Goal: Task Accomplishment & Management: Manage account settings

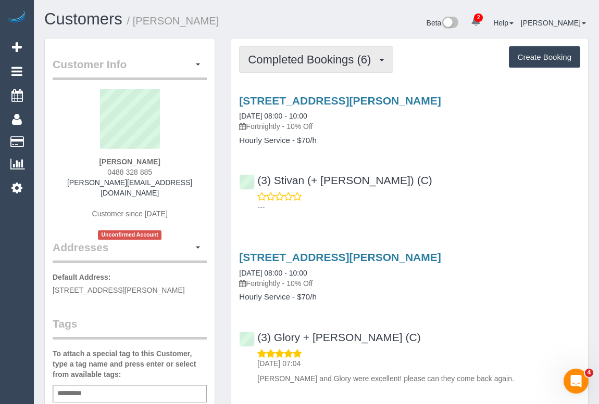
click at [302, 70] on button "Completed Bookings (6)" at bounding box center [316, 59] width 154 height 27
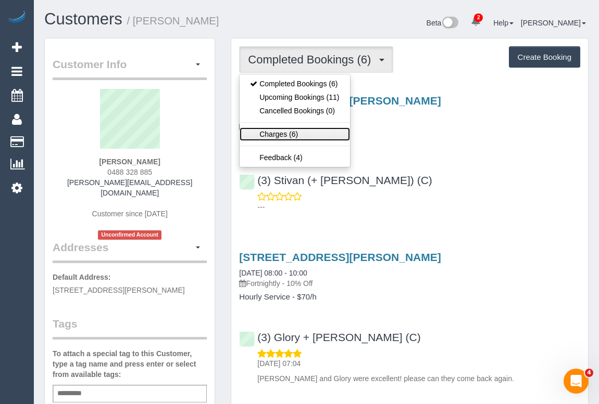
click at [271, 133] on link "Charges (6)" at bounding box center [294, 135] width 110 height 14
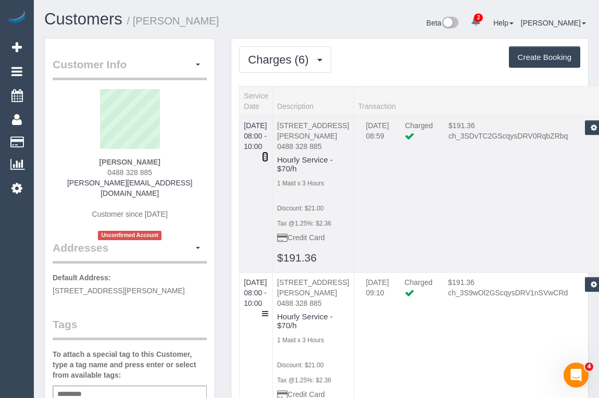
click at [268, 153] on icon at bounding box center [265, 156] width 6 height 7
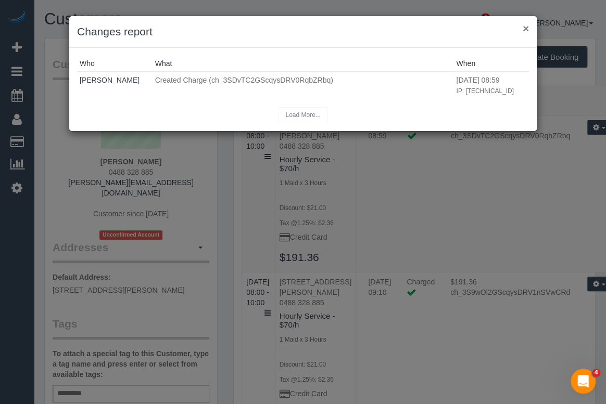
click at [525, 31] on button "×" at bounding box center [526, 28] width 6 height 11
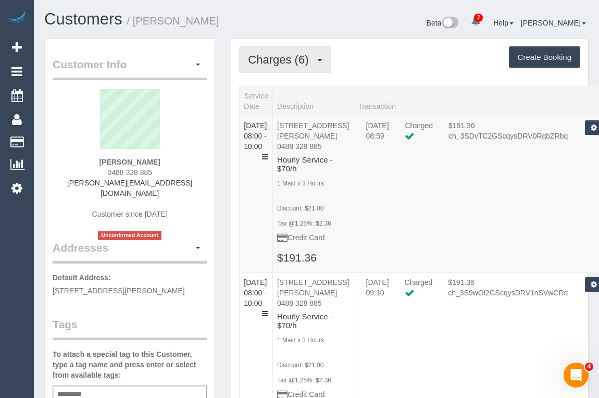
click at [289, 62] on span "Charges (6)" at bounding box center [281, 59] width 66 height 13
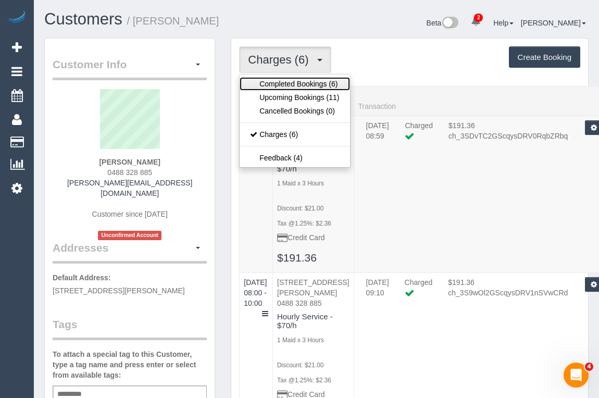
click at [286, 82] on link "Completed Bookings (6)" at bounding box center [294, 84] width 110 height 14
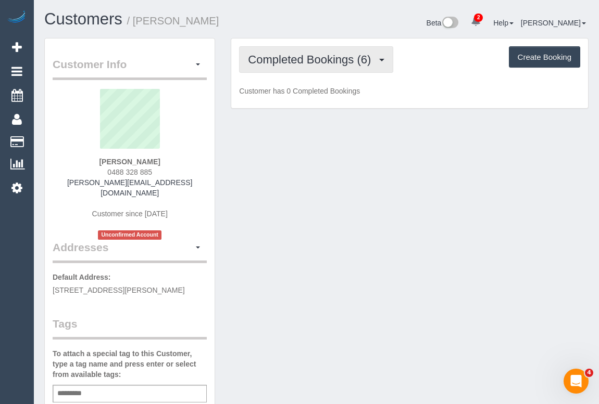
click at [347, 65] on span "Completed Bookings (6)" at bounding box center [312, 59] width 128 height 13
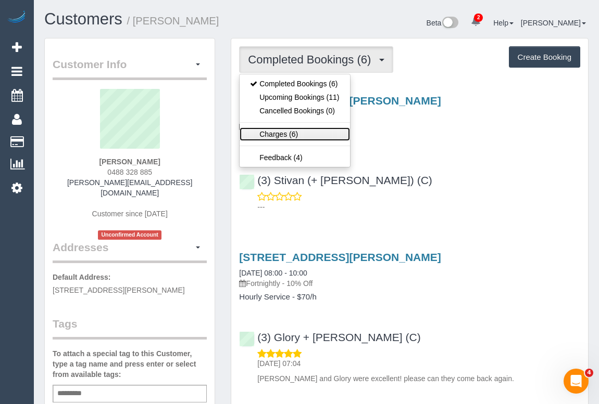
click at [280, 132] on link "Charges (6)" at bounding box center [294, 135] width 110 height 14
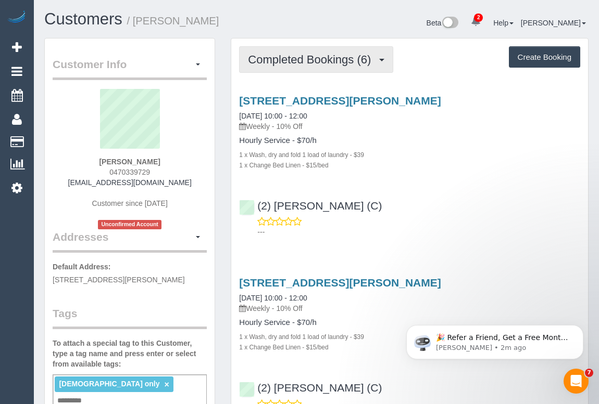
click at [315, 59] on span "Completed Bookings (6)" at bounding box center [312, 59] width 128 height 13
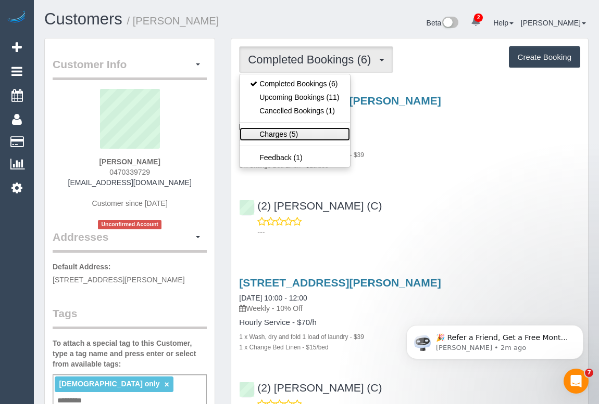
click at [281, 135] on link "Charges (5)" at bounding box center [294, 135] width 110 height 14
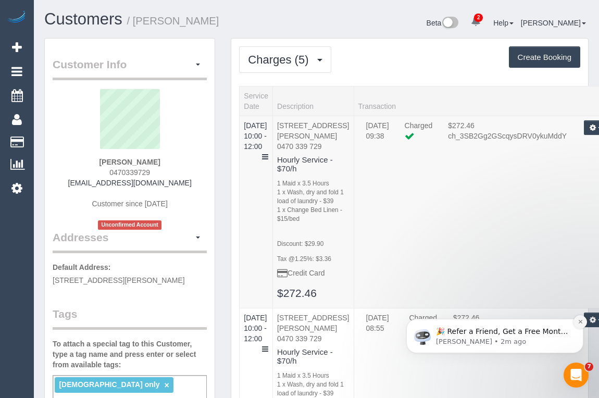
click at [580, 323] on icon "Dismiss notification" at bounding box center [580, 322] width 6 height 6
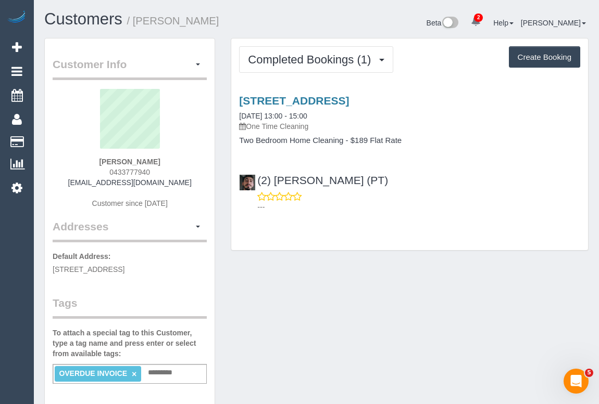
drag, startPoint x: 378, startPoint y: 288, endPoint x: 592, endPoint y: 286, distance: 213.4
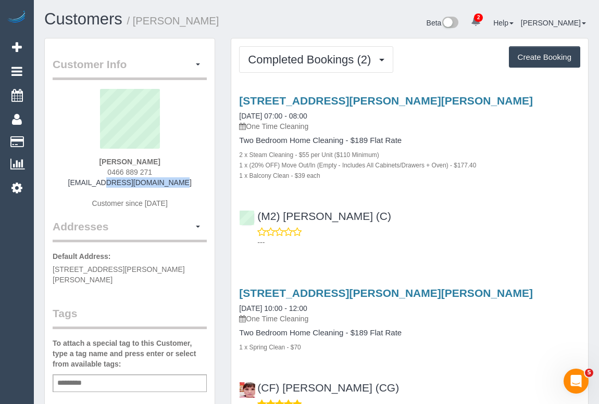
drag, startPoint x: 83, startPoint y: 180, endPoint x: 180, endPoint y: 185, distance: 96.9
click at [180, 185] on div "Sammy Lo 0466 889 271 lowanman@gmail.com Customer since 2024" at bounding box center [130, 154] width 154 height 130
copy link "lowanman@gmail.com"
drag, startPoint x: 87, startPoint y: 180, endPoint x: 187, endPoint y: 182, distance: 100.5
click at [187, 182] on div "Sammy Lo 0466 889 271 lowanman@gmail.com Customer since 2024" at bounding box center [130, 154] width 154 height 130
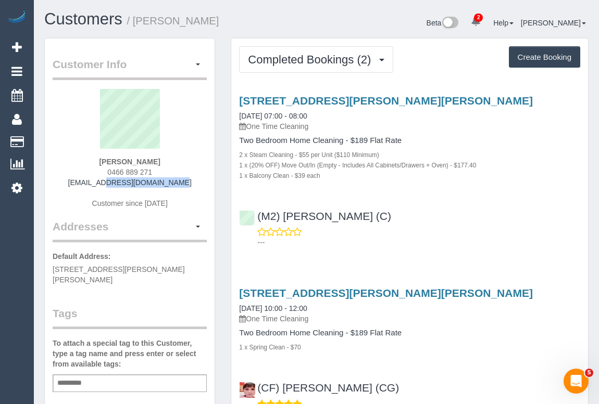
copy link "lowanman@gmail.com"
click at [522, 201] on div "(M2) Darshan Gevariya (C) ---" at bounding box center [409, 224] width 357 height 47
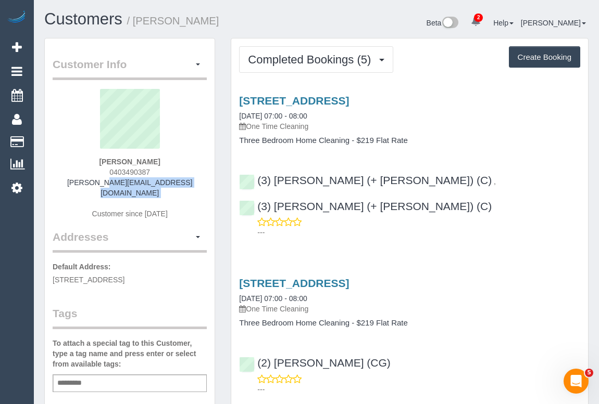
drag, startPoint x: 87, startPoint y: 183, endPoint x: 187, endPoint y: 188, distance: 99.5
click at [187, 188] on div "Daniel Torres 0403490387 daniel-torres@live.com Customer since 2025" at bounding box center [130, 159] width 154 height 141
copy div "daniel-torres@live.com"
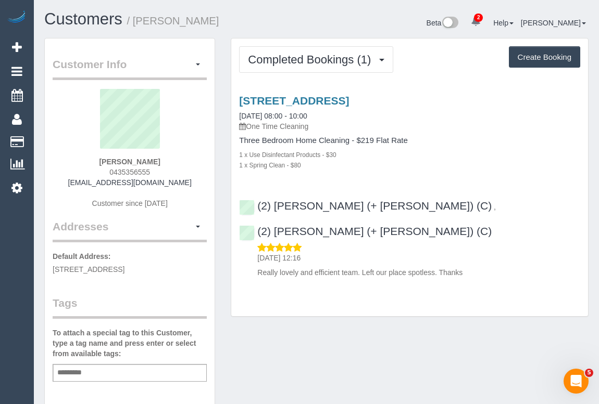
drag, startPoint x: 78, startPoint y: 182, endPoint x: 198, endPoint y: 185, distance: 120.3
click at [198, 185] on div "[PERSON_NAME] 0435356555 [EMAIL_ADDRESS][DOMAIN_NAME] Customer since [DATE]" at bounding box center [130, 154] width 154 height 130
copy link "catzmail99@yahoo.com.au"
click at [394, 348] on div "Customer Info Edit Contact Info Send Message Email Preferences Special Sales Ta…" at bounding box center [316, 387] width 560 height 698
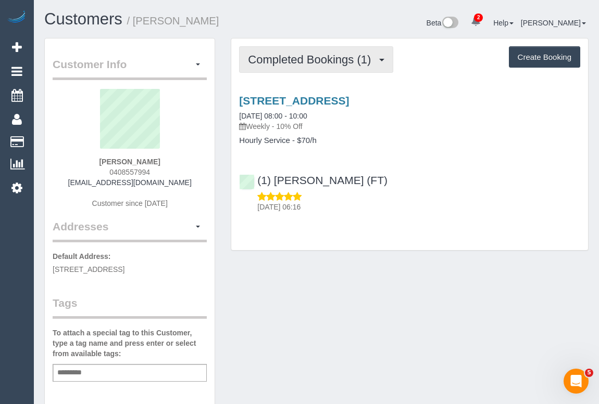
click at [318, 58] on span "Completed Bookings (1)" at bounding box center [312, 59] width 128 height 13
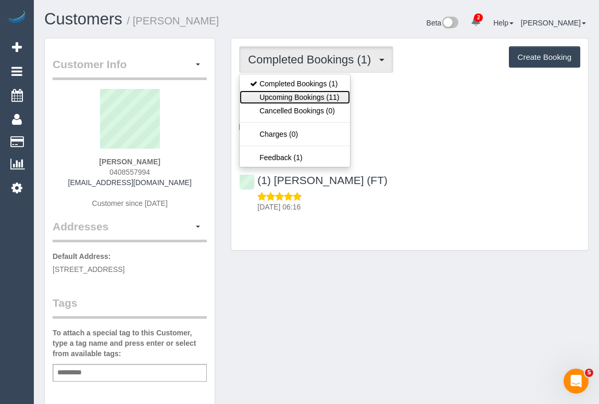
click at [306, 95] on link "Upcoming Bookings (11)" at bounding box center [294, 98] width 110 height 14
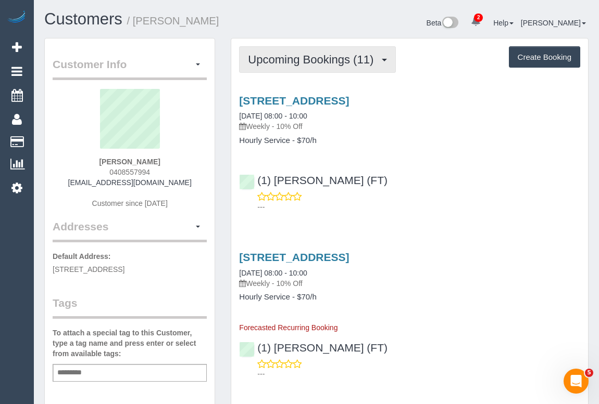
click at [286, 63] on span "Upcoming Bookings (11)" at bounding box center [313, 59] width 131 height 13
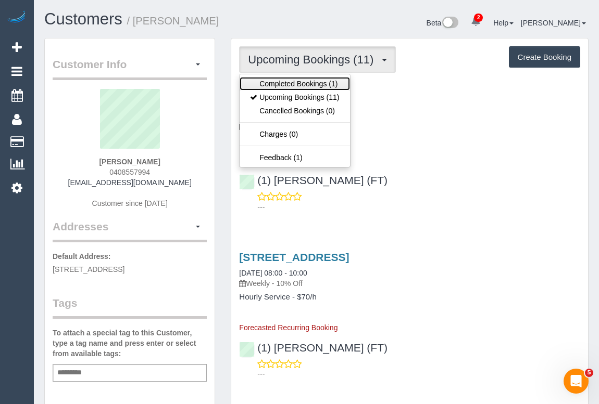
click at [282, 84] on link "Completed Bookings (1)" at bounding box center [294, 84] width 110 height 14
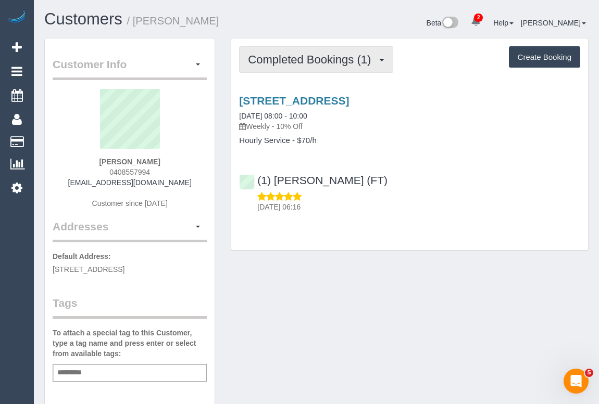
click at [277, 57] on span "Completed Bookings (1)" at bounding box center [312, 59] width 128 height 13
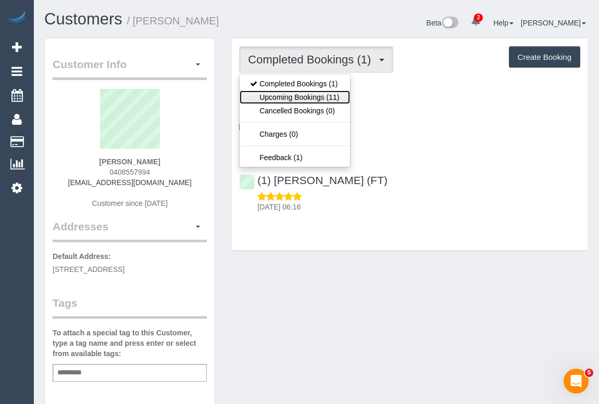
click at [291, 96] on link "Upcoming Bookings (11)" at bounding box center [294, 98] width 110 height 14
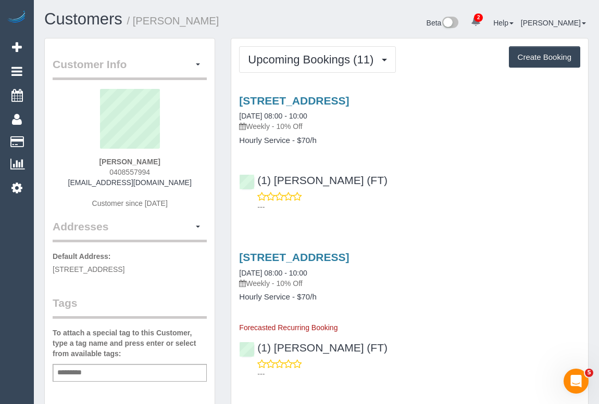
drag, startPoint x: 78, startPoint y: 182, endPoint x: 199, endPoint y: 182, distance: 121.3
click at [199, 182] on div "Rebecca Charlesworth 0408557994 rcharlesworth@outlook.com Customer since 2025" at bounding box center [130, 154] width 154 height 130
copy link "rcharlesworth@outlook.com"
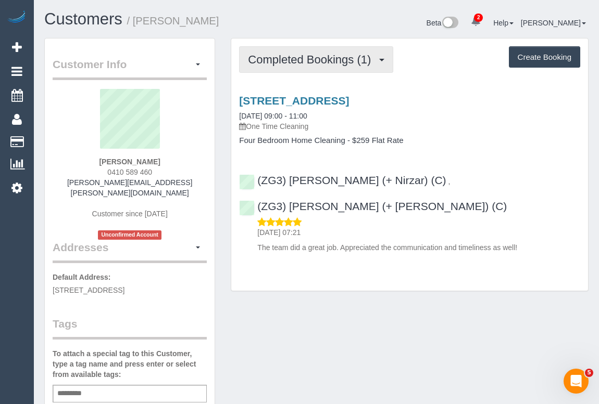
click at [320, 61] on span "Completed Bookings (1)" at bounding box center [312, 59] width 128 height 13
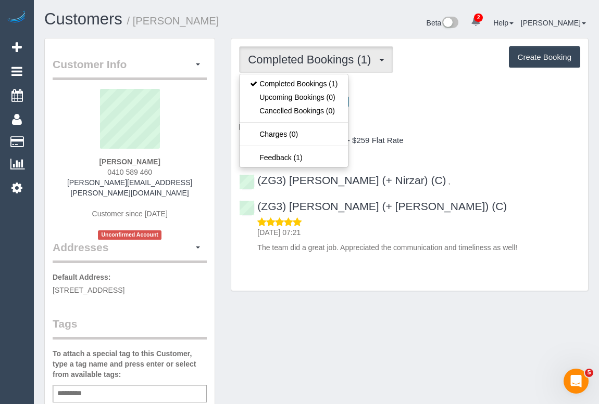
click at [487, 139] on h4 "Four Bedroom Home Cleaning - $259 Flat Rate" at bounding box center [409, 140] width 341 height 9
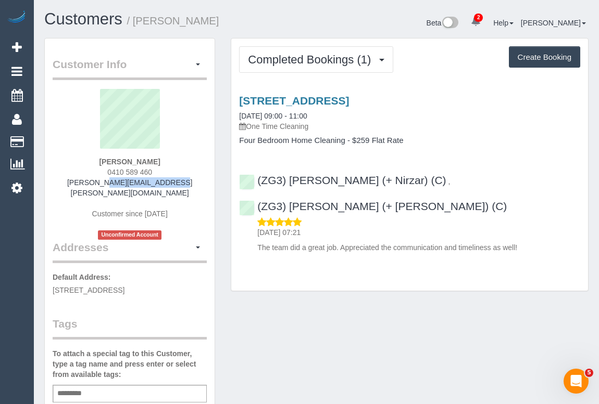
drag, startPoint x: 85, startPoint y: 186, endPoint x: 198, endPoint y: 184, distance: 113.5
click at [198, 184] on div "Rebecca Kierce 0410 589 460 rebecca@kierce.com Customer since 2025 Unconfirmed …" at bounding box center [130, 164] width 154 height 151
copy link "rebecca@kierce.com"
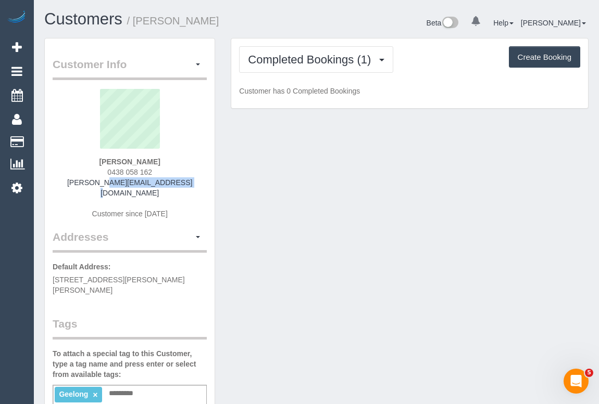
drag, startPoint x: 79, startPoint y: 176, endPoint x: 197, endPoint y: 184, distance: 118.9
click at [197, 184] on div "[PERSON_NAME] 0438 058 162 [PERSON_NAME][EMAIL_ADDRESS][DOMAIN_NAME] Customer s…" at bounding box center [130, 159] width 154 height 141
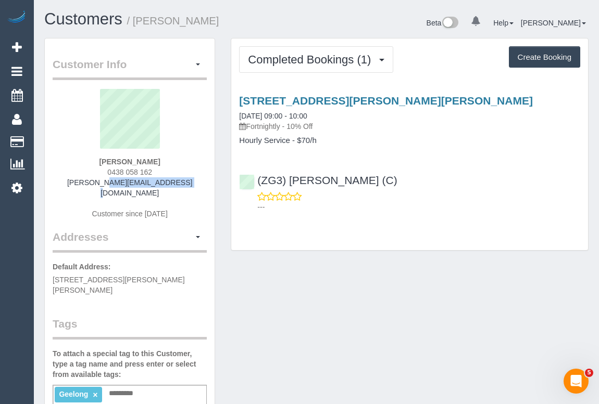
copy link "[PERSON_NAME][EMAIL_ADDRESS][DOMAIN_NAME]"
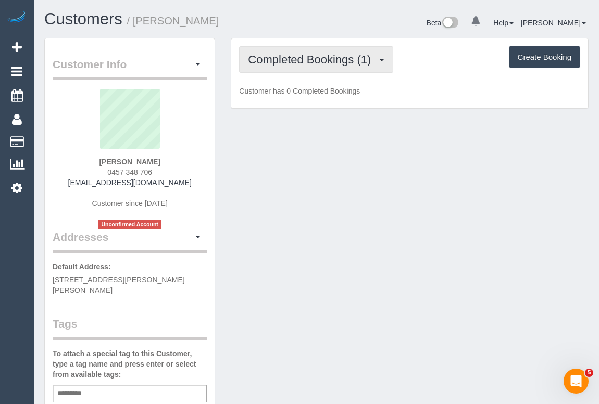
click at [309, 61] on span "Completed Bookings (1)" at bounding box center [312, 59] width 128 height 13
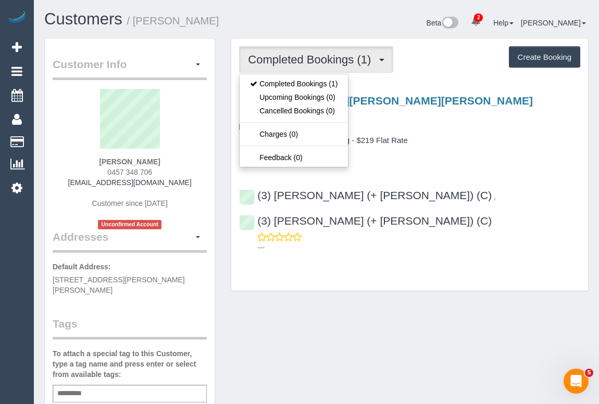
click at [415, 252] on div "Completed Bookings (1) Completed Bookings (1) Upcoming Bookings (0) Cancelled B…" at bounding box center [409, 165] width 357 height 253
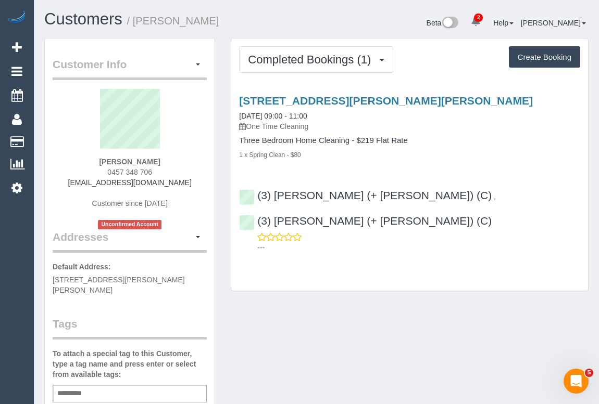
drag, startPoint x: 96, startPoint y: 171, endPoint x: 180, endPoint y: 172, distance: 83.8
click at [180, 172] on div "[PERSON_NAME] 0457 348 706 [EMAIL_ADDRESS][DOMAIN_NAME] Customer since [DATE] U…" at bounding box center [130, 159] width 154 height 141
copy span "0457 348 706"
drag, startPoint x: 74, startPoint y: 182, endPoint x: 183, endPoint y: 182, distance: 108.3
click at [183, 182] on div "Liam Stewart 0457 348 706 stewartliam402@gmail.com Customer since 2025 Unconfir…" at bounding box center [130, 159] width 154 height 141
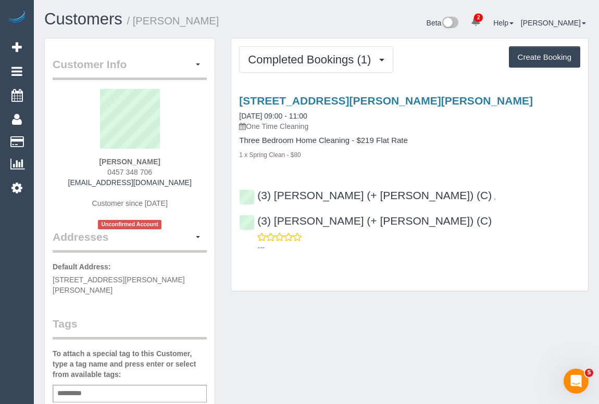
copy link "stewartliam402@gmail.com"
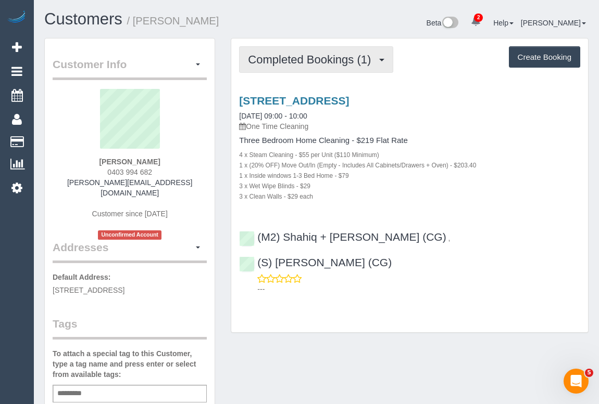
click at [306, 48] on button "Completed Bookings (1)" at bounding box center [316, 59] width 154 height 27
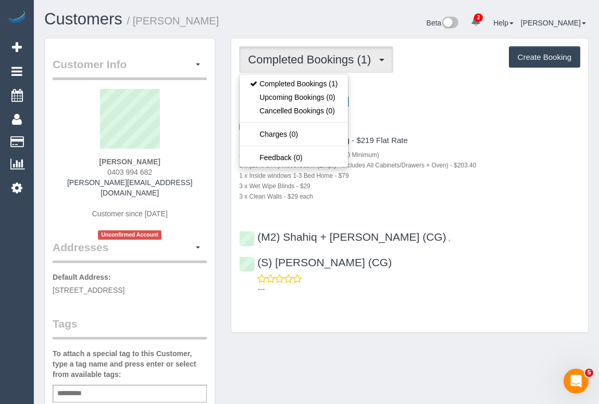
click at [490, 146] on div "Three Bedroom Home Cleaning - $219 Flat Rate 4 x Steam Cleaning - $55 per Unit …" at bounding box center [409, 168] width 341 height 65
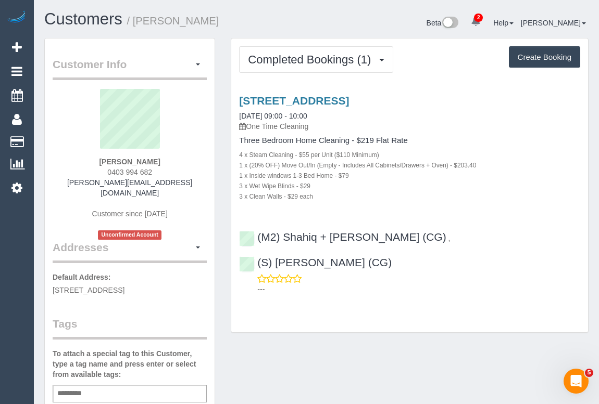
drag, startPoint x: 81, startPoint y: 181, endPoint x: 209, endPoint y: 188, distance: 128.2
click at [180, 179] on div "Tom Keller 0403 994 682 tom.kkeller@gmail.com Customer since 2025 Unconfirmed A…" at bounding box center [130, 164] width 154 height 151
click at [93, 182] on link "tom.kkeller@gmail.com" at bounding box center [129, 188] width 125 height 19
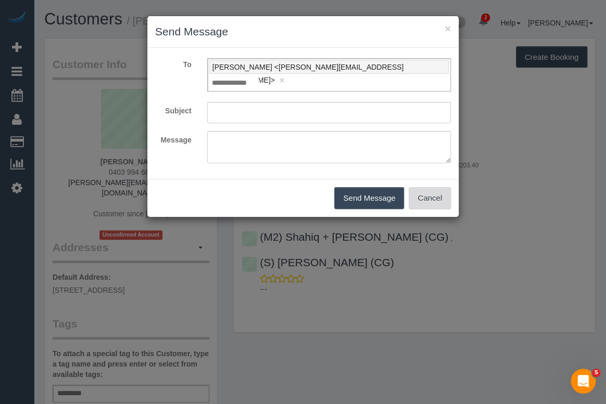
click at [441, 187] on button "Cancel" at bounding box center [430, 198] width 42 height 22
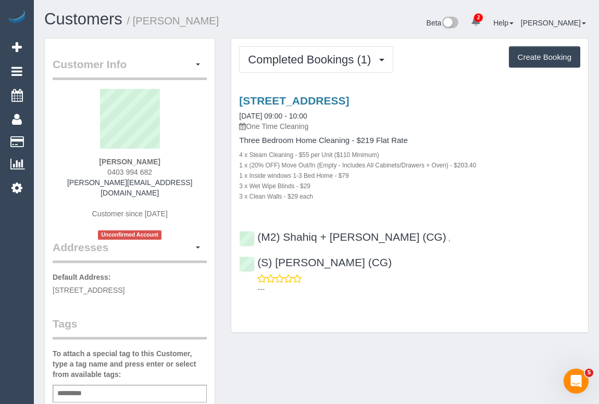
click at [351, 332] on div "× Send Message To Tom Keller <tom.kkeller@gmail.com> × Add Recipient Subject Me…" at bounding box center [299, 202] width 599 height 404
drag, startPoint x: 68, startPoint y: 185, endPoint x: 182, endPoint y: 185, distance: 114.0
click at [180, 185] on div "[PERSON_NAME] 0403 994 682 [PERSON_NAME][EMAIL_ADDRESS][DOMAIN_NAME] Customer s…" at bounding box center [130, 164] width 154 height 151
copy link "[PERSON_NAME][EMAIL_ADDRESS][DOMAIN_NAME]"
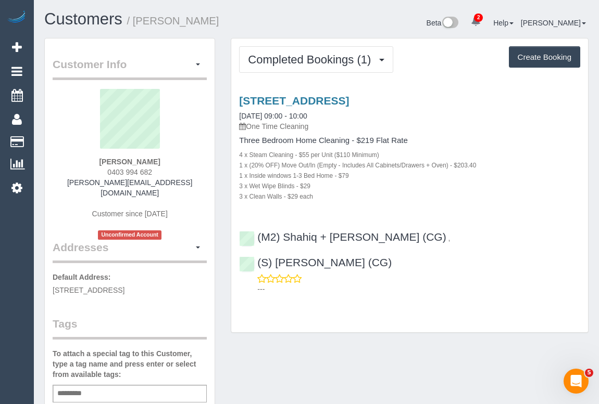
drag, startPoint x: 86, startPoint y: 182, endPoint x: 167, endPoint y: 187, distance: 81.3
click at [167, 187] on div "[PERSON_NAME] 0403 994 682 [PERSON_NAME][EMAIL_ADDRESS][DOMAIN_NAME] Customer s…" at bounding box center [130, 164] width 154 height 151
copy link "[PERSON_NAME][EMAIL_ADDRESS][DOMAIN_NAME]"
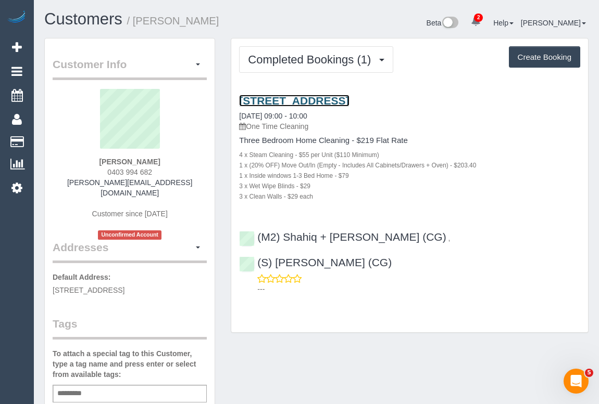
click at [328, 104] on link "[STREET_ADDRESS]" at bounding box center [294, 101] width 110 height 12
click at [312, 95] on link "19 Gray St, Yarraville, VIC 3013" at bounding box center [294, 101] width 110 height 12
drag, startPoint x: 469, startPoint y: 355, endPoint x: 468, endPoint y: 366, distance: 11.0
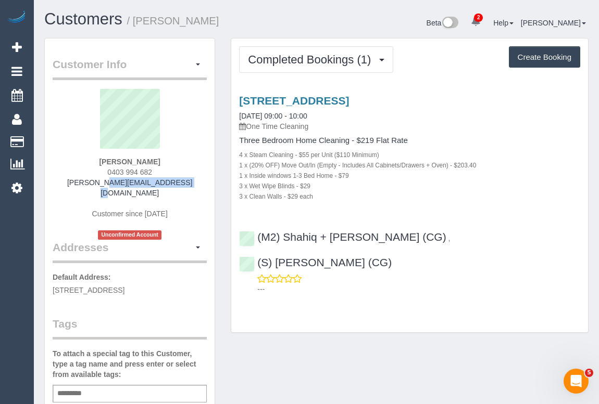
drag, startPoint x: 106, startPoint y: 183, endPoint x: 189, endPoint y: 185, distance: 83.8
click at [189, 185] on div "Tom Keller 0403 994 682 tom.kkeller@gmail.com Customer since 2025 Unconfirmed A…" at bounding box center [130, 164] width 154 height 151
drag, startPoint x: 108, startPoint y: 158, endPoint x: 168, endPoint y: 159, distance: 59.9
click at [168, 159] on div "Tom Keller 0403 994 682 tom.kkeller@gmail.com Customer since 2025 Unconfirmed A…" at bounding box center [130, 164] width 154 height 151
copy strong "Tom Keller"
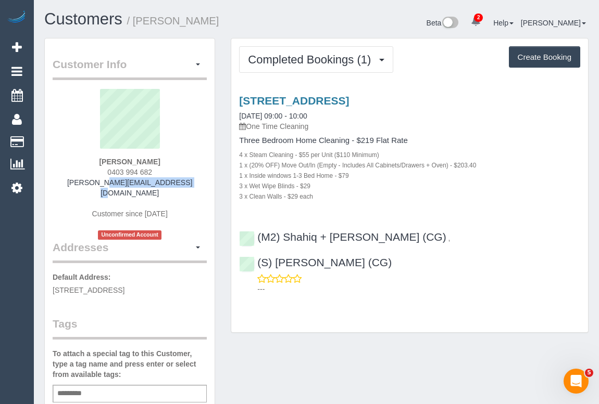
click at [233, 30] on div "Customers / Tom Keller" at bounding box center [176, 21] width 280 height 22
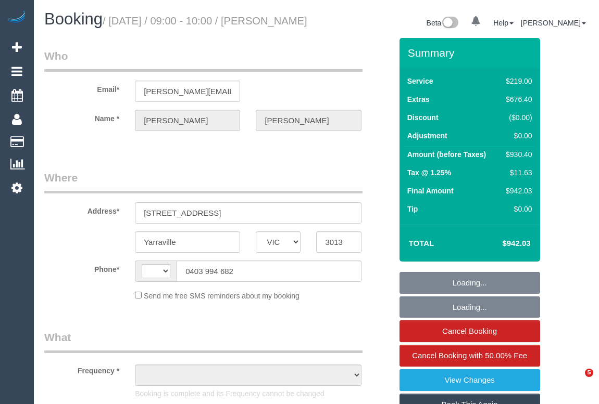
select select "VIC"
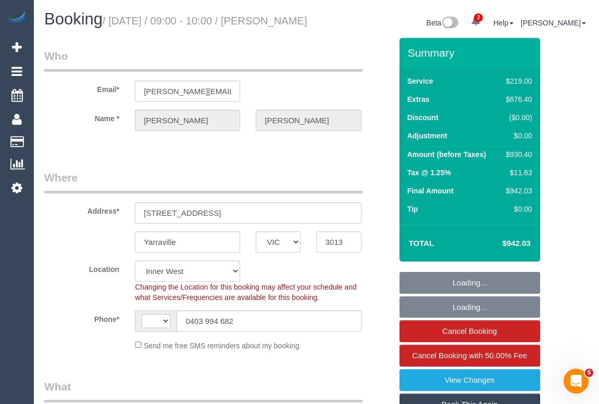
select select "object:382"
select select "string:AU"
select select "string:stripe-pm_1SDJmo2GScqysDRVV8hnrOJh"
select select "number:28"
select select "number:14"
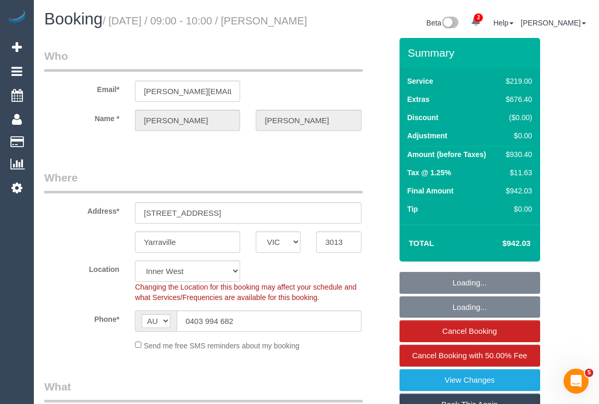
select select "number:18"
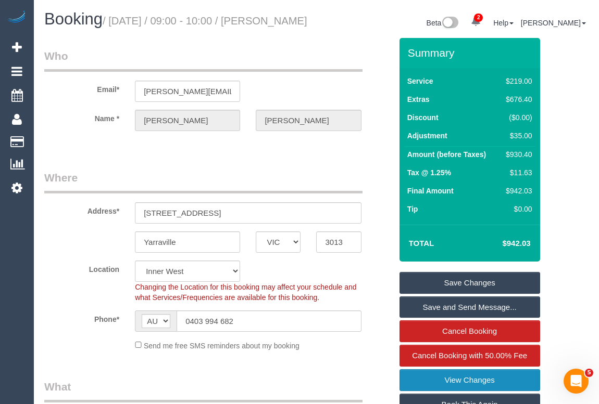
click at [480, 390] on link "View Changes" at bounding box center [469, 381] width 141 height 22
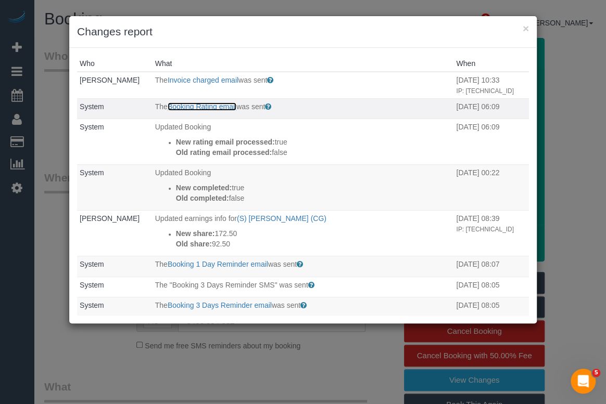
click at [195, 111] on link "Booking Rating email" at bounding box center [202, 107] width 69 height 8
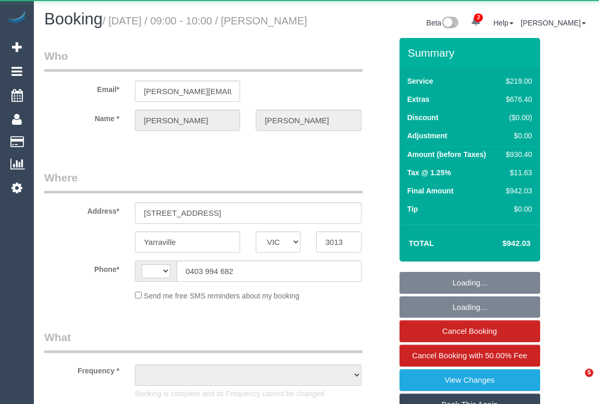
select select "VIC"
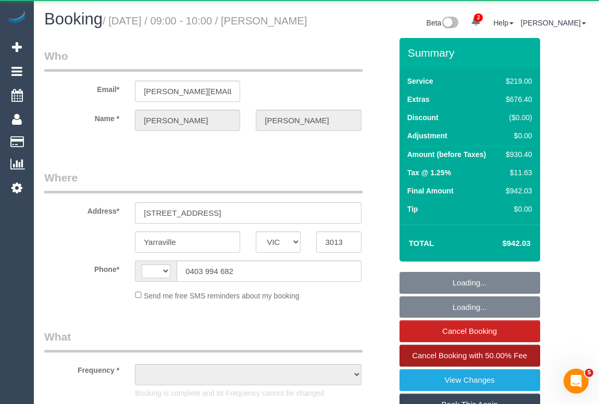
select select "string:AU"
select select "string:stripe-pm_1SDJmo2GScqysDRVV8hnrOJh"
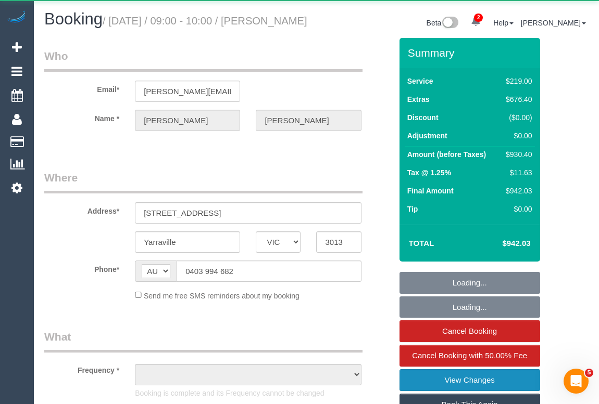
select select "object:770"
select select "number:28"
select select "number:14"
select select "number:18"
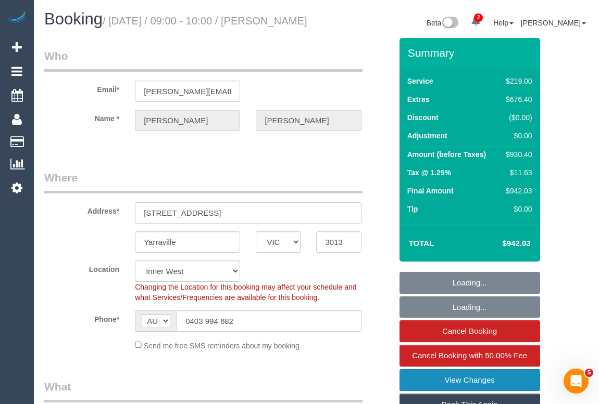
click at [475, 389] on link "View Changes" at bounding box center [469, 381] width 141 height 22
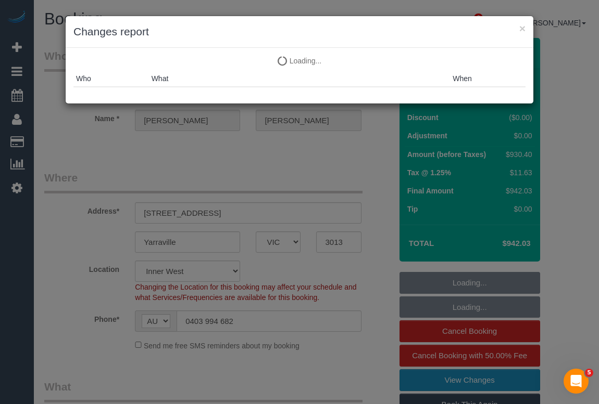
select select "object:1560"
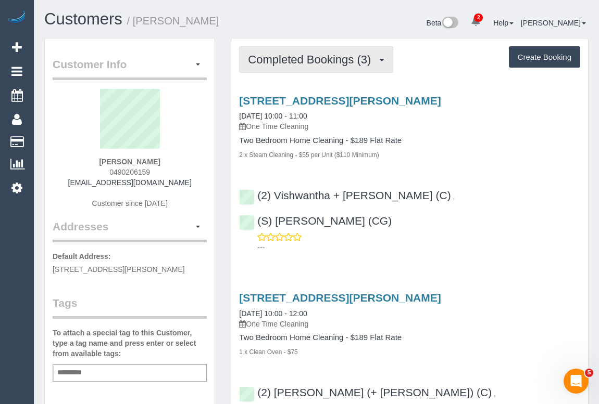
click at [308, 62] on span "Completed Bookings (3)" at bounding box center [312, 59] width 128 height 13
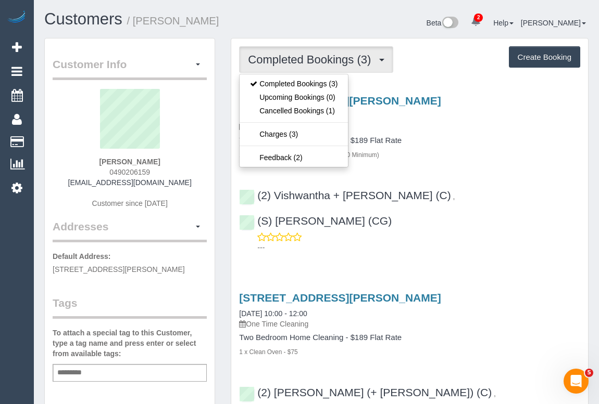
click at [441, 141] on h4 "Two Bedroom Home Cleaning - $189 Flat Rate" at bounding box center [409, 140] width 341 height 9
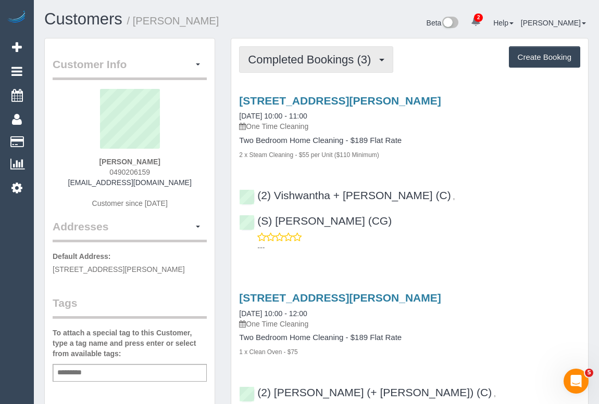
click at [308, 61] on span "Completed Bookings (3)" at bounding box center [312, 59] width 128 height 13
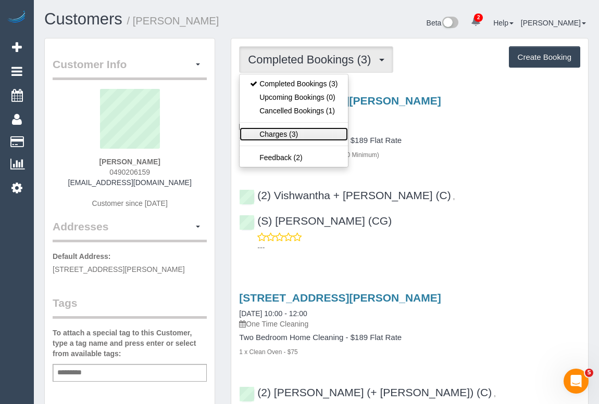
click at [280, 135] on link "Charges (3)" at bounding box center [293, 135] width 108 height 14
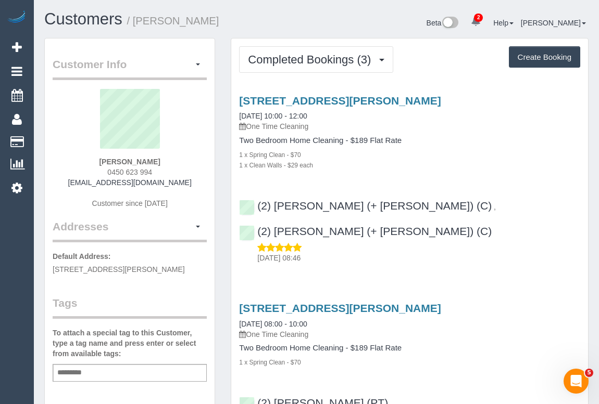
drag, startPoint x: 82, startPoint y: 186, endPoint x: 199, endPoint y: 187, distance: 116.6
click at [199, 187] on div "[PERSON_NAME] 0450 623 994 [EMAIL_ADDRESS][DOMAIN_NAME] Customer since [DATE]" at bounding box center [130, 154] width 154 height 130
copy link "[EMAIL_ADDRESS][DOMAIN_NAME]"
click at [488, 148] on div "Two Bedroom Home Cleaning - $189 Flat Rate 1 x Spring Clean - $70 1 x Clean Wal…" at bounding box center [409, 153] width 341 height 34
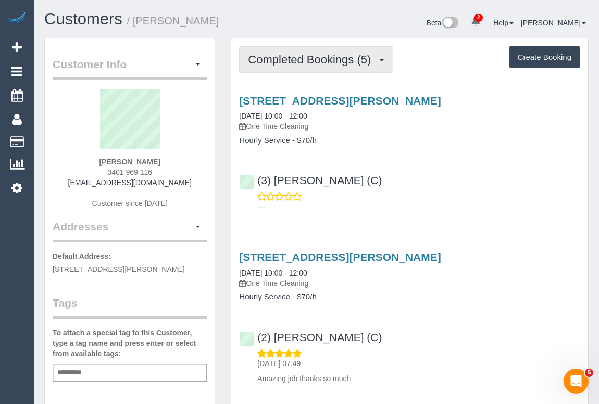
click at [291, 61] on span "Completed Bookings (5)" at bounding box center [312, 59] width 128 height 13
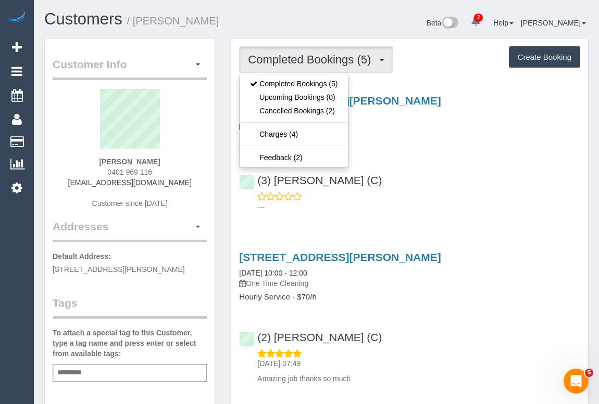
drag, startPoint x: 72, startPoint y: 183, endPoint x: 182, endPoint y: 184, distance: 110.4
click at [182, 184] on div "Davina Gibson 0401 969 116 davinagibson0905@gmail.com Customer since 2024" at bounding box center [130, 154] width 154 height 130
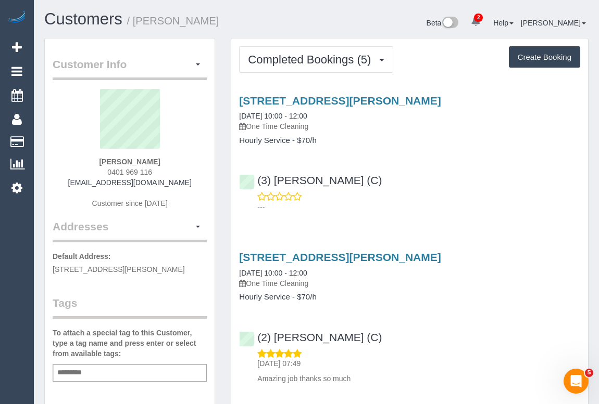
copy link "[EMAIL_ADDRESS][DOMAIN_NAME]"
drag, startPoint x: 107, startPoint y: 162, endPoint x: 168, endPoint y: 162, distance: 60.9
click at [168, 162] on div "Davina Gibson 0401 969 116 davinagibson0905@gmail.com Customer since 2024" at bounding box center [130, 154] width 154 height 130
copy strong "[PERSON_NAME]"
drag, startPoint x: 107, startPoint y: 168, endPoint x: 156, endPoint y: 173, distance: 49.3
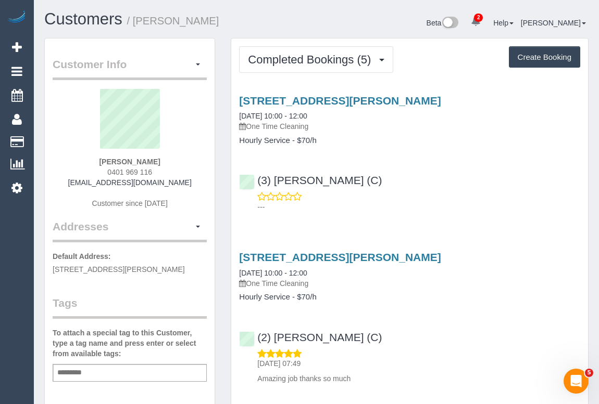
click at [156, 173] on div "Davina Gibson 0401 969 116 davinagibson0905@gmail.com Customer since 2024" at bounding box center [130, 154] width 154 height 130
copy span "0401 969 116"
drag, startPoint x: 73, startPoint y: 180, endPoint x: 191, endPoint y: 186, distance: 118.3
click at [191, 186] on div "Davina Gibson 0401 969 116 davinagibson0905@gmail.com Customer since 2024" at bounding box center [130, 154] width 154 height 130
copy link "davinagibson0905@gmail.com"
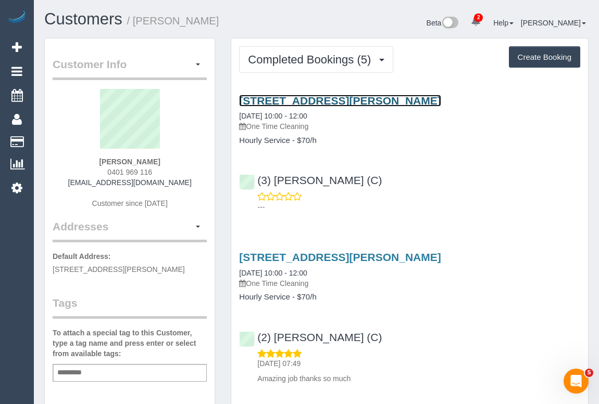
click at [359, 101] on link "2 Hedgerow Court, Narre Warren South, VIC 3805" at bounding box center [339, 101] width 201 height 12
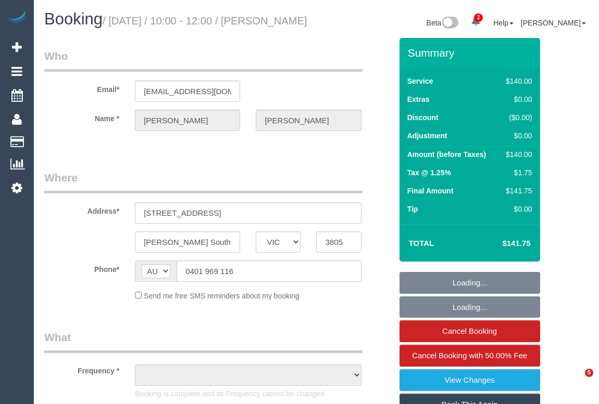
select select "VIC"
select select "string:stripe-pm_1S35Zl2GScqysDRVYC7YH6ve"
select select "object:770"
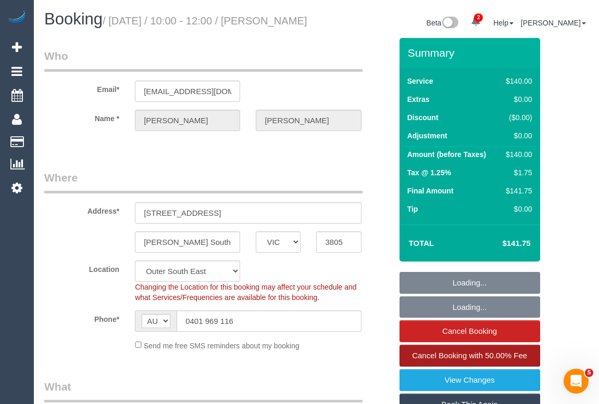
select select "number:27"
select select "number:14"
select select "number:19"
select select "number:23"
select select "number:35"
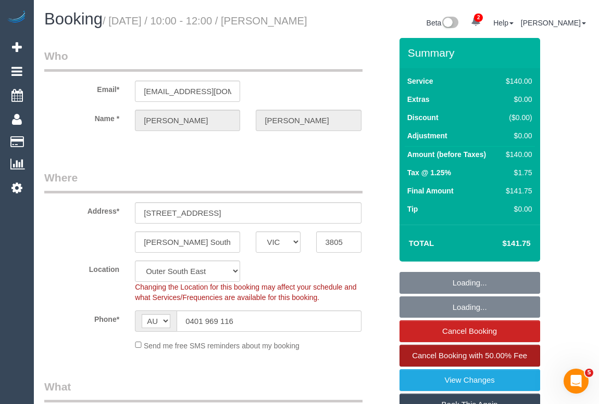
select select "number:13"
select select "object:1267"
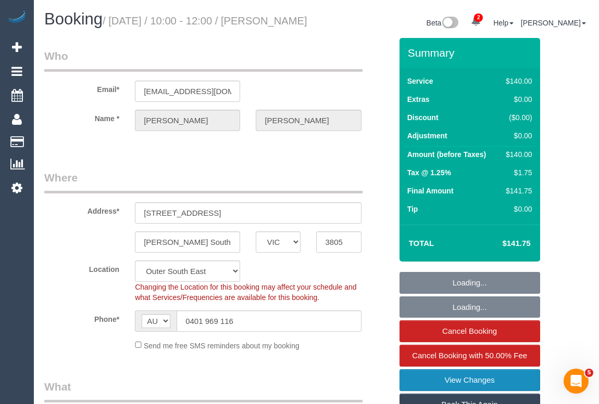
click at [456, 390] on link "View Changes" at bounding box center [469, 381] width 141 height 22
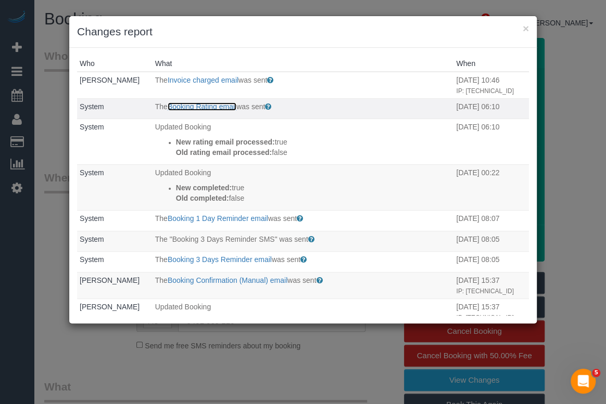
click at [196, 111] on link "Booking Rating email" at bounding box center [202, 107] width 69 height 8
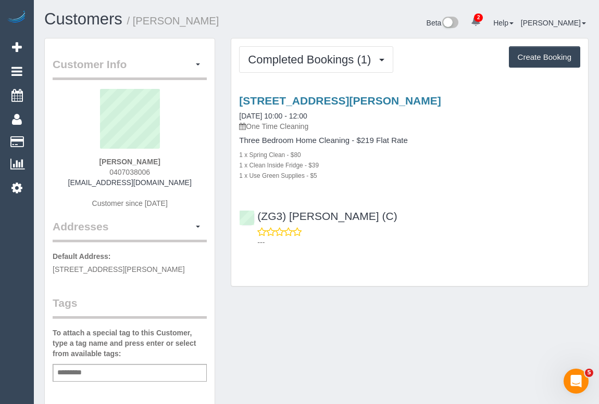
click at [346, 294] on div "Completed Bookings (1) Completed Bookings (1) Upcoming Bookings (0) Cancelled B…" at bounding box center [409, 167] width 373 height 259
drag, startPoint x: 83, startPoint y: 181, endPoint x: 198, endPoint y: 185, distance: 115.1
click at [198, 185] on div "Lisa Gerstman 0407038006 lisagerstman@gmail.com Customer since 2025" at bounding box center [130, 154] width 154 height 130
copy link "lisagerstman@gmail.com"
click at [67, 171] on div "Lisa Gerstman 0407038006 lisagerstman@gmail.com Customer since 2025" at bounding box center [130, 154] width 154 height 130
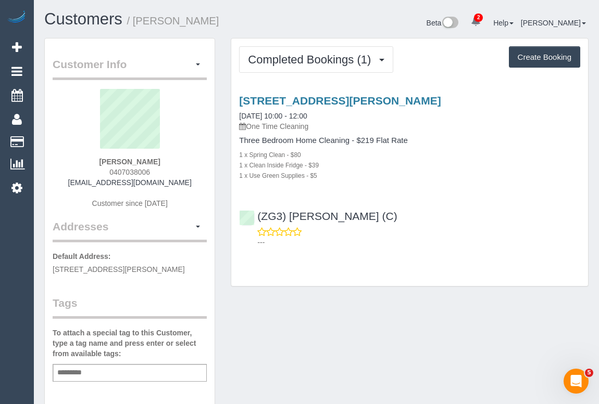
drag, startPoint x: 86, startPoint y: 179, endPoint x: 198, endPoint y: 181, distance: 111.9
click at [198, 181] on div "Lisa Gerstman 0407038006 lisagerstman@gmail.com Customer since 2025" at bounding box center [130, 154] width 154 height 130
copy link "lisagerstman@gmail.com"
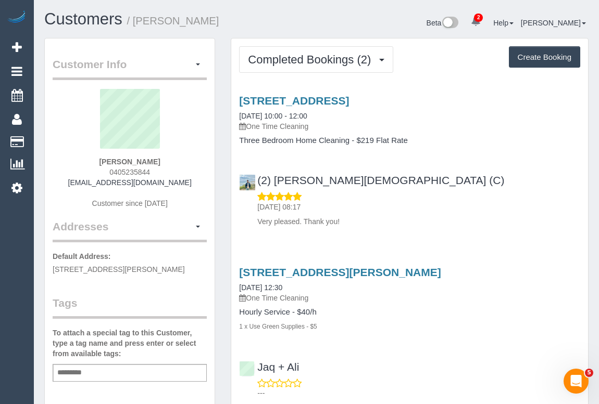
click at [221, 155] on div "Customer Info Edit Contact Info Send Message Email Preferences Special Sales Ta…" at bounding box center [129, 392] width 186 height 708
drag, startPoint x: 75, startPoint y: 180, endPoint x: 191, endPoint y: 182, distance: 115.6
click at [191, 182] on div "[PERSON_NAME] 0405235844 [EMAIL_ADDRESS][DOMAIN_NAME] Customer since [DATE]" at bounding box center [130, 154] width 154 height 130
copy link "[EMAIL_ADDRESS][DOMAIN_NAME]"
click at [449, 222] on p "Very pleased. Thank you!" at bounding box center [418, 222] width 323 height 10
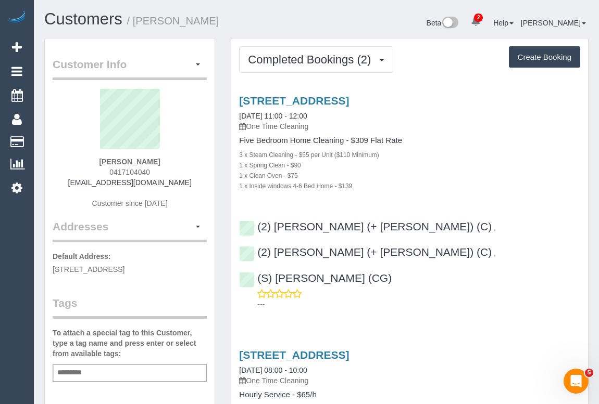
click at [460, 142] on h4 "Five Bedroom Home Cleaning - $309 Flat Rate" at bounding box center [409, 140] width 341 height 9
drag, startPoint x: 87, startPoint y: 182, endPoint x: 197, endPoint y: 185, distance: 109.3
click at [197, 185] on div "Nikolas Michalik 0417104040 nikmichalik@gmail.com Customer since 2024" at bounding box center [130, 154] width 154 height 130
copy link "nikmichalik@gmail.com"
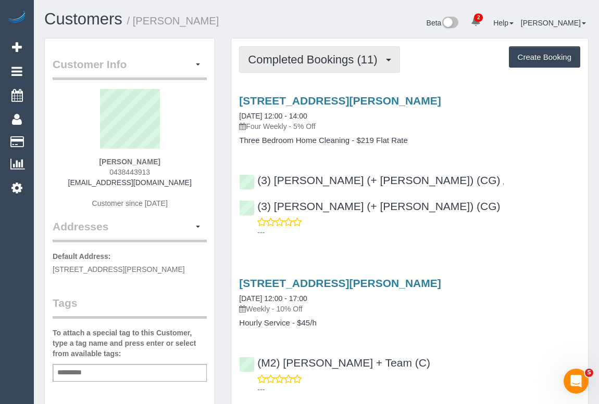
click at [296, 65] on button "Completed Bookings (11)" at bounding box center [319, 59] width 160 height 27
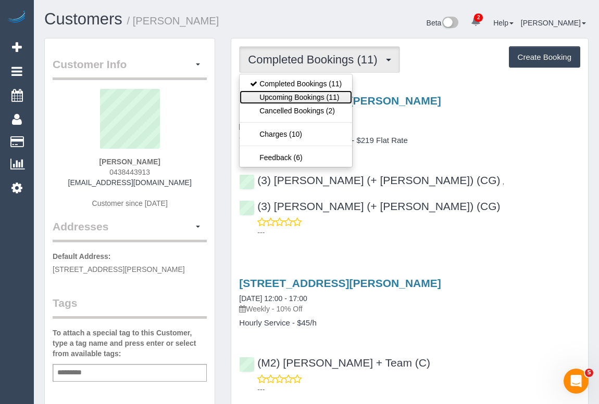
click at [303, 95] on link "Upcoming Bookings (11)" at bounding box center [295, 98] width 112 height 14
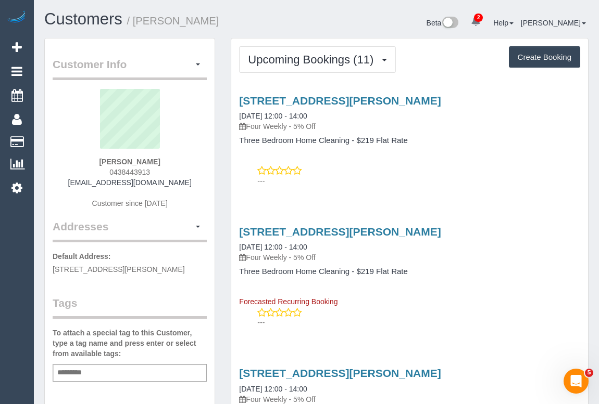
drag, startPoint x: 76, startPoint y: 183, endPoint x: 195, endPoint y: 182, distance: 118.7
click at [195, 182] on div "Damien Brown 0438443913 damien.brown1@gmail.com Customer since 2018" at bounding box center [130, 154] width 154 height 130
copy link "damien.brown1@gmail.com"
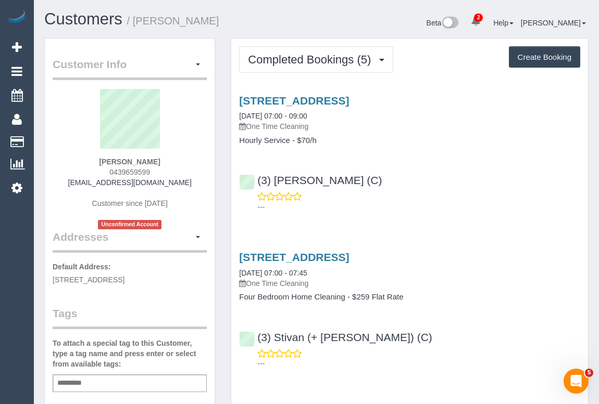
click at [427, 185] on div "(3) [PERSON_NAME] (C) ---" at bounding box center [409, 189] width 357 height 47
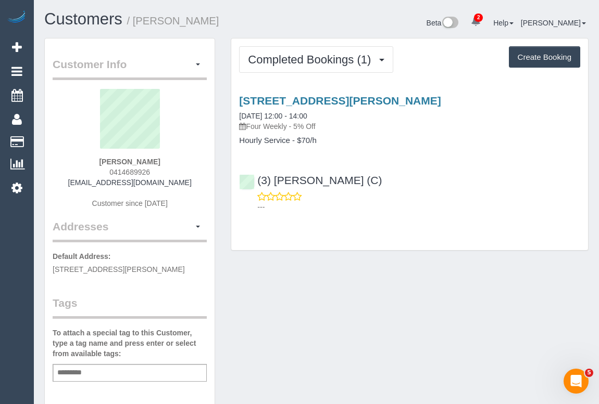
drag, startPoint x: 67, startPoint y: 184, endPoint x: 200, endPoint y: 182, distance: 133.3
click at [200, 182] on div "Elizabeth S 0414689926 everydaycanbefriday@gmail.com Customer since 2025" at bounding box center [130, 154] width 154 height 130
copy link "everydaycanbefriday@gmail.com"
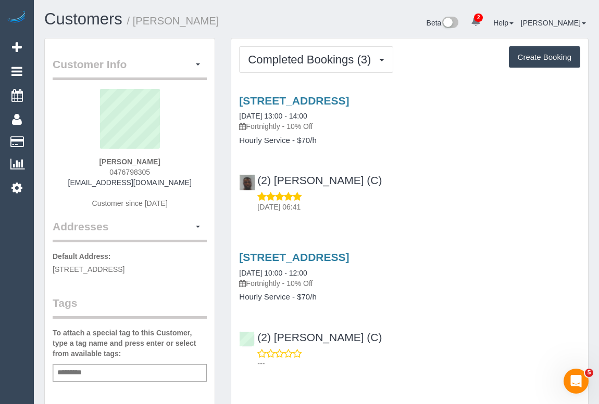
click at [432, 202] on p "[DATE] 06:41" at bounding box center [418, 207] width 323 height 10
drag, startPoint x: 106, startPoint y: 172, endPoint x: 158, endPoint y: 174, distance: 51.6
click at [158, 174] on div "[PERSON_NAME] 0476798305 [EMAIL_ADDRESS][DOMAIN_NAME] Customer since [DATE]" at bounding box center [130, 154] width 154 height 130
copy span "0476798305"
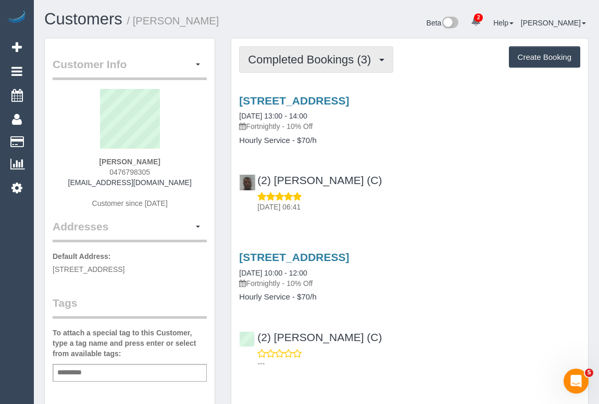
click at [302, 66] on button "Completed Bookings (3)" at bounding box center [316, 59] width 154 height 27
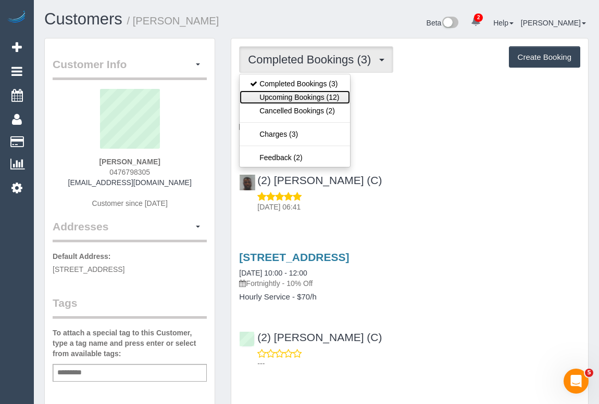
click at [303, 94] on link "Upcoming Bookings (12)" at bounding box center [294, 98] width 110 height 14
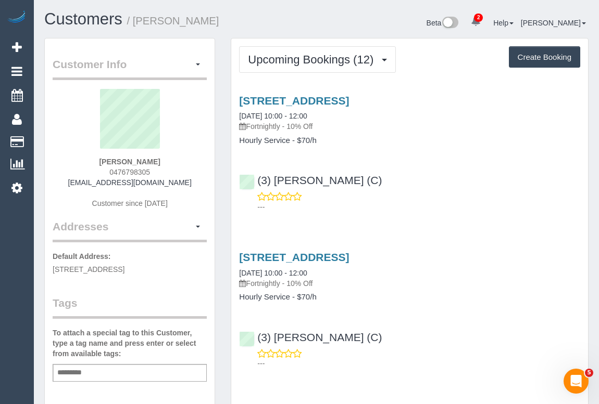
click at [449, 167] on div "(3) [PERSON_NAME] (C) ---" at bounding box center [409, 189] width 357 height 47
click at [448, 172] on div "(3) Nethaki Fernando (C) ---" at bounding box center [409, 189] width 357 height 47
click at [337, 99] on link "43 Zetland Road, 4, Mont Albert, Vic 3127, VIC 3127" at bounding box center [294, 101] width 110 height 12
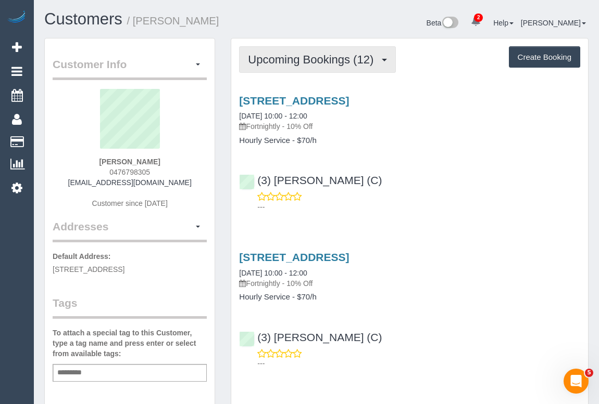
click at [300, 60] on span "Upcoming Bookings (12)" at bounding box center [313, 59] width 131 height 13
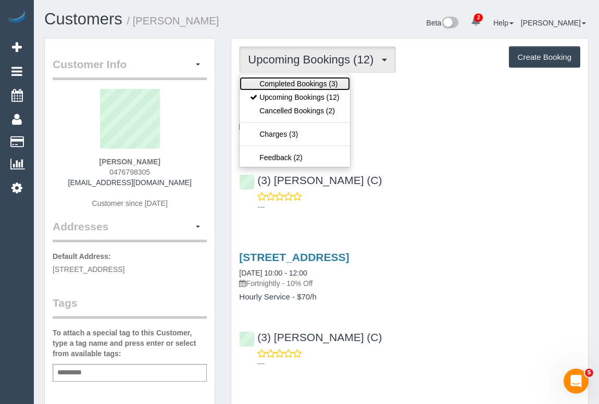
click at [297, 84] on link "Completed Bookings (3)" at bounding box center [294, 84] width 110 height 14
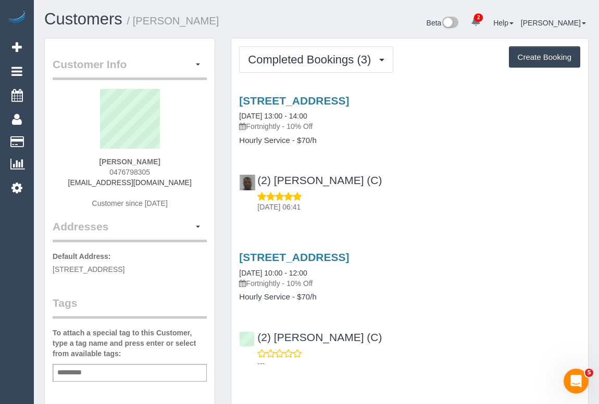
click at [486, 195] on div "11/09/2025 06:41" at bounding box center [409, 202] width 341 height 21
drag, startPoint x: 84, startPoint y: 180, endPoint x: 179, endPoint y: 183, distance: 94.3
click at [179, 183] on div "Narelle Cirillo 0476798305 narellecirillo@gmail.com Customer since 2025" at bounding box center [130, 154] width 154 height 130
copy link "[EMAIL_ADDRESS][DOMAIN_NAME]"
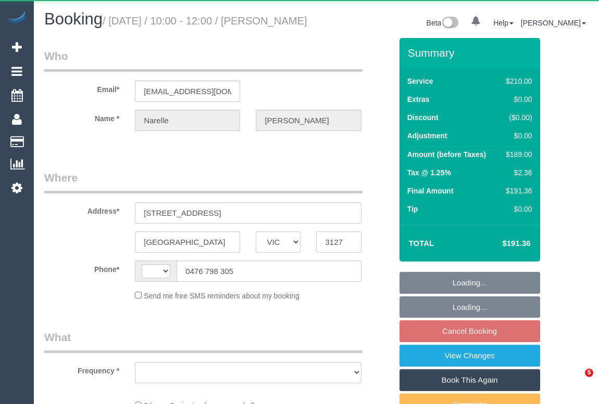
select select "VIC"
select select "string:AU"
select select "string:stripe-pm_1Rn8F52GScqysDRVQMoDzNUv"
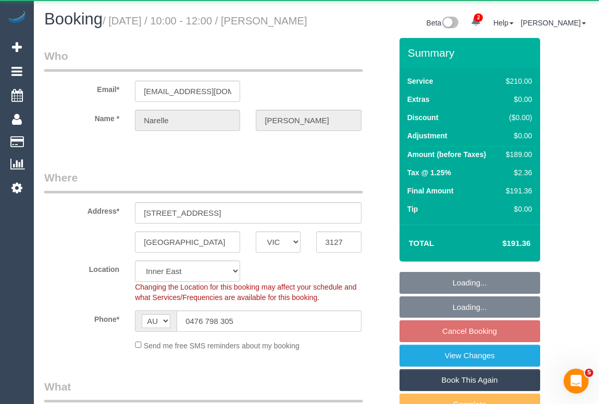
select select "180"
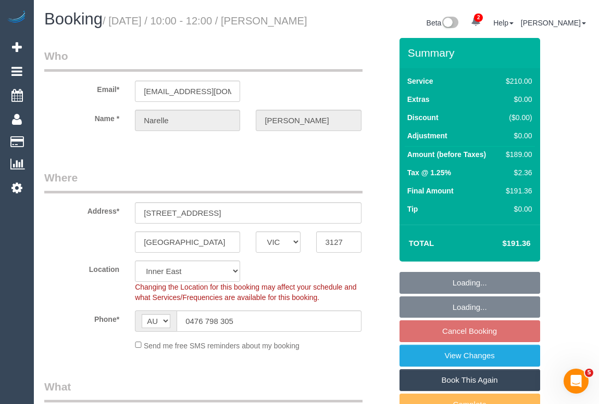
select select "number:27"
select select "number:14"
select select "number:19"
select select "number:24"
select select "number:33"
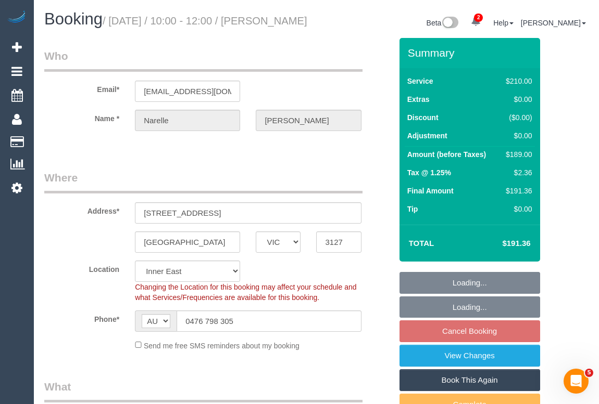
select select "number:13"
select select "object:1525"
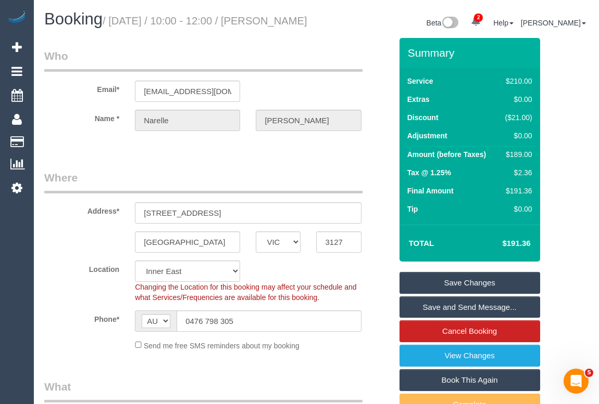
drag, startPoint x: 270, startPoint y: 21, endPoint x: 276, endPoint y: 47, distance: 26.9
click at [276, 33] on div "Booking / October 11, 2025 / 10:00 - 12:00 / Narelle Cirillo" at bounding box center [176, 21] width 280 height 22
copy small "Narelle Cirillo"
click at [265, 191] on legend "Where" at bounding box center [203, 181] width 318 height 23
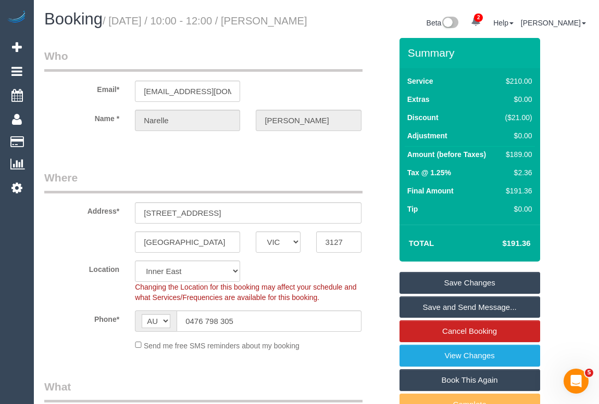
drag, startPoint x: 273, startPoint y: 21, endPoint x: 294, endPoint y: 47, distance: 33.0
click at [294, 33] on div "Booking / October 11, 2025 / 10:00 - 12:00 / Narelle Cirillo" at bounding box center [176, 21] width 280 height 22
copy small "Narelle Cirillo"
click at [472, 367] on link "View Changes" at bounding box center [469, 356] width 141 height 22
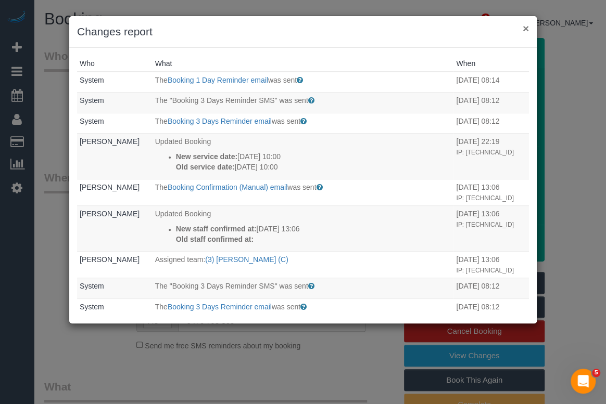
click at [527, 26] on button "×" at bounding box center [526, 28] width 6 height 11
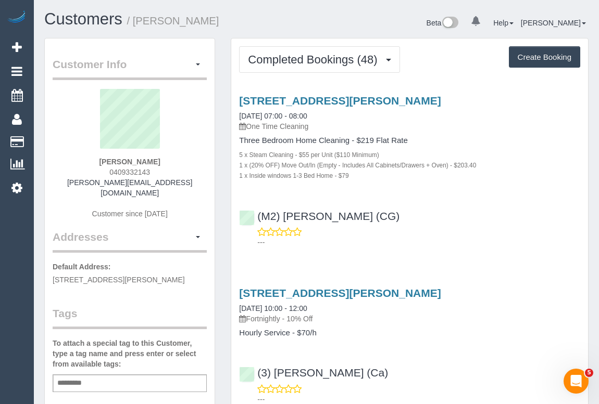
click at [466, 198] on div "23a Nicholas Street, Ashburton, VIC 3147 08/10/2025 07:00 - 08:00 One Time Clea…" at bounding box center [409, 169] width 357 height 167
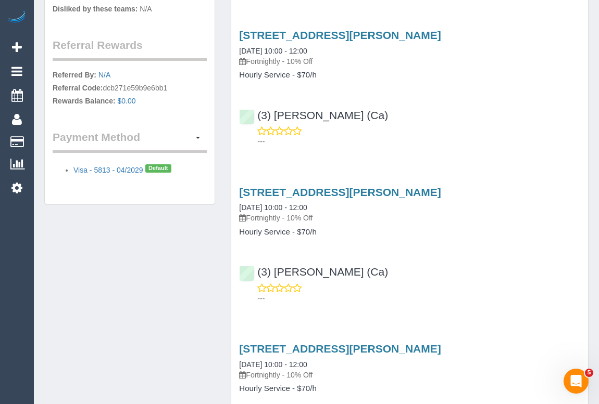
scroll to position [521, 0]
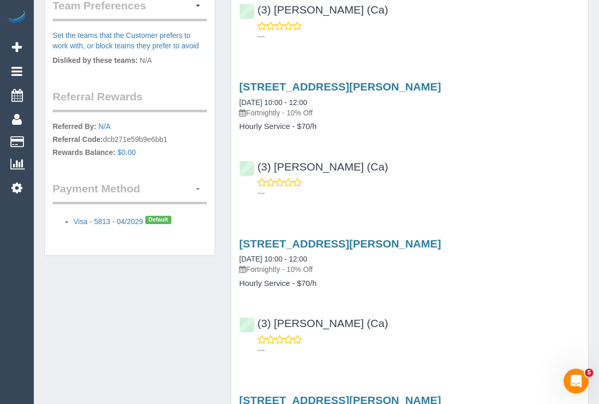
click at [199, 181] on button "button" at bounding box center [198, 189] width 18 height 16
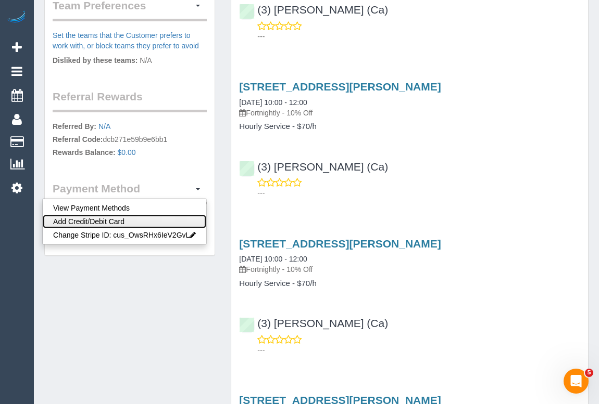
click at [133, 215] on link "Add Credit/Debit Card" at bounding box center [124, 222] width 163 height 14
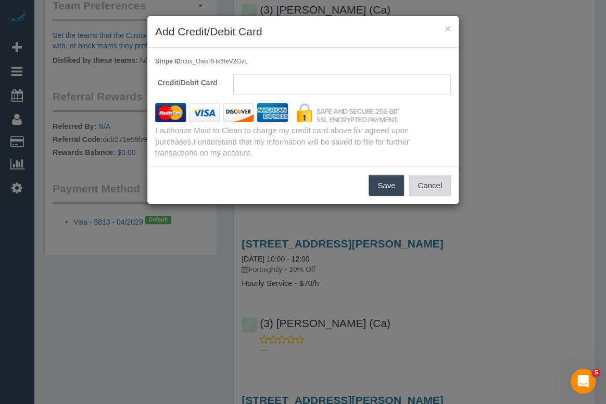
click at [421, 184] on button "Cancel" at bounding box center [430, 186] width 42 height 22
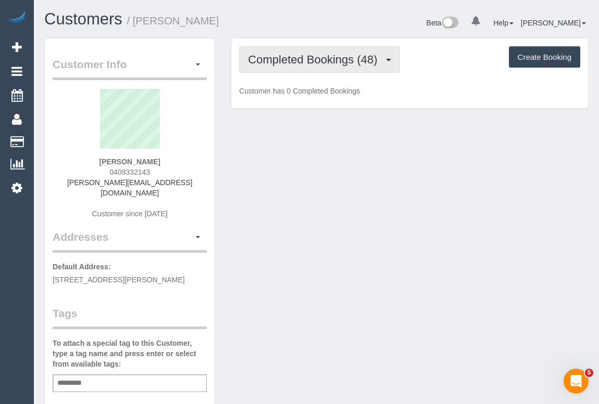
click at [324, 60] on span "Completed Bookings (48)" at bounding box center [315, 59] width 134 height 13
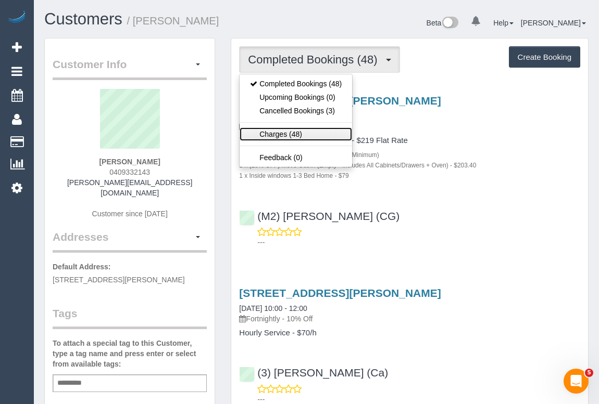
click at [285, 131] on link "Charges (48)" at bounding box center [295, 135] width 112 height 14
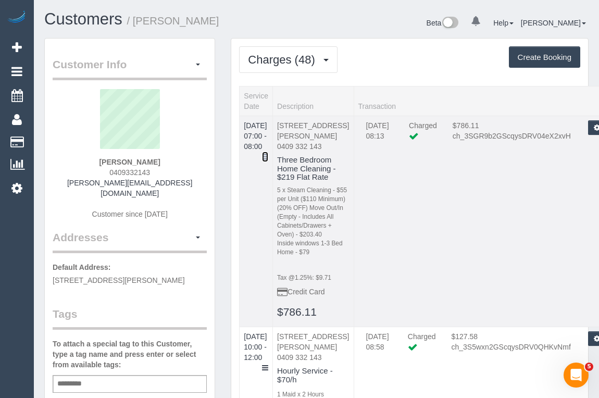
click at [268, 153] on icon at bounding box center [265, 156] width 6 height 7
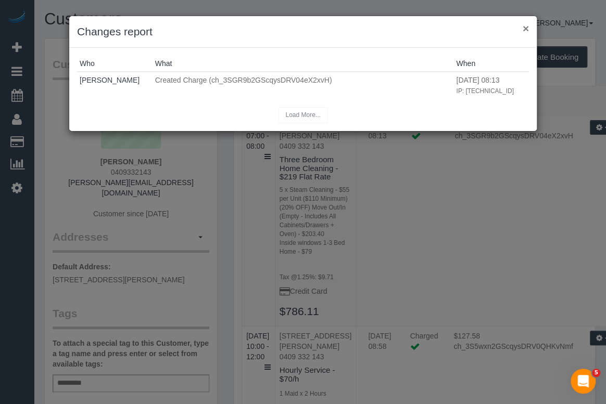
click at [525, 27] on button "×" at bounding box center [526, 28] width 6 height 11
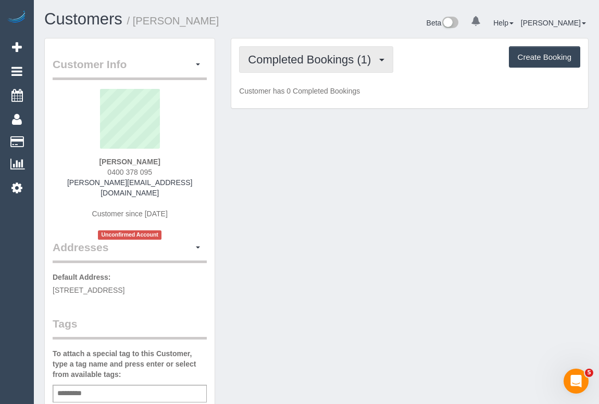
click at [308, 60] on span "Completed Bookings (1)" at bounding box center [312, 59] width 128 height 13
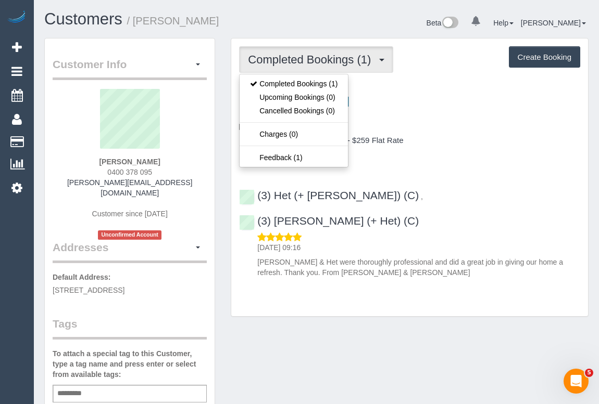
click at [493, 146] on div "Four Bedroom Home Cleaning - $259 Flat Rate 1 x Spring Clean - $80" at bounding box center [409, 147] width 341 height 23
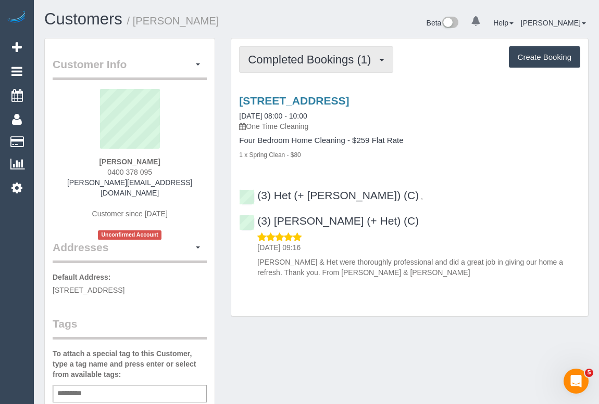
click at [288, 55] on span "Completed Bookings (1)" at bounding box center [312, 59] width 128 height 13
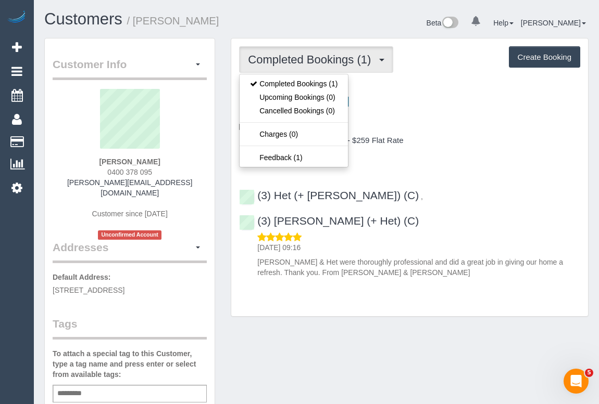
click at [413, 120] on div "1/17 Gladstone Street, Sandringham, VIC 3191 08/10/2025 08:00 - 10:00 One Time …" at bounding box center [409, 113] width 341 height 37
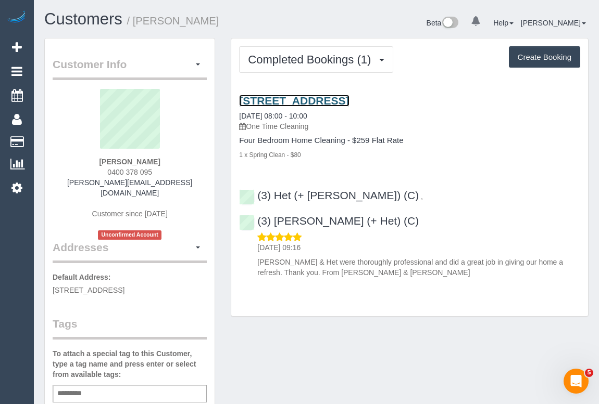
click at [349, 97] on link "1/17 Gladstone Street, Sandringham, VIC 3191" at bounding box center [294, 101] width 110 height 12
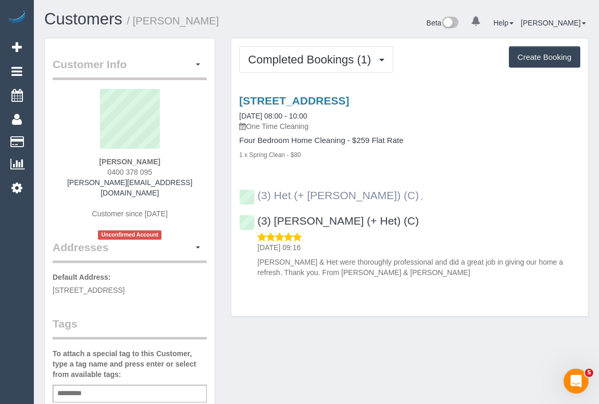
drag, startPoint x: 502, startPoint y: 195, endPoint x: 258, endPoint y: 192, distance: 243.6
click at [258, 192] on div "(3) Het (+ Ronak) (C) , (3) Ronak (+ Het) (C) 09/10/2025 09:16 Ronek & Het were…" at bounding box center [409, 230] width 357 height 98
copy div "(3) Het (+ Ronak) (C) , (3) Ronak (+ Het) (C)"
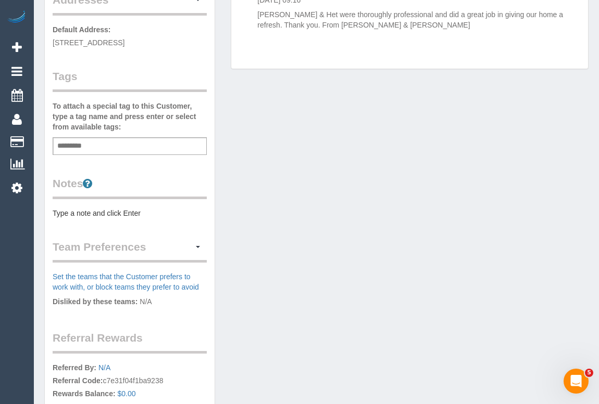
scroll to position [331, 0]
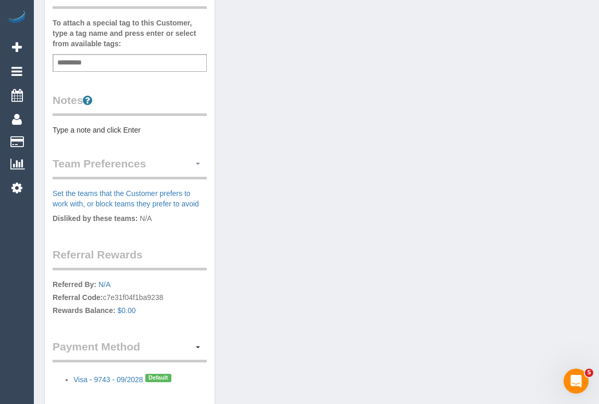
click at [197, 163] on span "button" at bounding box center [198, 164] width 4 height 2
click at [133, 176] on link "Manage Preferences" at bounding box center [162, 183] width 88 height 14
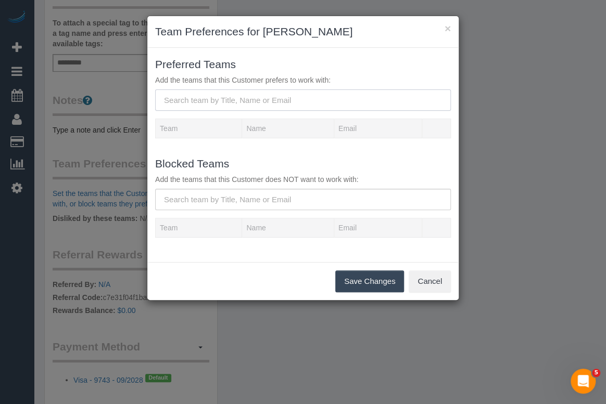
click at [192, 102] on input "text" at bounding box center [303, 100] width 296 height 21
paste input "(3) Het (+ Ronak) (C) , (3) Ronak (+ Het) (C)"
drag, startPoint x: 329, startPoint y: 99, endPoint x: 240, endPoint y: 100, distance: 89.0
click at [240, 100] on input "(3) Het (+ Ronak) (C) , (3) Ronak (+ Het) (C)" at bounding box center [303, 100] width 296 height 21
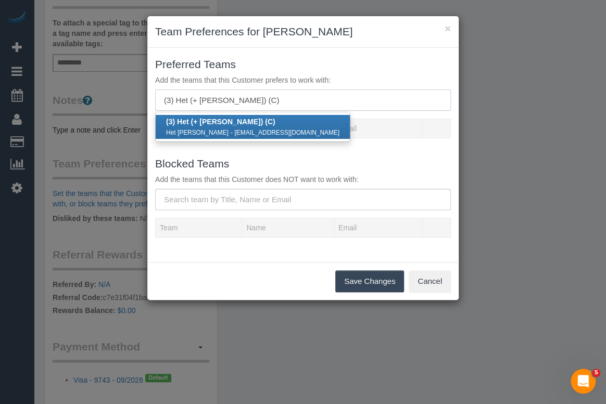
type input "(3) Het (+ [PERSON_NAME]) (C)"
click at [234, 130] on small "hetpatel6745@gmail.com" at bounding box center [286, 132] width 105 height 7
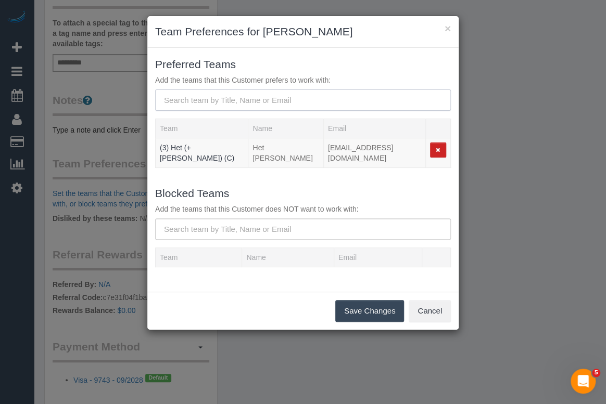
click at [211, 95] on input "text" at bounding box center [303, 100] width 296 height 21
paste input "(3) Het (+ Ronak) (C) , (3) Ronak (+ Het) (C)"
drag, startPoint x: 244, startPoint y: 100, endPoint x: 135, endPoint y: 99, distance: 108.3
click at [135, 99] on div "× Team Preferences for Christine Simmons Preferred Teams Add the teams that thi…" at bounding box center [303, 202] width 606 height 404
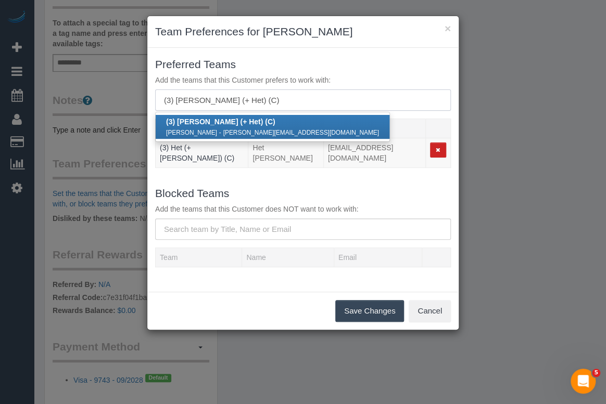
type input "(3) Ronak (+ Het) (C)"
click at [227, 130] on small "ronak.rs2711@gmail.com" at bounding box center [301, 132] width 156 height 7
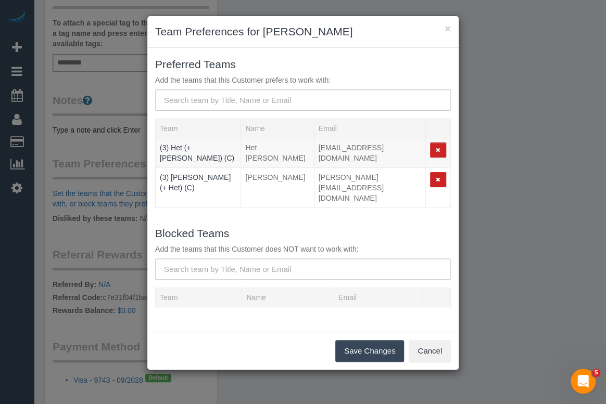
click at [353, 340] on button "Save Changes" at bounding box center [369, 351] width 69 height 22
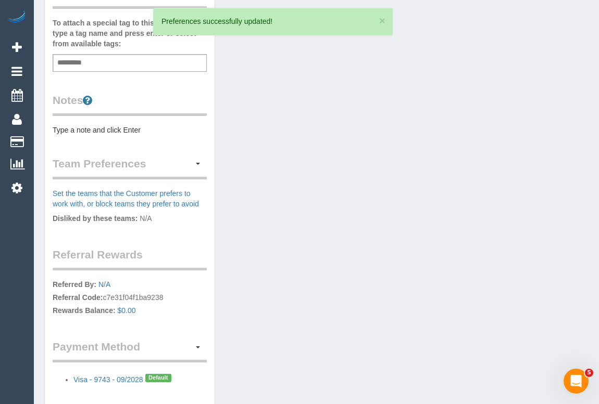
click at [337, 298] on div "Customer Info Edit Contact Info Send Message Email Preferences Special Sales Ta…" at bounding box center [316, 66] width 560 height 718
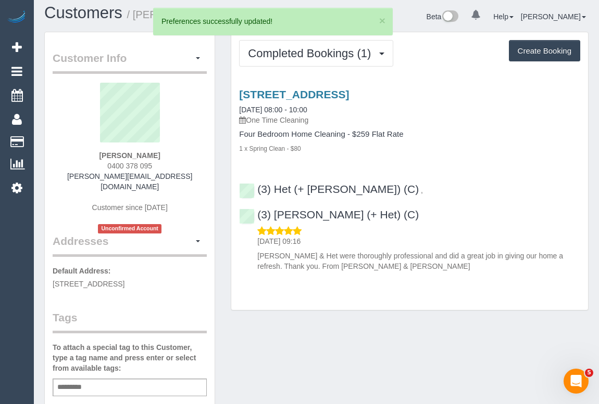
scroll to position [0, 0]
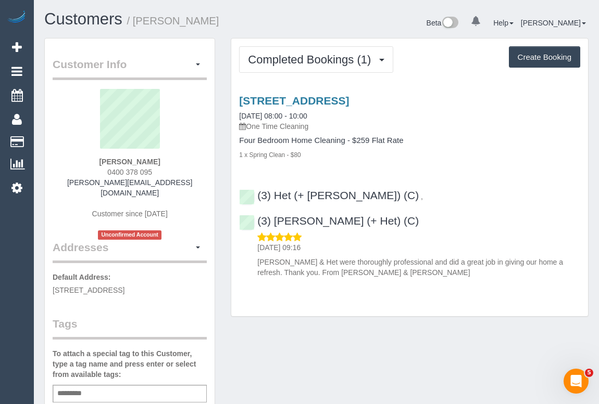
click at [332, 304] on div "Customer Info Edit Contact Info Send Message Email Preferences Special Sales Ta…" at bounding box center [316, 405] width 560 height 734
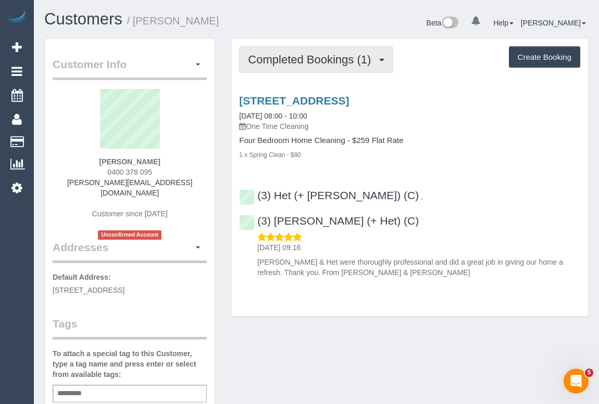
click at [309, 64] on span "Completed Bookings (1)" at bounding box center [312, 59] width 128 height 13
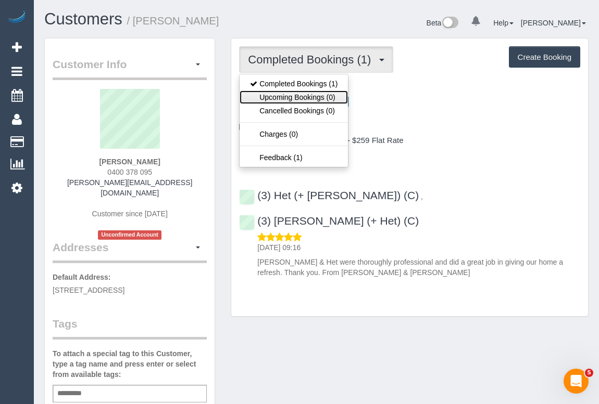
click at [300, 98] on link "Upcoming Bookings (0)" at bounding box center [293, 98] width 108 height 14
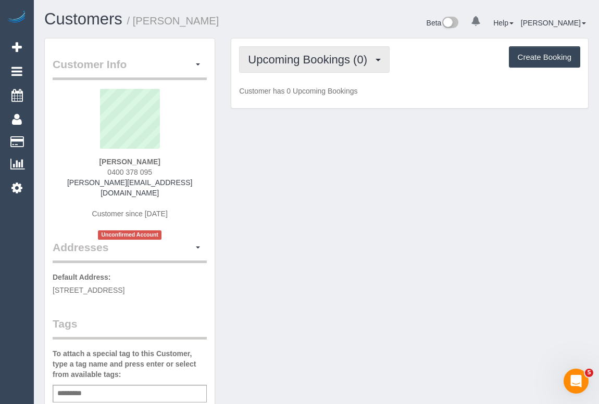
click at [296, 64] on span "Upcoming Bookings (0)" at bounding box center [310, 59] width 124 height 13
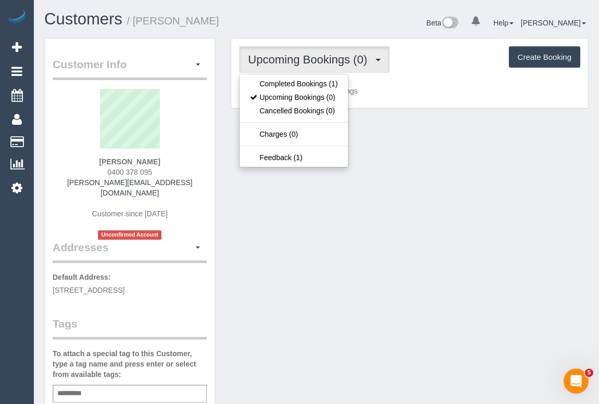
click at [422, 87] on p "Customer has 0 Upcoming Bookings" at bounding box center [409, 91] width 341 height 10
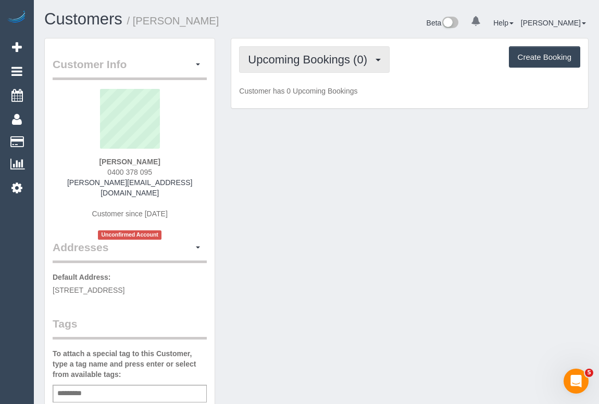
click at [303, 61] on span "Upcoming Bookings (0)" at bounding box center [310, 59] width 124 height 13
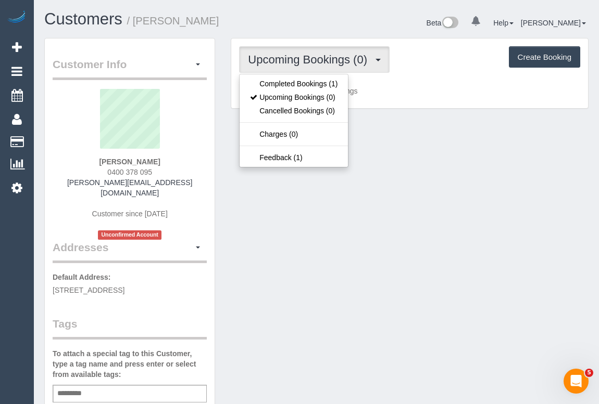
click at [357, 59] on span "Upcoming Bookings (0)" at bounding box center [310, 59] width 124 height 13
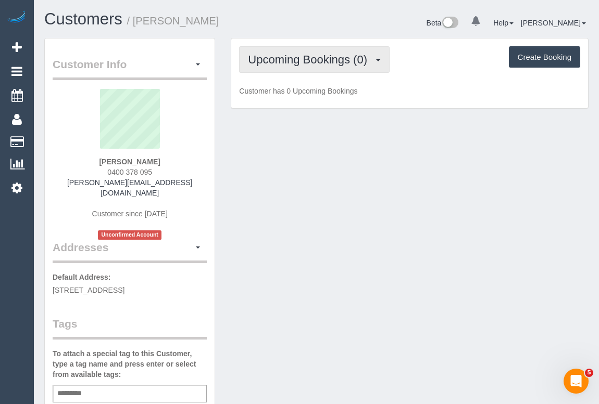
click at [307, 62] on span "Upcoming Bookings (0)" at bounding box center [310, 59] width 124 height 13
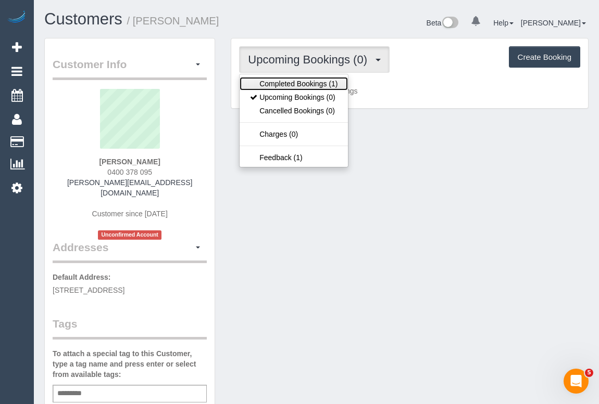
click at [302, 81] on link "Completed Bookings (1)" at bounding box center [293, 84] width 108 height 14
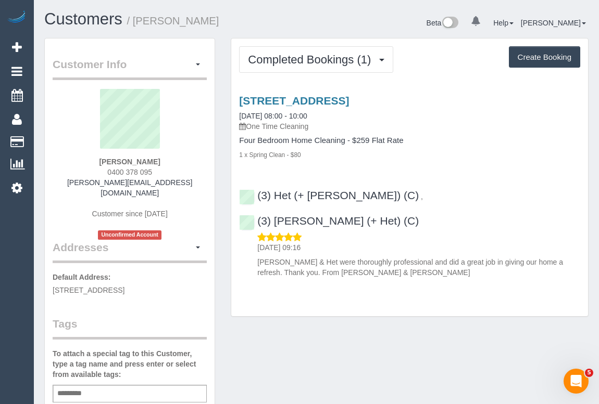
click at [480, 154] on div "1 x Spring Clean - $80" at bounding box center [409, 154] width 341 height 10
click at [344, 99] on link "1/17 Gladstone Street, Sandringham, VIC 3191" at bounding box center [294, 101] width 110 height 12
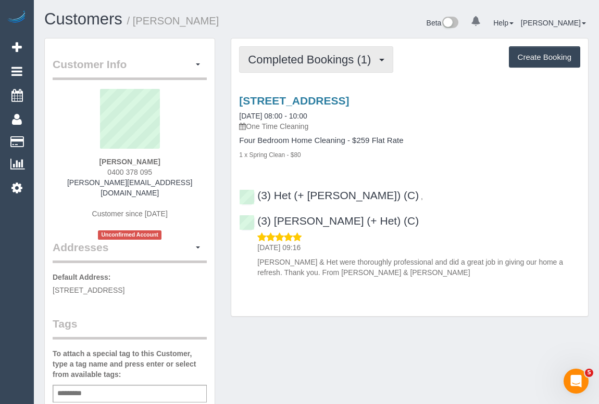
click at [296, 63] on span "Completed Bookings (1)" at bounding box center [312, 59] width 128 height 13
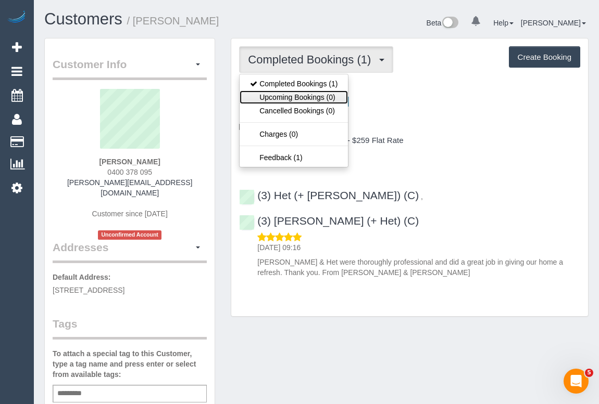
click at [284, 98] on link "Upcoming Bookings (0)" at bounding box center [293, 98] width 108 height 14
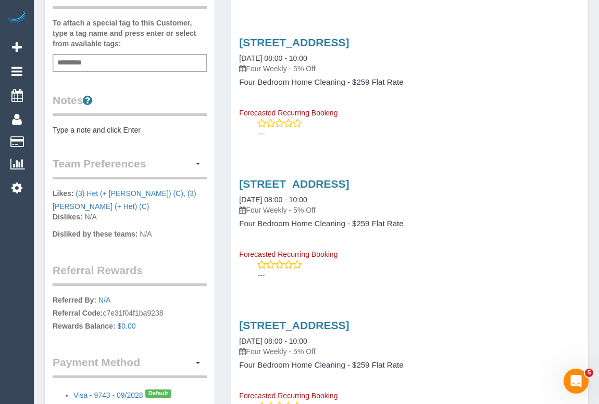
scroll to position [189, 0]
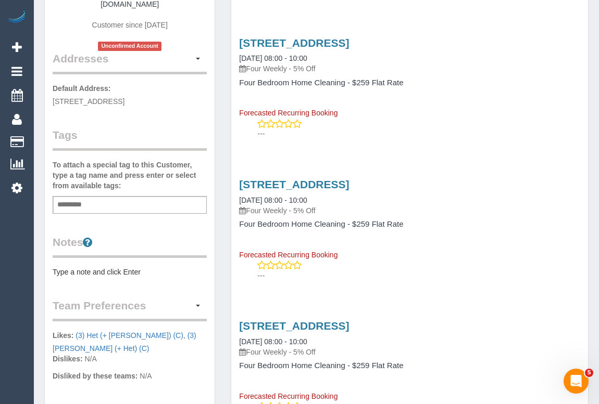
click at [103, 267] on pre "Type a note and click Enter" at bounding box center [130, 272] width 154 height 10
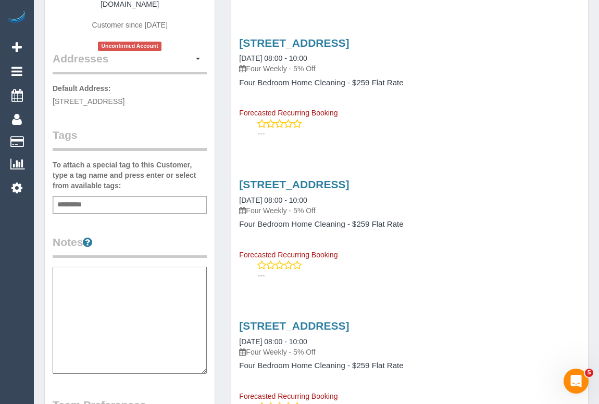
click at [88, 280] on textarea at bounding box center [130, 320] width 154 height 107
paste textarea "**********"
click at [126, 271] on textarea "**********" at bounding box center [130, 320] width 154 height 107
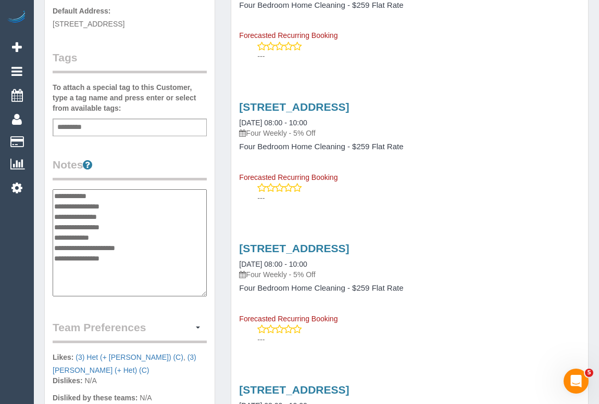
scroll to position [331, 0]
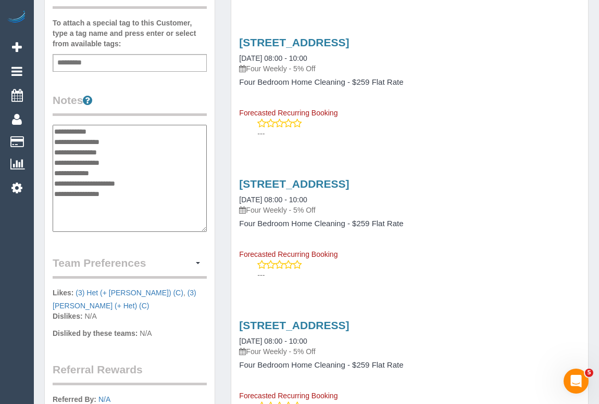
type textarea "**********"
drag, startPoint x: 75, startPoint y: 292, endPoint x: 75, endPoint y: 281, distance: 11.5
click at [75, 288] on p "Likes: (3) Het (+ Ronak) (C) , (3) Ronak (+ Het) (C) Dislikes: N/A" at bounding box center [130, 306] width 154 height 36
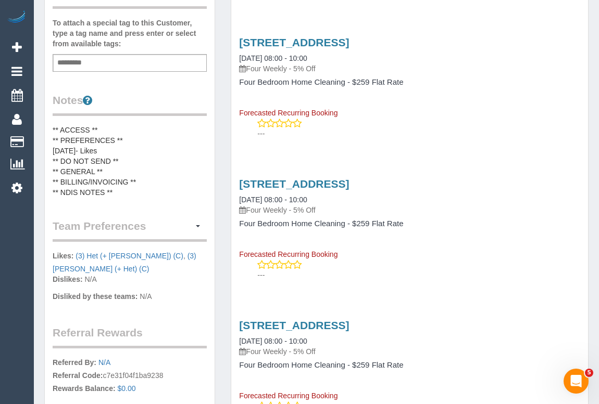
copy p "(3) Het (+ Ronak) (C) , (3) Ronak (+ Het) (C)"
click at [109, 139] on pre "** ACCESS ** ** PREFERENCES ** 10/10/25- Likes ** DO NOT SEND ** ** GENERAL ** …" at bounding box center [130, 161] width 154 height 73
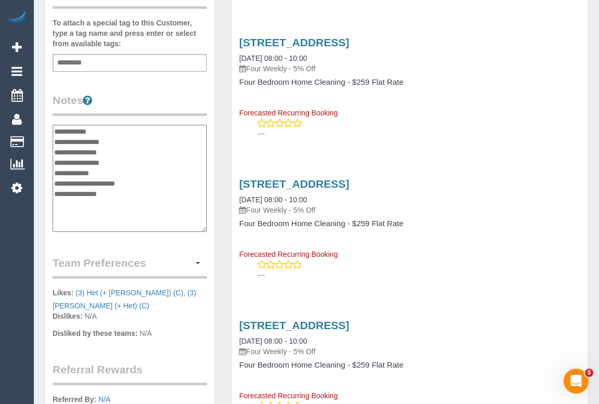
click at [109, 139] on textarea "**********" at bounding box center [130, 178] width 154 height 107
click at [122, 151] on textarea "**********" at bounding box center [130, 178] width 154 height 107
click at [86, 139] on textarea "**********" at bounding box center [130, 178] width 154 height 107
click at [118, 151] on textarea "**********" at bounding box center [130, 178] width 154 height 107
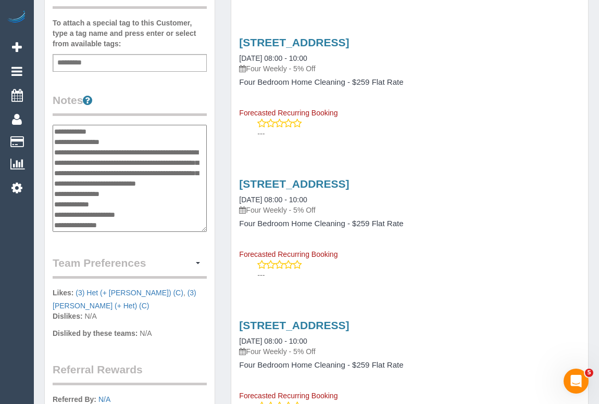
drag, startPoint x: 98, startPoint y: 161, endPoint x: 79, endPoint y: 161, distance: 19.3
click at [79, 161] on textarea "**********" at bounding box center [130, 178] width 154 height 107
drag, startPoint x: 116, startPoint y: 172, endPoint x: 178, endPoint y: 172, distance: 61.9
click at [178, 172] on textarea "**********" at bounding box center [130, 178] width 154 height 107
click at [84, 172] on textarea "**********" at bounding box center [130, 178] width 154 height 107
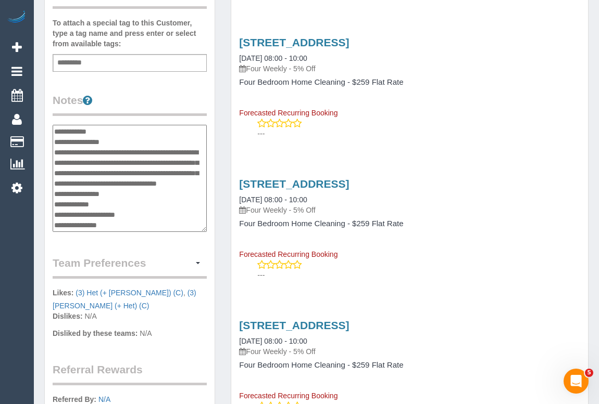
drag, startPoint x: 157, startPoint y: 171, endPoint x: 71, endPoint y: 182, distance: 86.1
click at [71, 182] on textarea "**********" at bounding box center [130, 178] width 154 height 107
type textarea "**********"
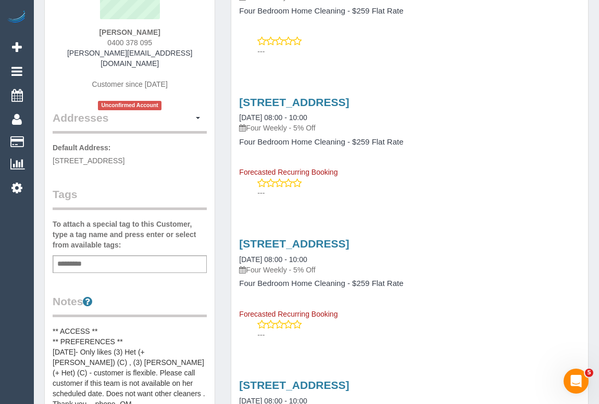
scroll to position [94, 0]
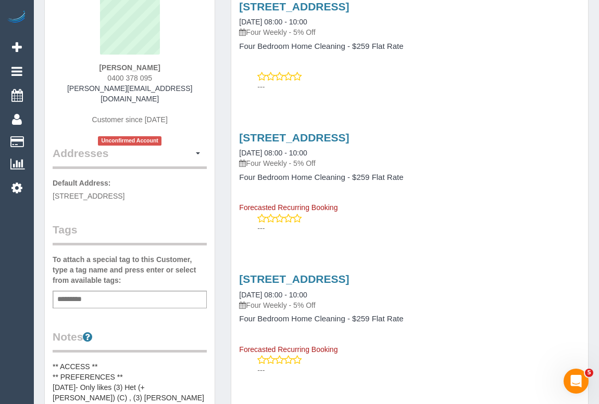
click at [99, 291] on div "Add a tag" at bounding box center [130, 300] width 154 height 18
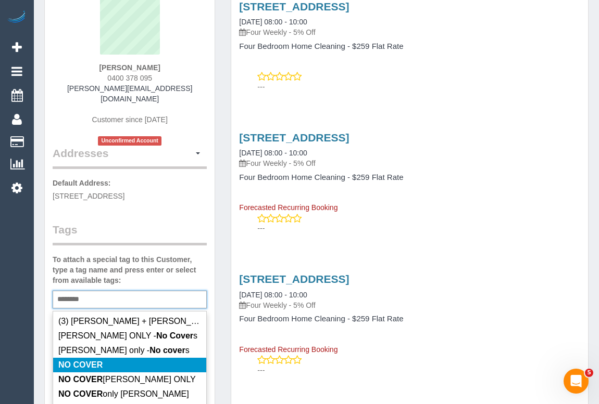
type input "********"
click at [110, 358] on li "NO COVER" at bounding box center [129, 365] width 153 height 15
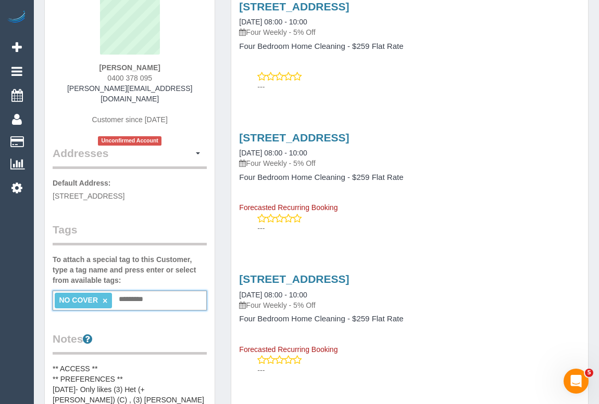
click at [181, 332] on legend "Notes" at bounding box center [130, 343] width 154 height 23
click at [211, 327] on div "Customer Info Edit Contact Info Send Message Email Preferences Special Sales Ta…" at bounding box center [130, 363] width 170 height 839
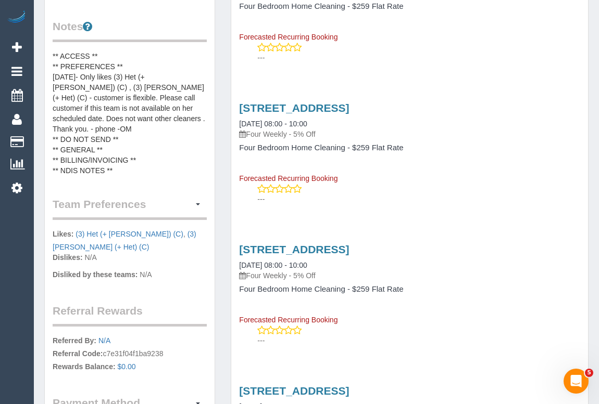
scroll to position [426, 0]
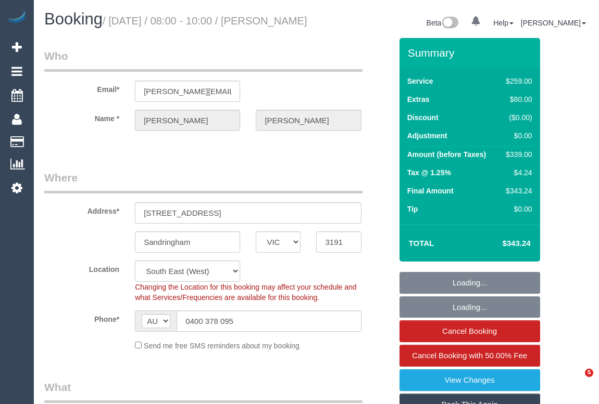
select select "VIC"
select select "number:28"
select select "number:14"
select select "number:19"
select select "number:36"
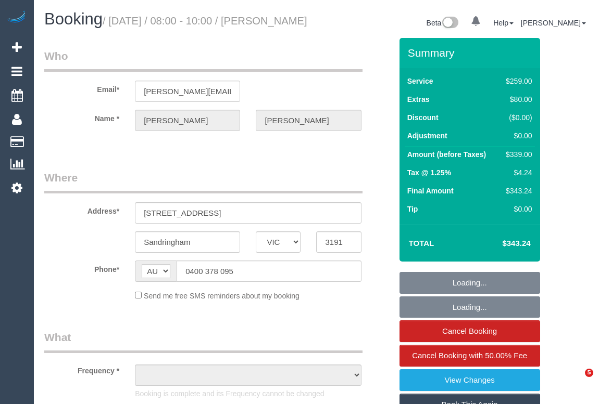
select select "VIC"
select select "object:603"
select select "string:stripe-pm_1S2Lc32GScqysDRV4qm0GIZ0"
select select "number:28"
select select "number:14"
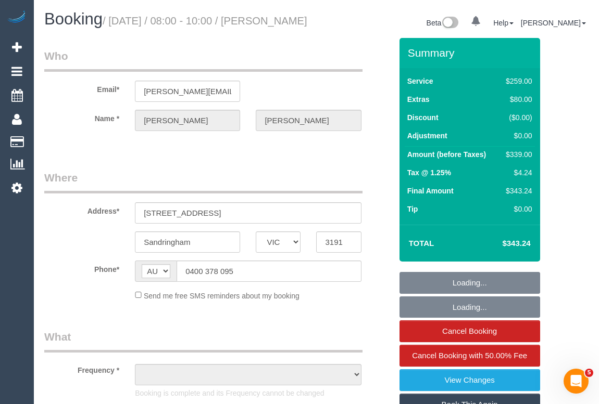
select select "number:19"
select select "number:36"
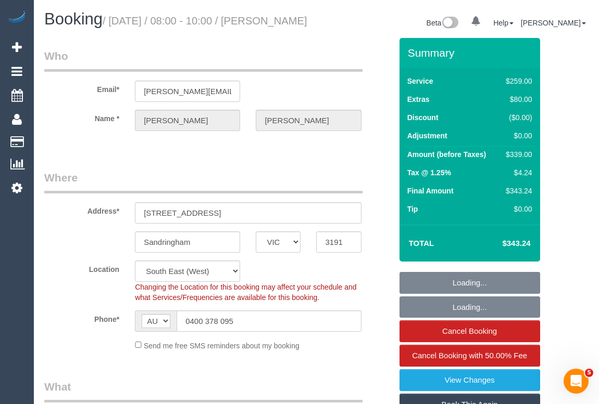
select select "object:754"
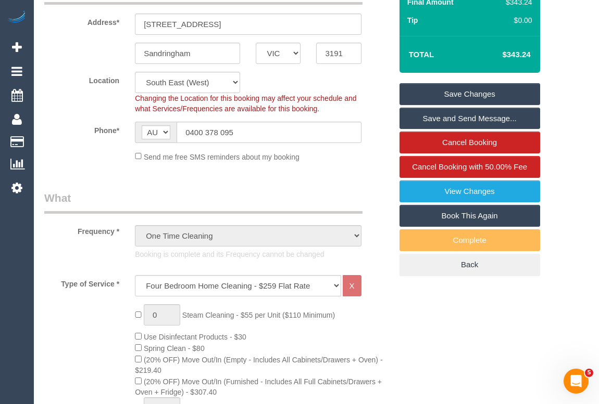
click at [346, 208] on legend "What" at bounding box center [203, 202] width 318 height 23
click at [367, 206] on div "Frequency * One Time Cleaning Weekly - 10% Off - 10.00% (0% for the First Booki…" at bounding box center [217, 229] width 363 height 77
click at [445, 227] on link "Book This Again" at bounding box center [469, 216] width 141 height 22
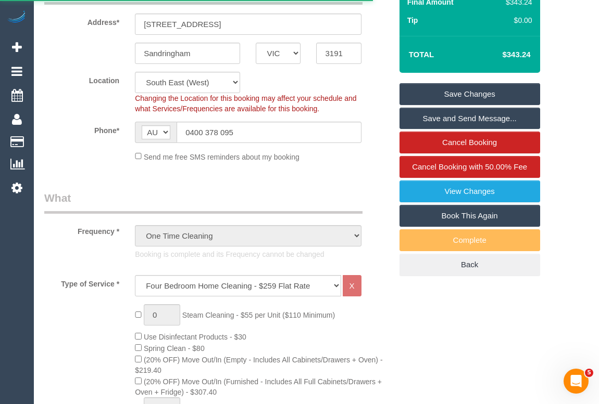
select select "VIC"
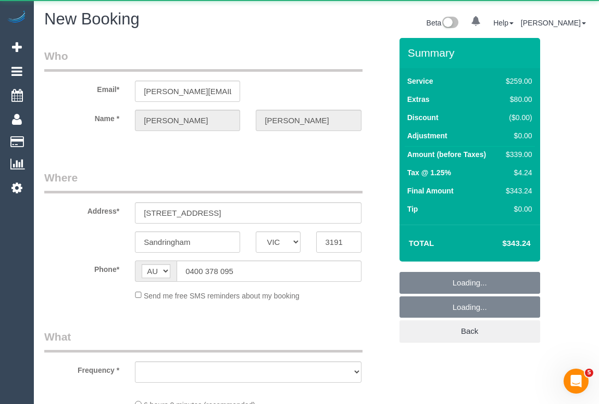
select select "number:28"
select select "number:14"
select select "number:19"
select select "number:36"
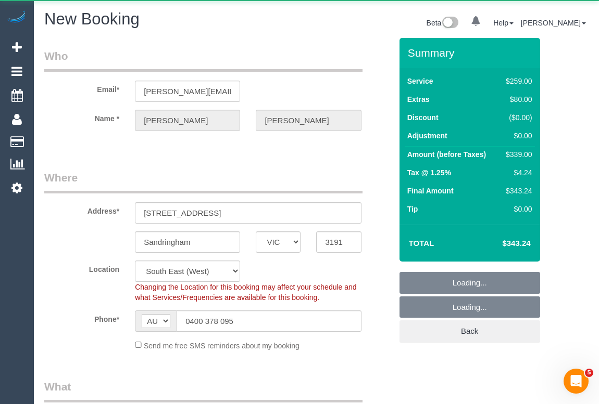
select select "object:2845"
select select "string:stripe-pm_1S2Lc32GScqysDRV4qm0GIZ0"
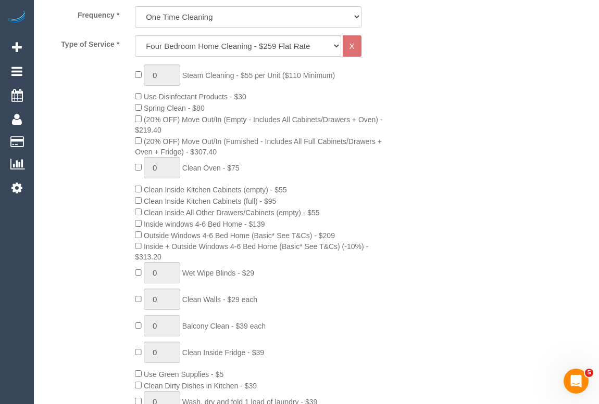
scroll to position [378, 0]
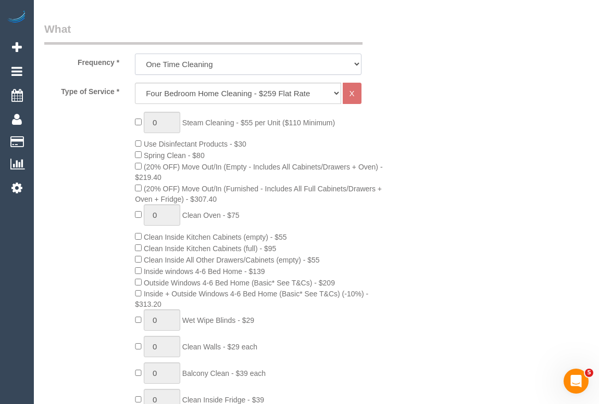
click at [354, 61] on select "One Time Cleaning Weekly - 10% Off - 10.00% (0% for the First Booking) Fortnigh…" at bounding box center [248, 64] width 226 height 21
select select "object:2966"
click at [135, 54] on select "One Time Cleaning Weekly - 10% Off - 10.00% (0% for the First Booking) Fortnigh…" at bounding box center [248, 64] width 226 height 21
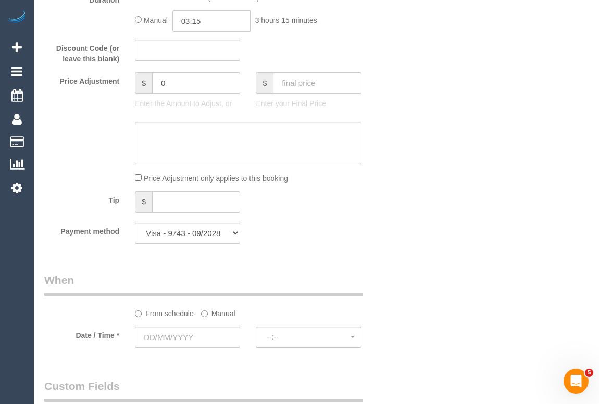
scroll to position [1088, 0]
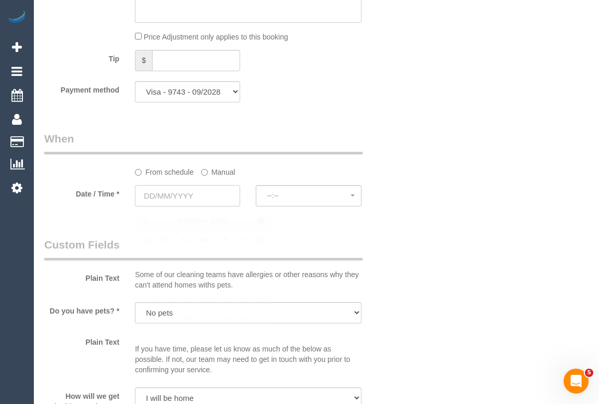
click at [166, 200] on input "text" at bounding box center [187, 195] width 105 height 21
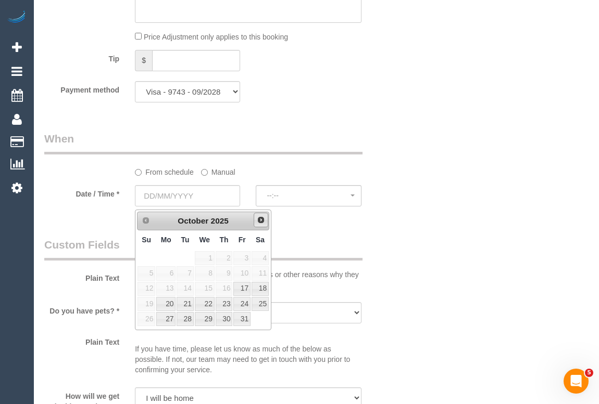
click at [258, 221] on span "Next" at bounding box center [261, 220] width 8 height 8
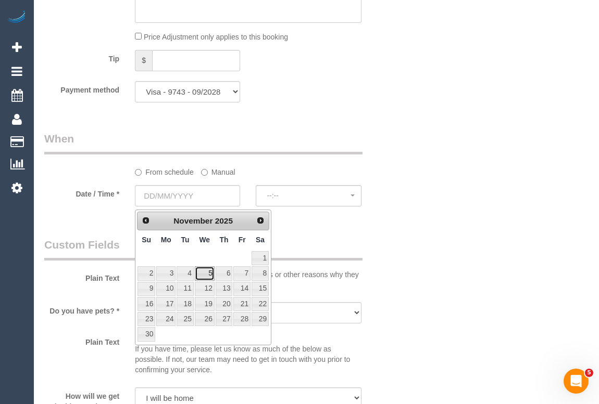
click at [208, 271] on link "5" at bounding box center [205, 274] width 20 height 14
type input "05/11/2025"
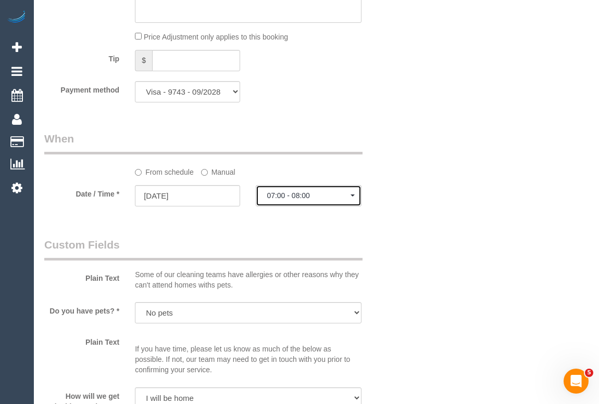
click at [298, 199] on span "07:00 - 08:00" at bounding box center [308, 196] width 83 height 8
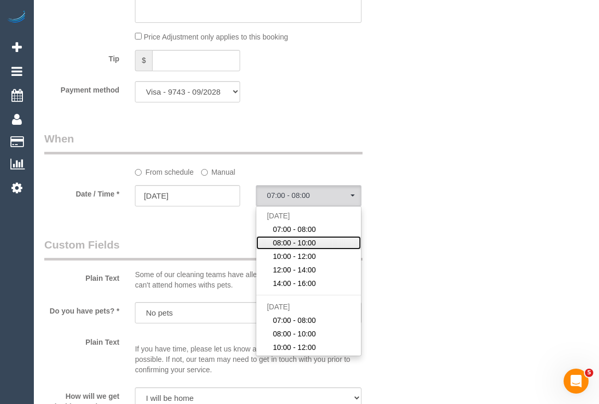
click at [285, 245] on span "08:00 - 10:00" at bounding box center [294, 243] width 43 height 10
select select "spot7"
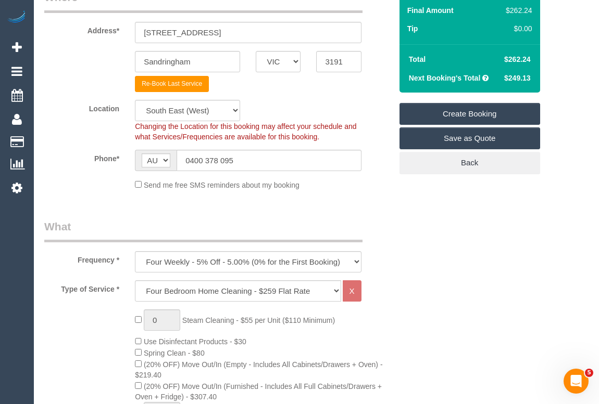
scroll to position [176, 0]
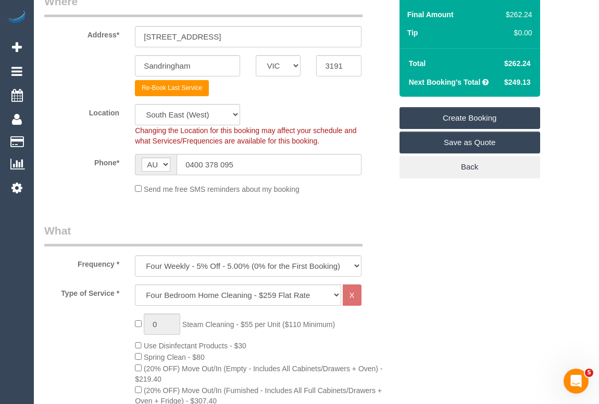
click at [459, 118] on link "Create Booking" at bounding box center [469, 118] width 141 height 22
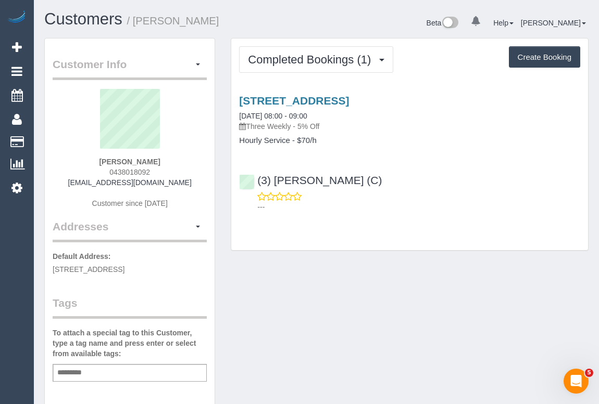
drag, startPoint x: 354, startPoint y: 281, endPoint x: 368, endPoint y: 297, distance: 21.0
click at [349, 96] on link "[STREET_ADDRESS]" at bounding box center [294, 101] width 110 height 12
click at [395, 255] on div "Completed Bookings (1) Completed Bookings (1) Upcoming Bookings (11) Cancelled …" at bounding box center [409, 150] width 373 height 224
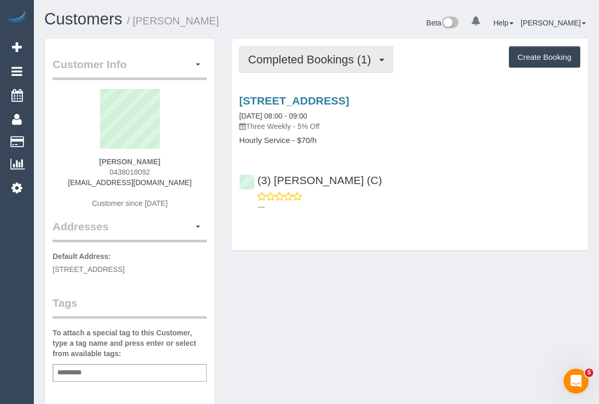
click at [295, 58] on span "Completed Bookings (1)" at bounding box center [312, 59] width 128 height 13
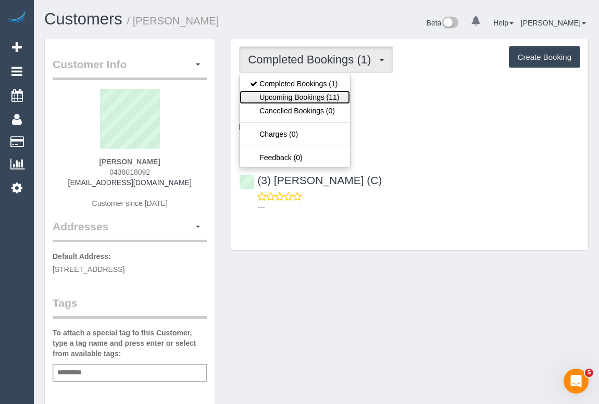
click at [297, 97] on link "Upcoming Bookings (11)" at bounding box center [294, 98] width 110 height 14
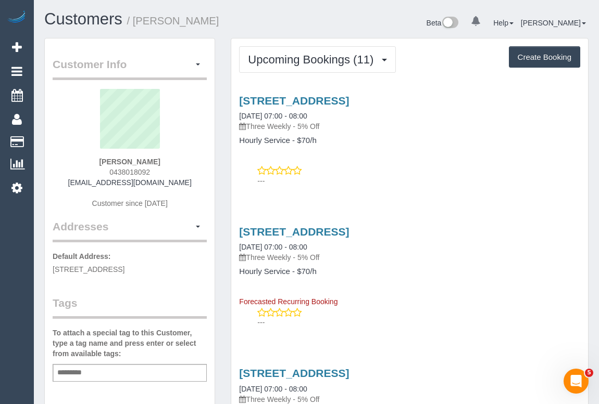
click at [439, 306] on div "[STREET_ADDRESS] [DATE] 07:00 - 08:00 Three Weekly - 5% Off Hourly Service - $7…" at bounding box center [409, 267] width 357 height 82
click at [416, 176] on p "---" at bounding box center [418, 181] width 323 height 10
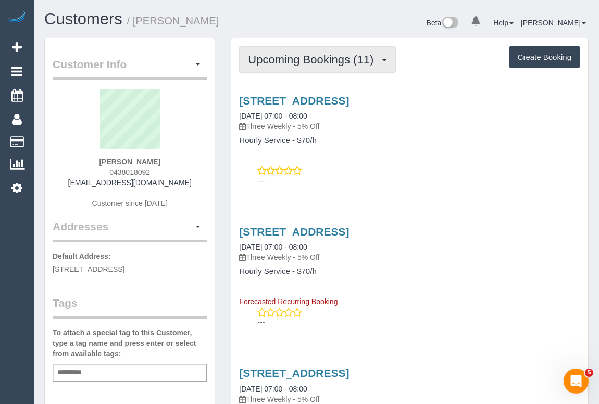
click at [300, 59] on span "Upcoming Bookings (11)" at bounding box center [313, 59] width 131 height 13
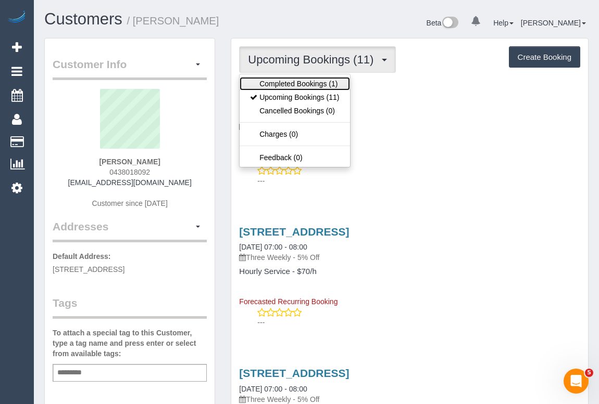
click at [312, 82] on link "Completed Bookings (1)" at bounding box center [294, 84] width 110 height 14
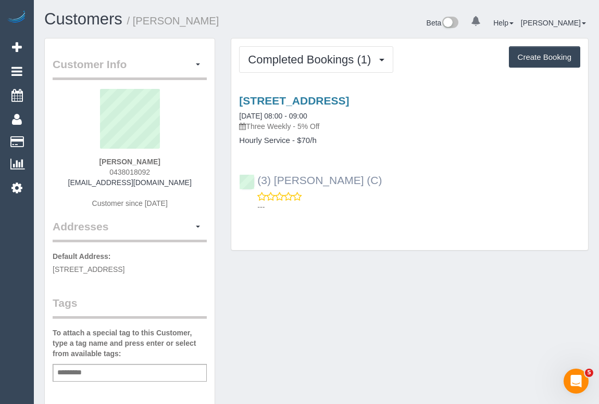
drag, startPoint x: 366, startPoint y: 182, endPoint x: 256, endPoint y: 180, distance: 110.4
click at [256, 180] on div "(3) [PERSON_NAME] (C) ---" at bounding box center [409, 189] width 357 height 47
copy link "(3) [PERSON_NAME] (C)"
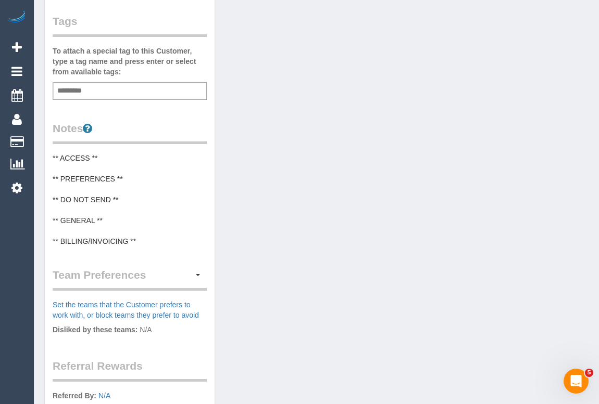
scroll to position [284, 0]
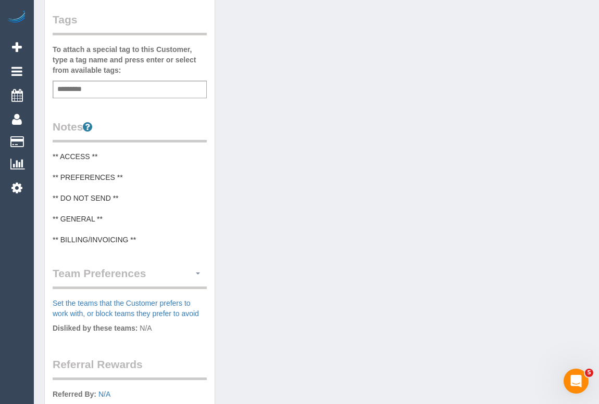
click at [195, 282] on button "button" at bounding box center [198, 274] width 18 height 16
click at [157, 300] on link "Manage Preferences" at bounding box center [162, 293] width 88 height 14
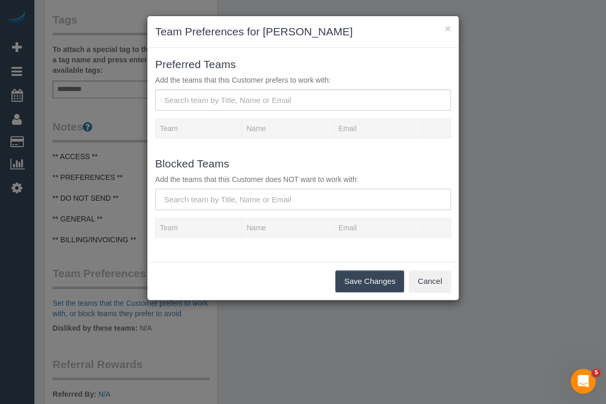
click at [195, 197] on input "text" at bounding box center [303, 199] width 296 height 21
paste input "(3) [PERSON_NAME] (C)"
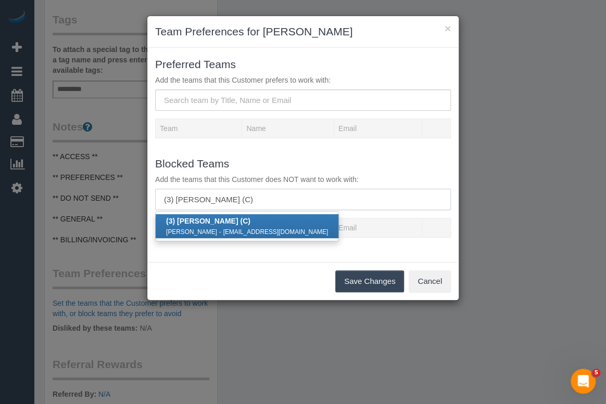
type input "(3) [PERSON_NAME] (C)"
click at [217, 236] on div "[PERSON_NAME] - [EMAIL_ADDRESS][DOMAIN_NAME]" at bounding box center [247, 231] width 162 height 10
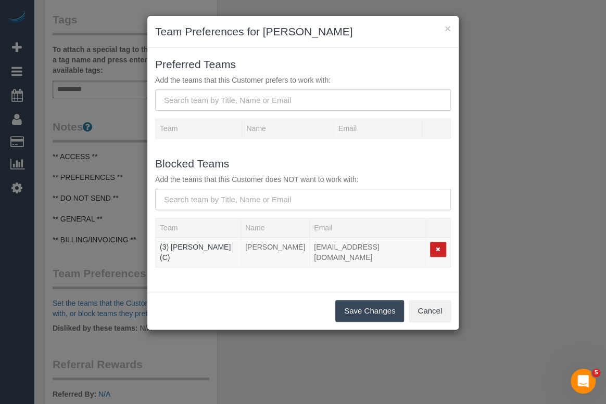
click at [352, 305] on button "Save Changes" at bounding box center [369, 311] width 69 height 22
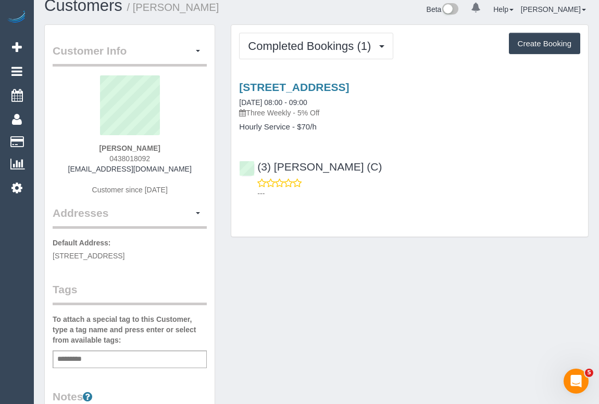
scroll to position [0, 0]
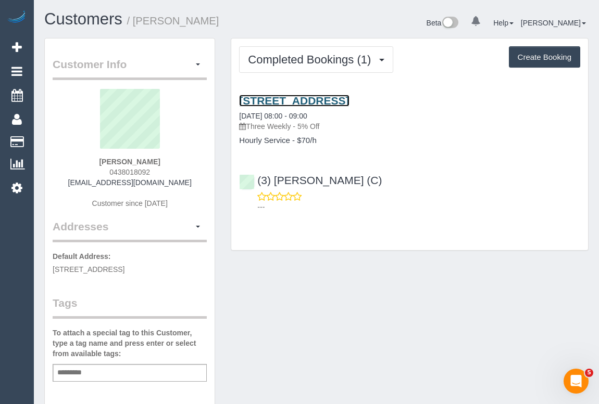
click at [340, 100] on link "[STREET_ADDRESS]" at bounding box center [294, 101] width 110 height 12
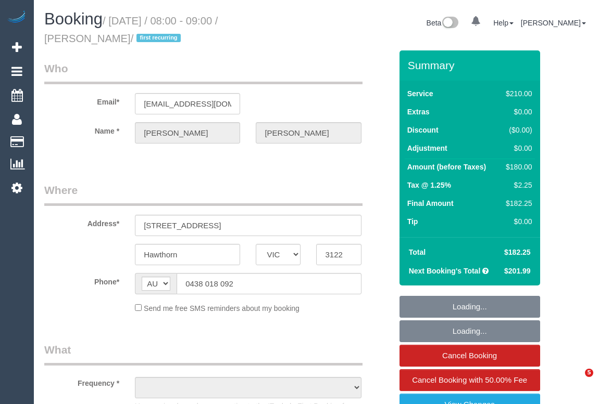
select select "VIC"
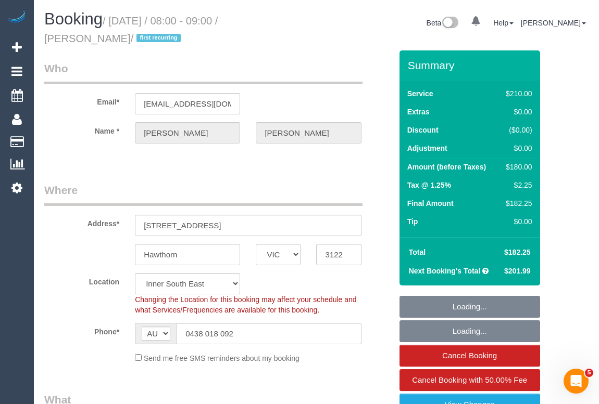
select select "object:927"
select select "string:stripe-pm_1S8f2x2GScqysDRVyS6NhCci"
select select "180"
select select "number:27"
select select "number:14"
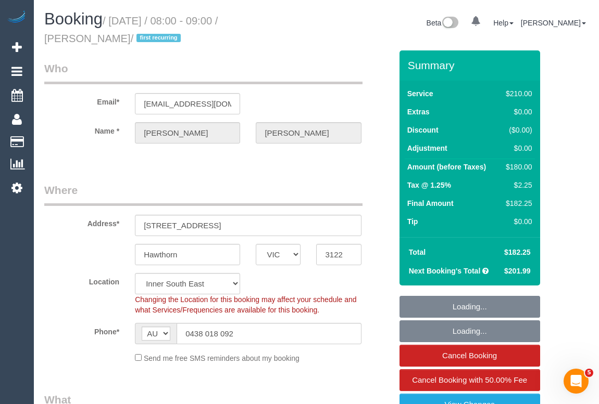
select select "number:19"
select select "number:22"
select select "number:34"
select select "number:13"
select select "object:1564"
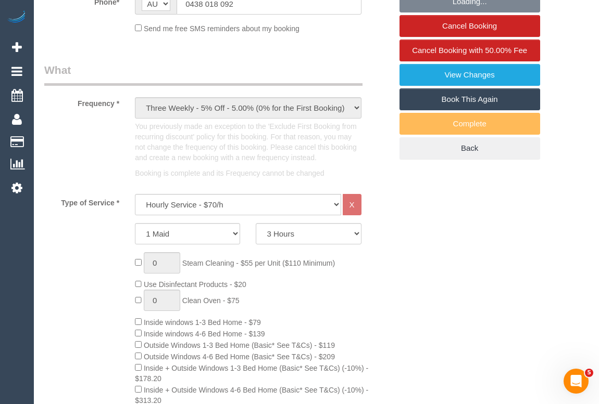
scroll to position [331, 0]
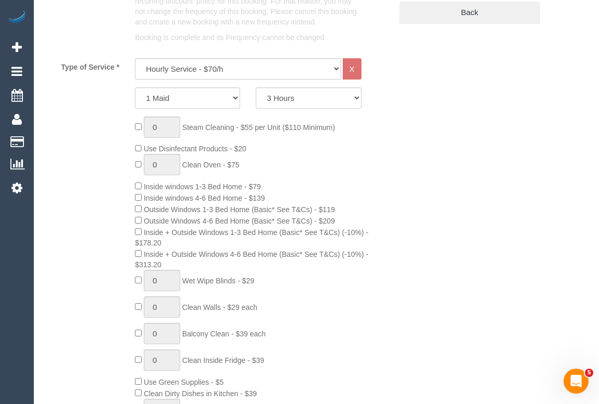
scroll to position [465, 0]
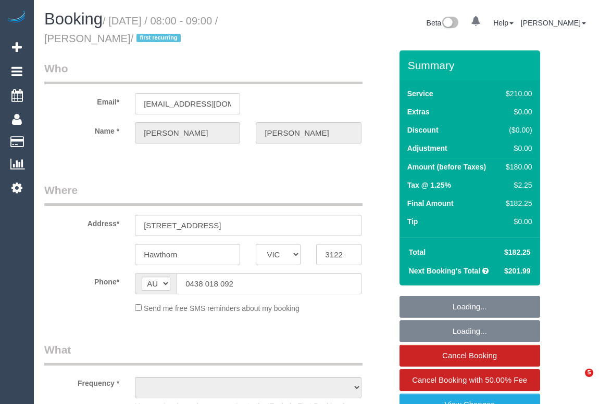
select select "VIC"
select select "string:stripe-pm_1S8f2x2GScqysDRVyS6NhCci"
select select "180"
select select "number:27"
select select "number:14"
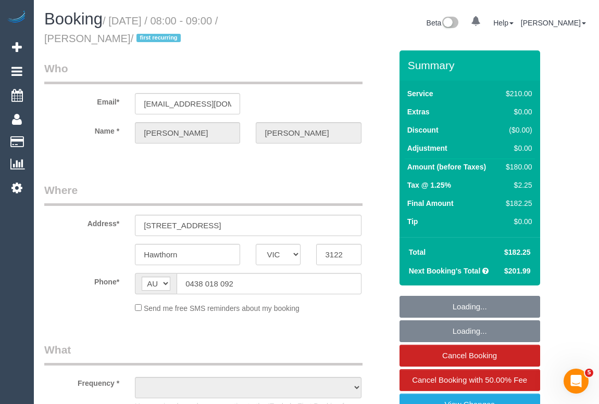
select select "number:19"
select select "number:22"
select select "number:34"
select select "number:13"
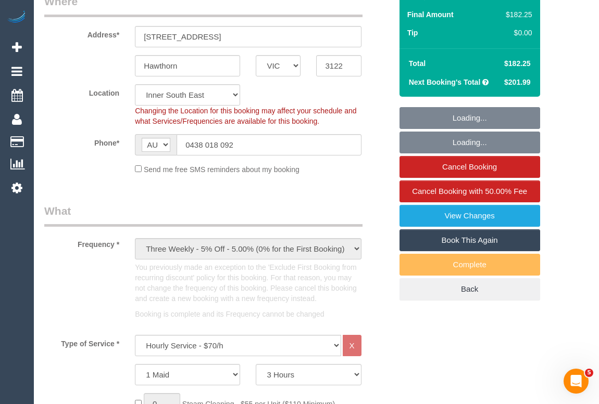
select select "object:1567"
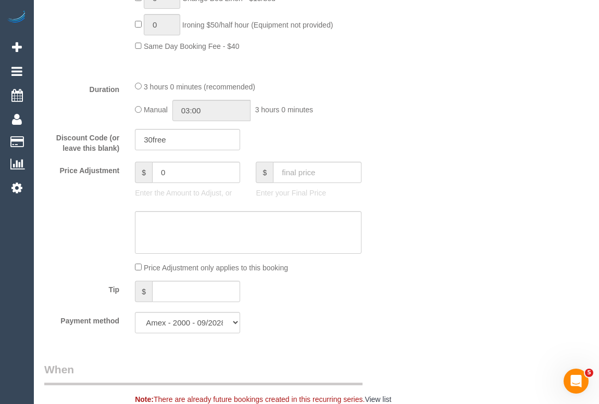
scroll to position [899, 0]
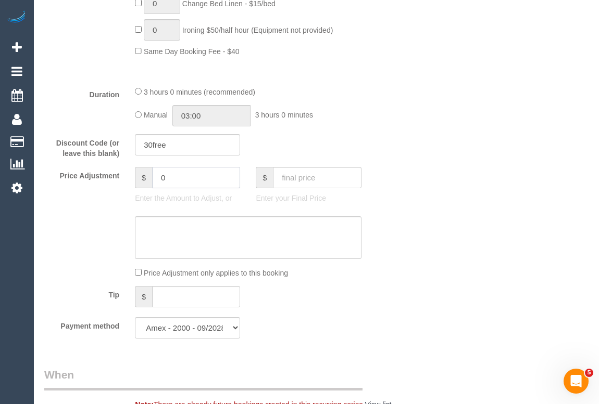
drag, startPoint x: 166, startPoint y: 181, endPoint x: 134, endPoint y: 184, distance: 31.9
click at [134, 184] on div "$ 0 Enter the Amount to Adjust, or" at bounding box center [187, 188] width 121 height 42
type input "-20"
click at [213, 248] on textarea at bounding box center [248, 238] width 226 height 43
click at [170, 233] on textarea at bounding box center [248, 238] width 226 height 43
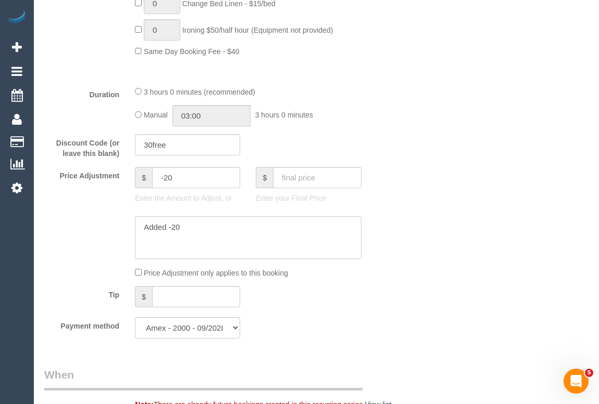
click at [206, 235] on textarea at bounding box center [248, 238] width 226 height 43
type textarea "Added -20 for missed areas. - OM"
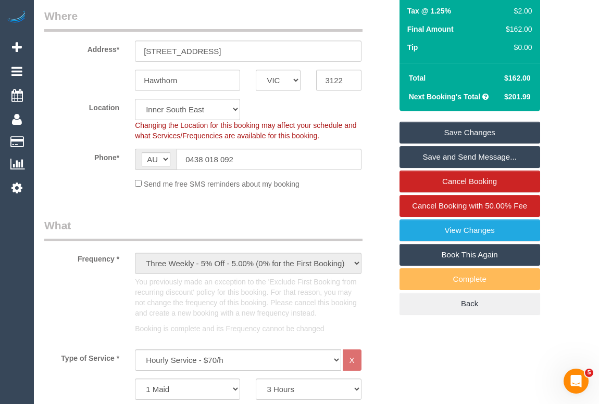
scroll to position [94, 0]
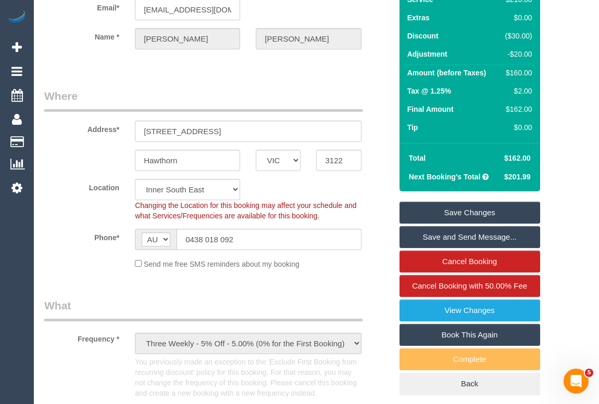
click at [452, 206] on link "Save Changes" at bounding box center [469, 213] width 141 height 22
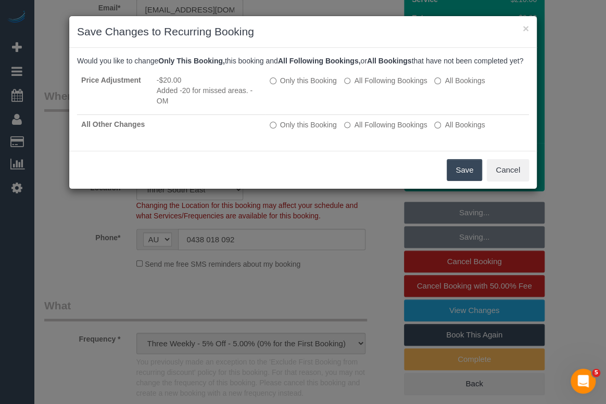
click at [451, 178] on button "Save" at bounding box center [464, 170] width 35 height 22
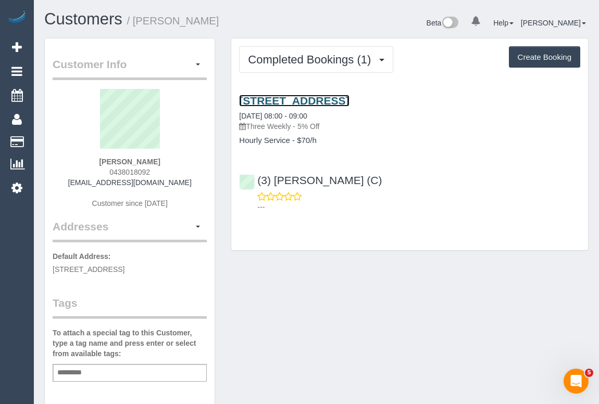
click at [349, 96] on link "[STREET_ADDRESS]" at bounding box center [294, 101] width 110 height 12
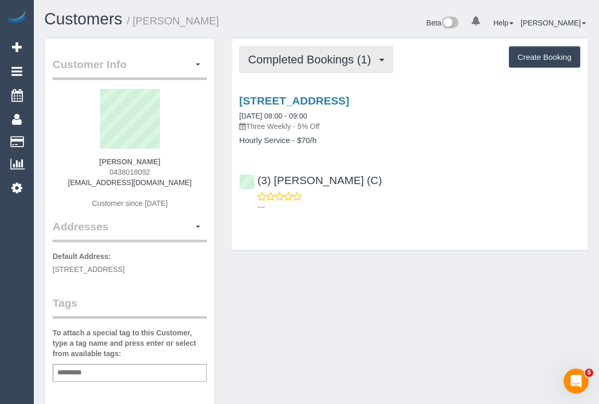
click at [290, 42] on div "Completed Bookings (1) Completed Bookings (1) Upcoming Bookings (11) Cancelled …" at bounding box center [409, 145] width 357 height 212
click at [292, 57] on span "Completed Bookings (1)" at bounding box center [312, 59] width 128 height 13
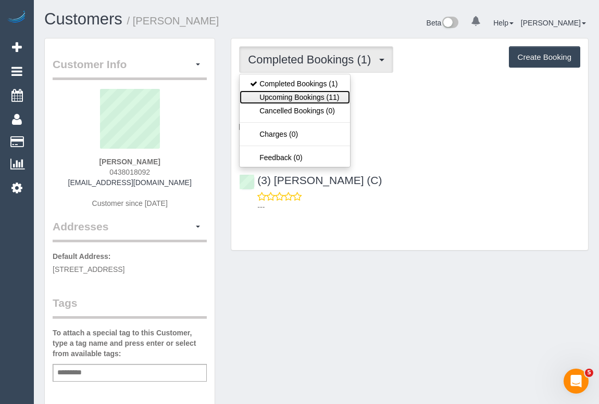
click at [289, 93] on link "Upcoming Bookings (11)" at bounding box center [294, 98] width 110 height 14
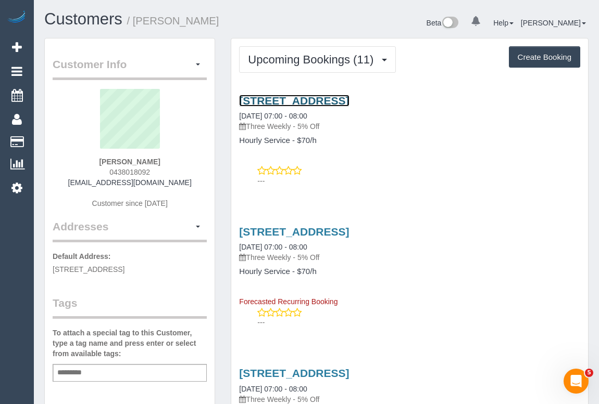
click at [349, 99] on link "[STREET_ADDRESS]" at bounding box center [294, 101] width 110 height 12
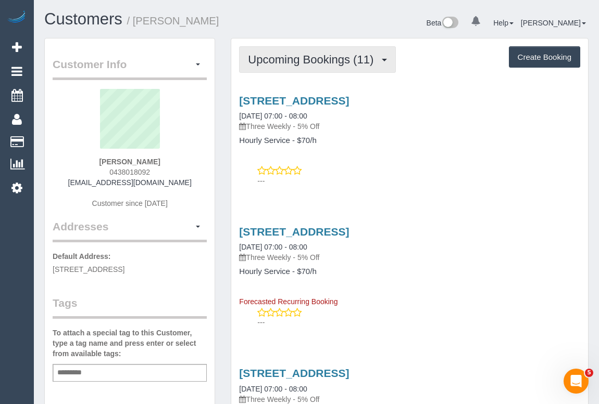
click at [291, 57] on span "Upcoming Bookings (11)" at bounding box center [313, 59] width 131 height 13
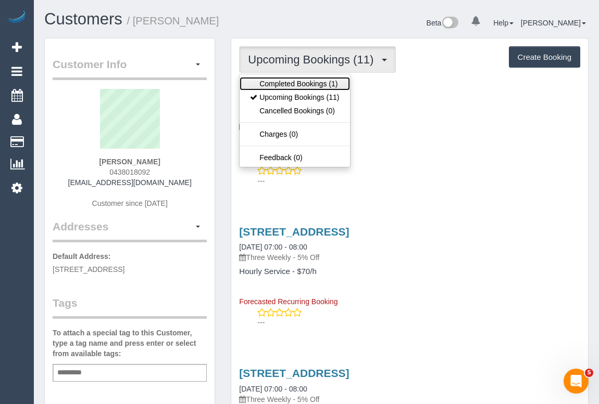
click at [289, 81] on link "Completed Bookings (1)" at bounding box center [294, 84] width 110 height 14
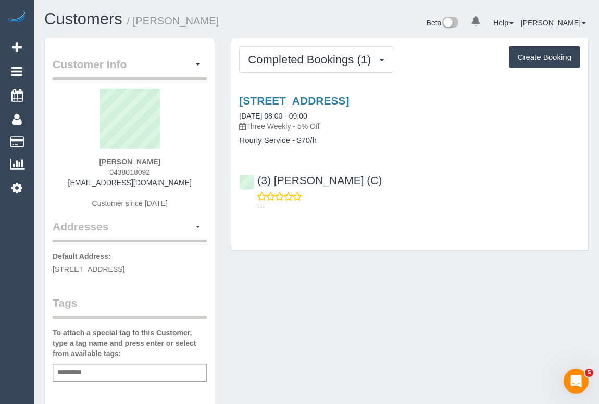
click at [349, 105] on link "488 Glenferrie Road, Unit 6, Hawthorn, VIC 3122" at bounding box center [294, 101] width 110 height 12
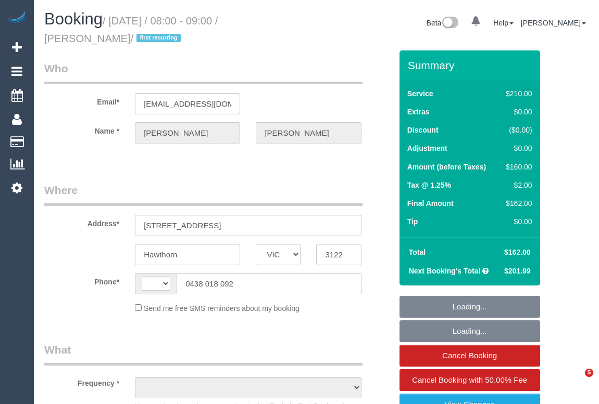
select select "VIC"
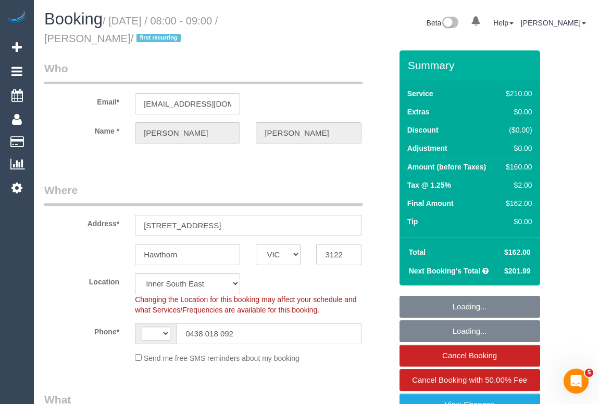
select select "object:358"
select select "string:stripe-pm_1S8f2x2GScqysDRVyS6NhCci"
select select "object:610"
select select "string:AU"
select select "180"
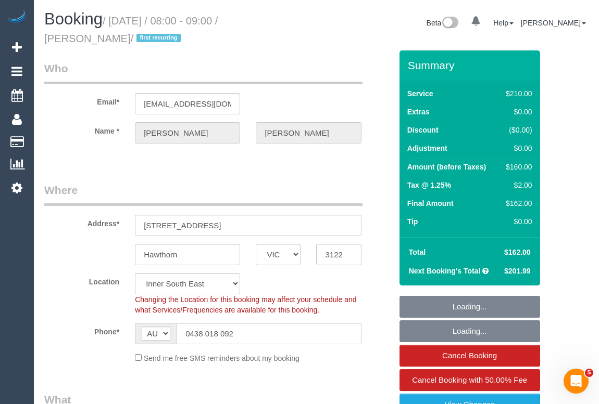
select select "number:27"
select select "number:14"
select select "number:19"
select select "number:22"
select select "number:34"
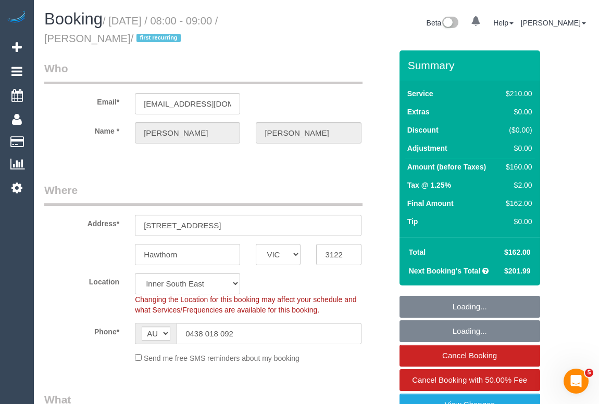
select select "number:13"
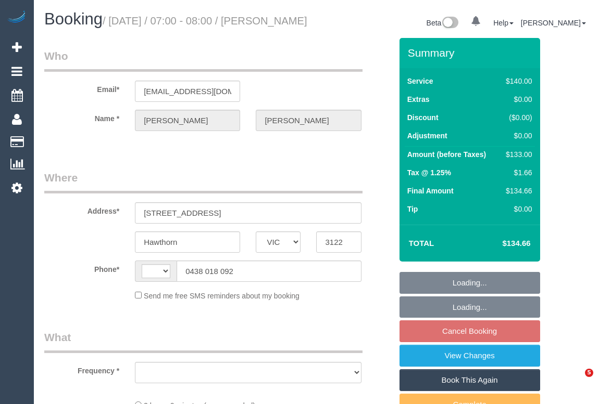
select select "VIC"
select select "string:stripe-pm_1S8f2x2GScqysDRVyS6NhCci"
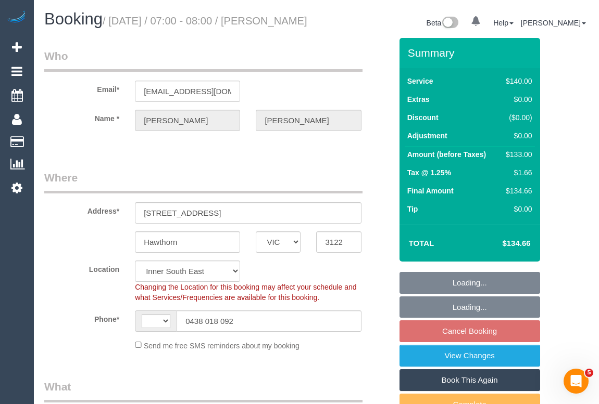
select select "string:AU"
select select "object:524"
select select "number:27"
select select "number:14"
select select "number:19"
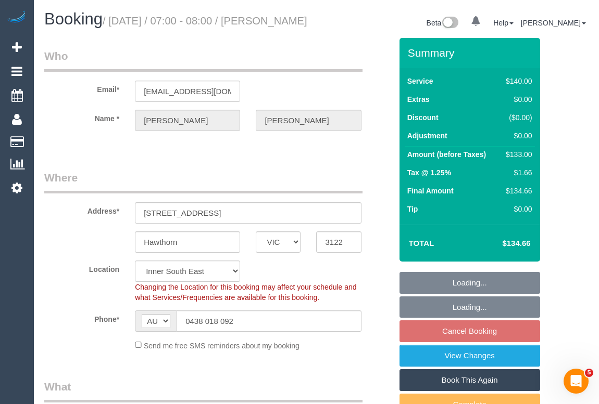
select select "number:22"
select select "number:34"
select select "number:13"
select select "object:1286"
select select "spot1"
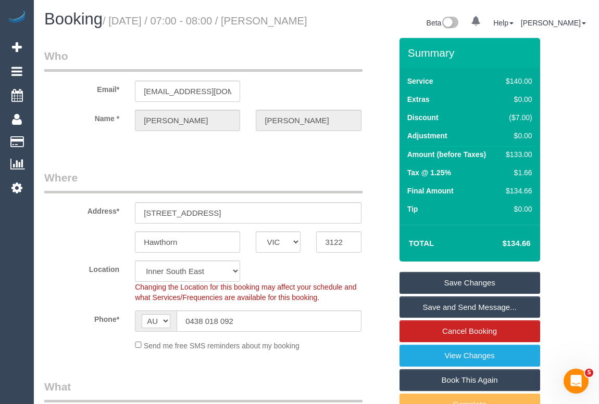
drag, startPoint x: 44, startPoint y: 35, endPoint x: 144, endPoint y: 37, distance: 99.4
click at [144, 28] on h1 "Booking / October 29, 2025 / 07:00 - 08:00 / Alexandra Baily" at bounding box center [176, 19] width 264 height 18
copy small "Alexandra Baily"
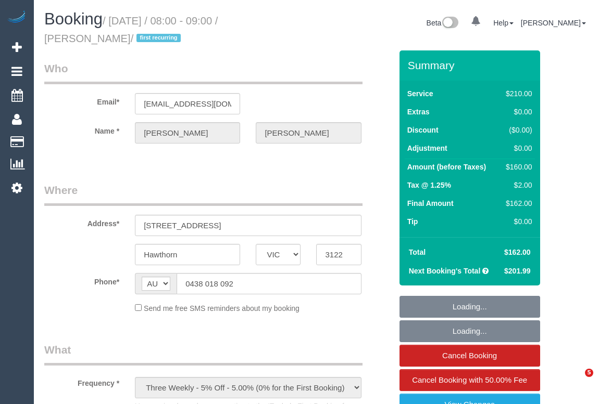
select select "VIC"
select select "string:stripe-pm_1S8f2x2GScqysDRVyS6NhCci"
select select "180"
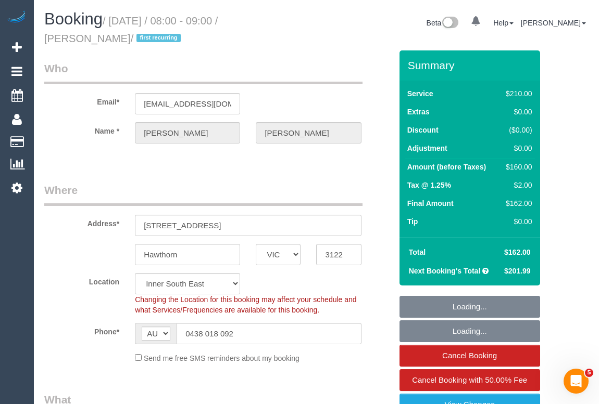
select select "object:786"
select select "number:27"
select select "number:14"
select select "number:19"
select select "number:22"
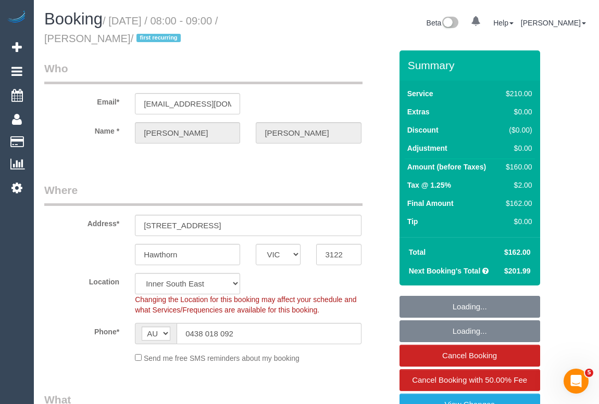
select select "number:34"
select select "number:13"
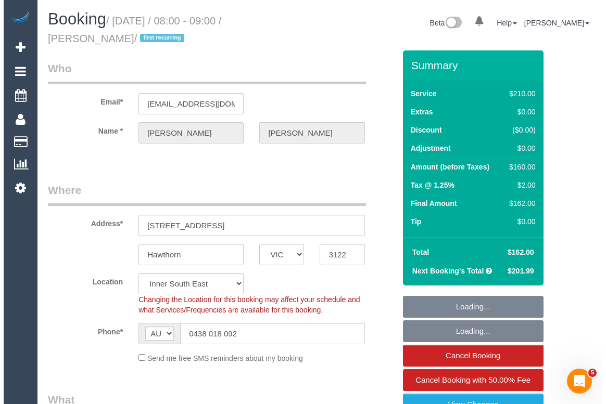
scroll to position [189, 0]
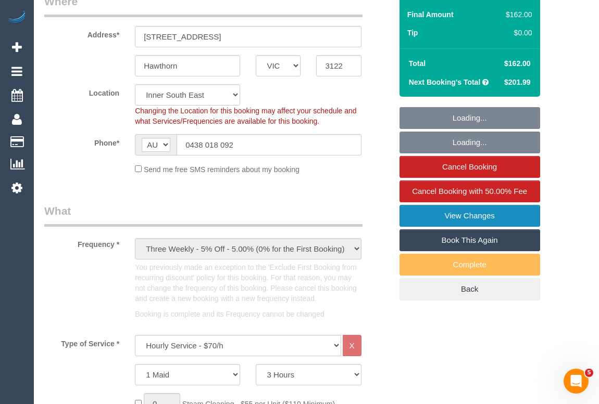
click at [465, 213] on link "View Changes" at bounding box center [469, 216] width 141 height 22
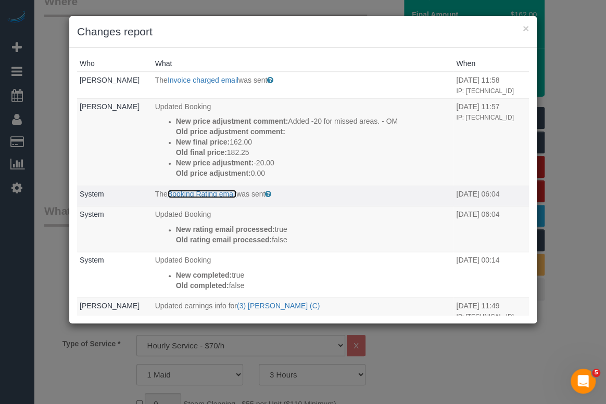
click at [205, 198] on link "Booking Rating email" at bounding box center [202, 194] width 69 height 8
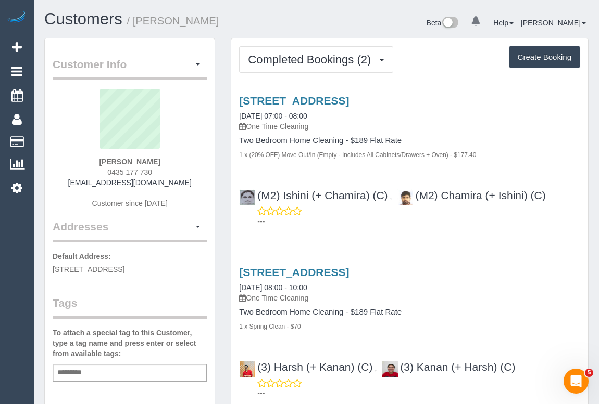
click at [463, 114] on div "204/23 Oxford St, Oakleigh, VIC 3133 09/10/2025 07:00 - 08:00 One Time Cleaning" at bounding box center [409, 113] width 341 height 37
drag, startPoint x: 83, startPoint y: 182, endPoint x: 173, endPoint y: 184, distance: 90.6
click at [173, 184] on div "Mingxi Lewis-Hou 0435 177 730 mingxi.hou@gmail.com Customer since 2025" at bounding box center [130, 154] width 154 height 130
copy link "mingxi.hou@gmail.com"
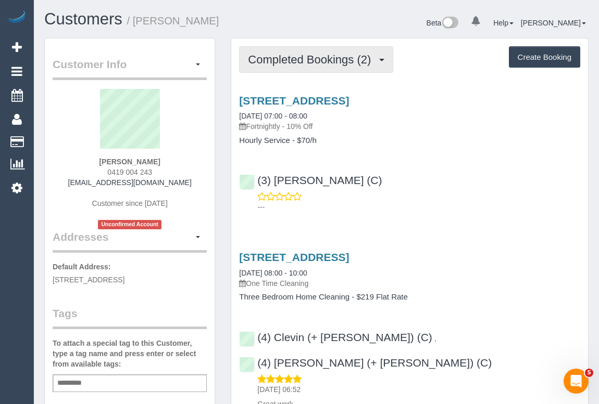
click at [278, 53] on span "Completed Bookings (2)" at bounding box center [312, 59] width 128 height 13
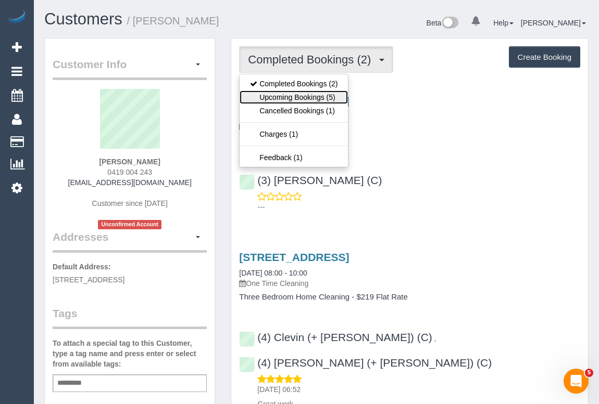
click at [314, 98] on link "Upcoming Bookings (5)" at bounding box center [293, 98] width 108 height 14
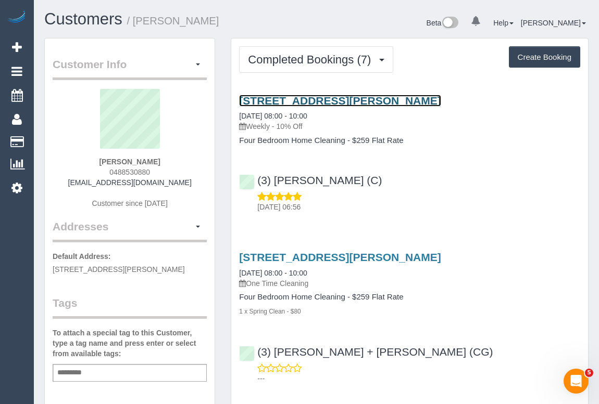
click at [323, 105] on link "[STREET_ADDRESS][PERSON_NAME]" at bounding box center [339, 101] width 201 height 12
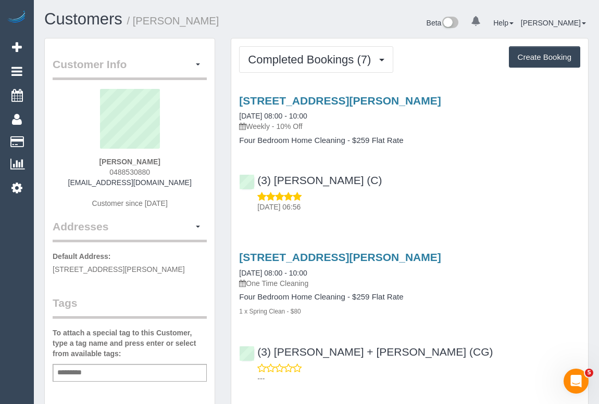
click at [426, 197] on div "10/10/2025 06:56" at bounding box center [409, 202] width 341 height 21
click at [474, 190] on div "(3) Rowan Walia (C) 10/10/2025 06:56" at bounding box center [409, 189] width 357 height 47
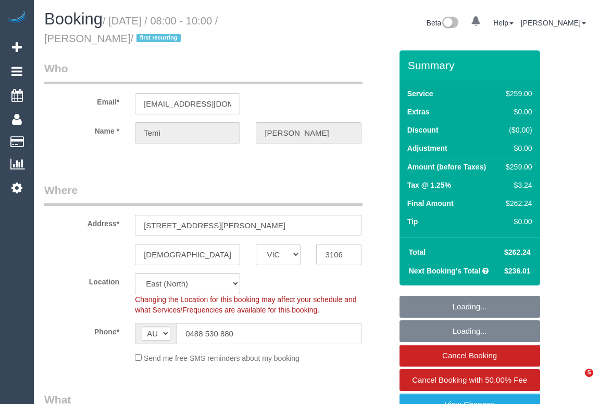
select select "VIC"
select select "string:stripe-pm_1S9bps2GScqysDRVitpWO9d4"
select select "number:27"
select select "number:14"
select select "number:18"
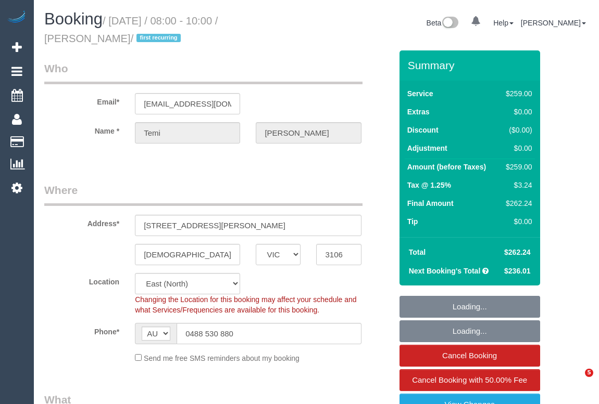
select select "number:25"
select select "number:35"
select select "number:12"
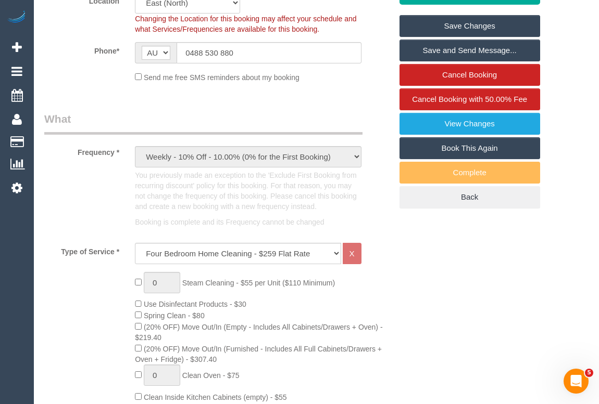
scroll to position [94, 0]
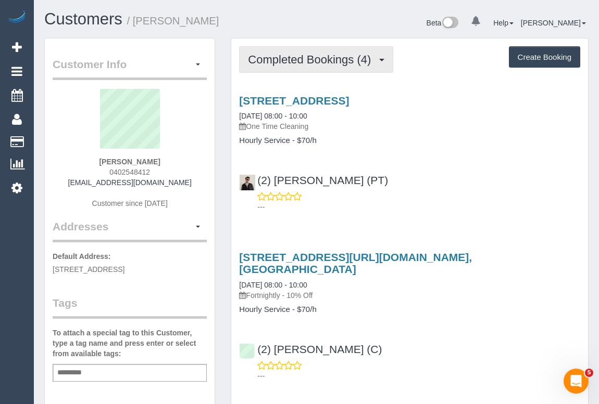
click at [291, 57] on span "Completed Bookings (4)" at bounding box center [312, 59] width 128 height 13
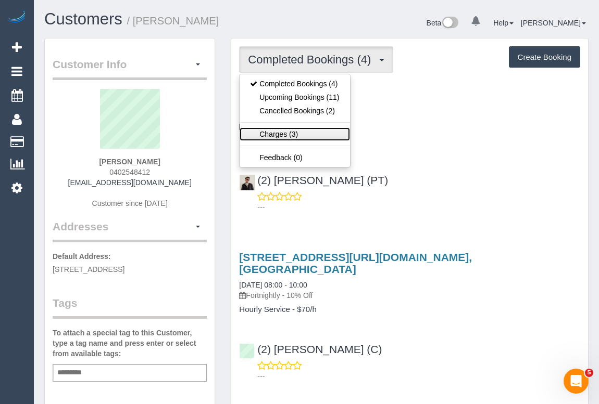
click at [277, 134] on link "Charges (3)" at bounding box center [294, 135] width 110 height 14
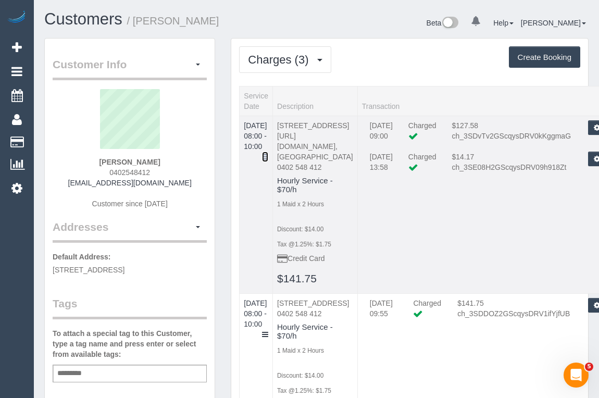
click at [268, 153] on icon at bounding box center [265, 156] width 6 height 7
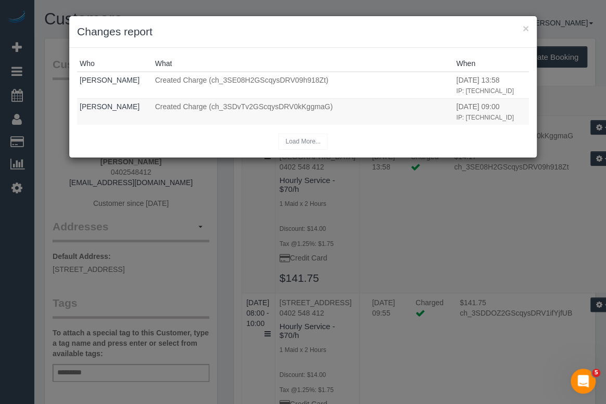
click at [521, 31] on h3 "Changes report" at bounding box center [303, 32] width 452 height 16
click at [526, 31] on button "×" at bounding box center [526, 28] width 6 height 11
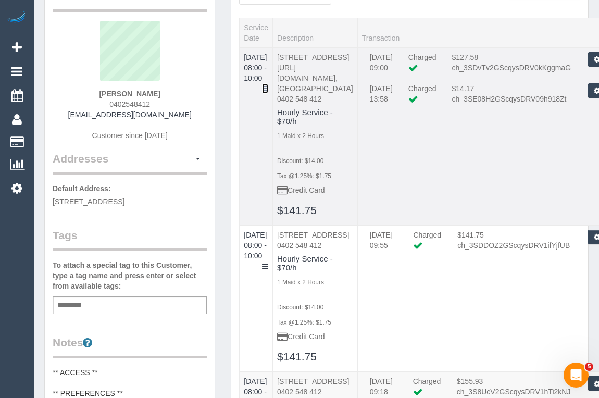
scroll to position [142, 0]
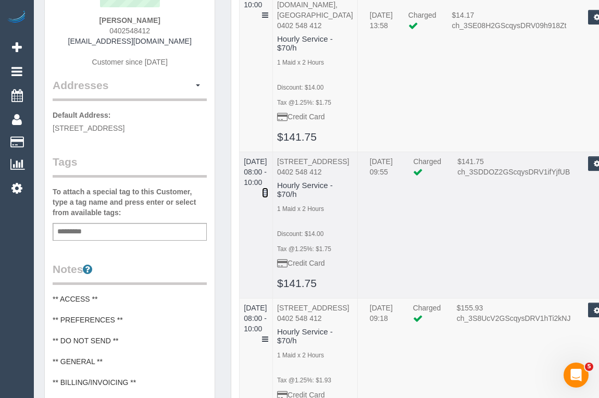
click at [268, 189] on icon at bounding box center [265, 192] width 6 height 7
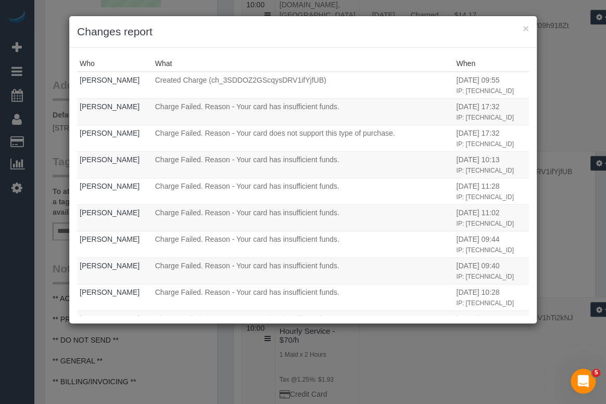
click at [521, 29] on h3 "Changes report" at bounding box center [303, 32] width 452 height 16
click at [525, 28] on button "×" at bounding box center [526, 28] width 6 height 11
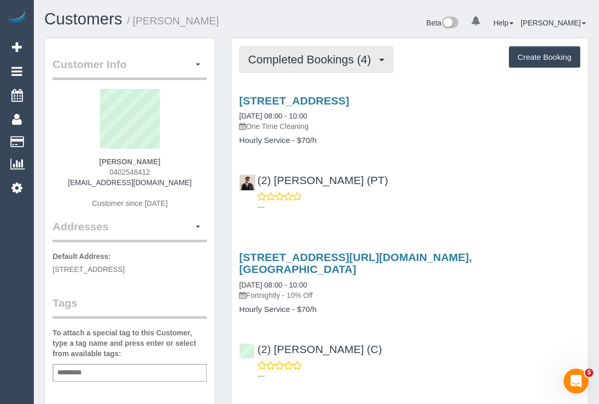
click at [306, 63] on span "Completed Bookings (4)" at bounding box center [312, 59] width 128 height 13
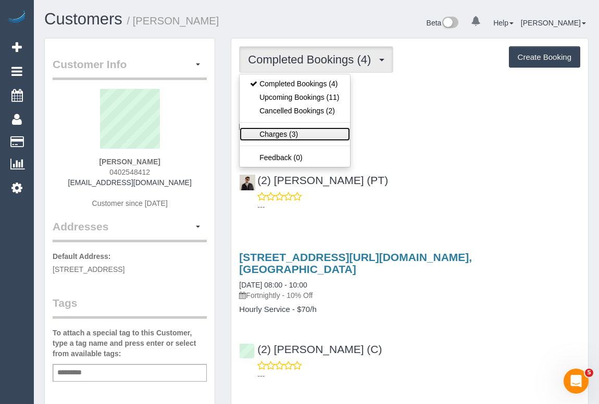
click at [282, 136] on link "Charges (3)" at bounding box center [294, 135] width 110 height 14
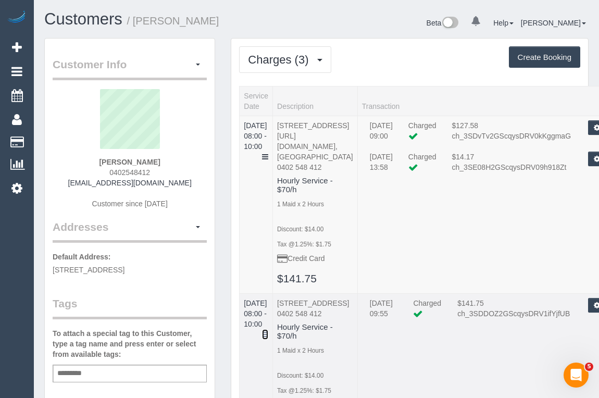
click at [268, 331] on icon at bounding box center [265, 334] width 6 height 7
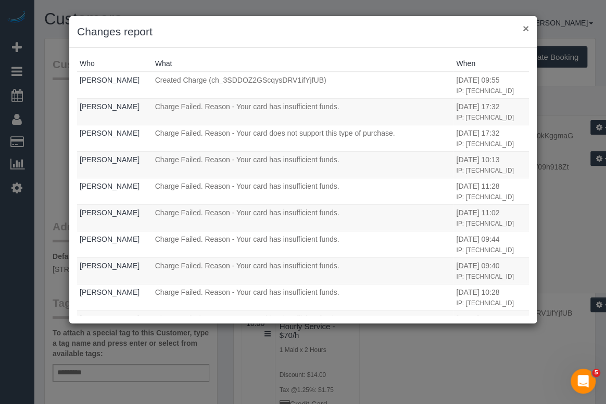
click at [525, 29] on button "×" at bounding box center [526, 28] width 6 height 11
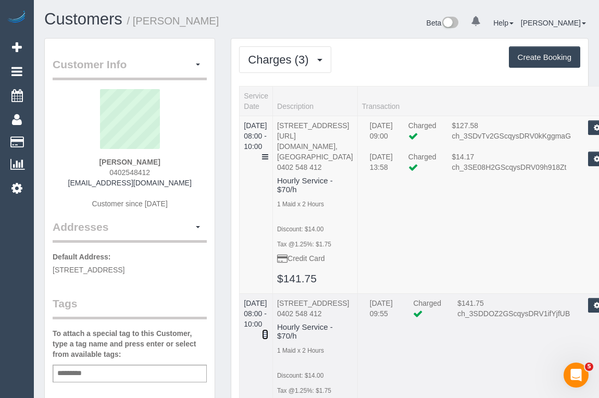
click at [268, 331] on icon at bounding box center [265, 334] width 6 height 7
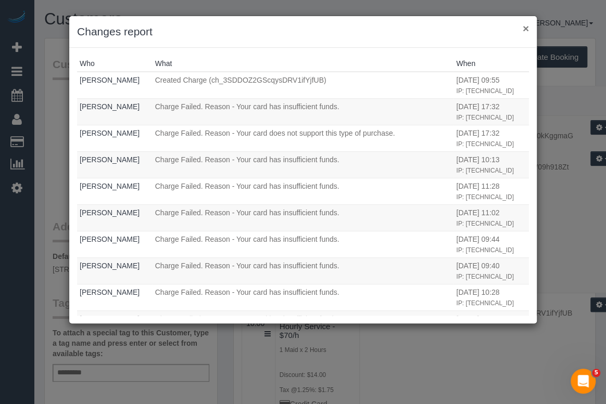
click at [525, 26] on button "×" at bounding box center [526, 28] width 6 height 11
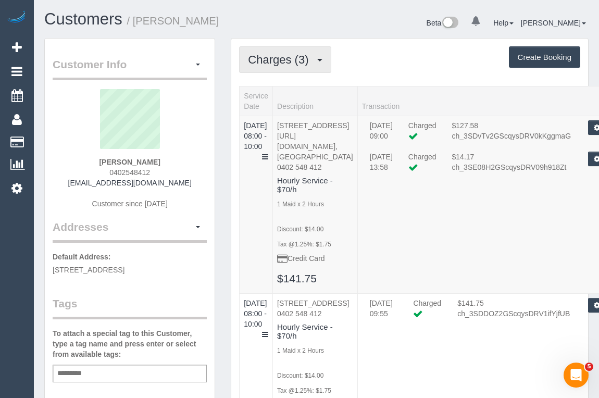
click at [289, 67] on button "Charges (3)" at bounding box center [285, 59] width 92 height 27
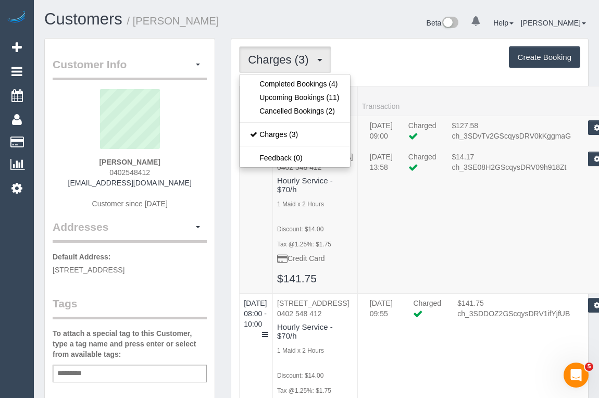
click at [282, 75] on ul "Completed Bookings (4) Upcoming Bookings (11) Cancelled Bookings (2) Charges (3…" at bounding box center [294, 121] width 111 height 94
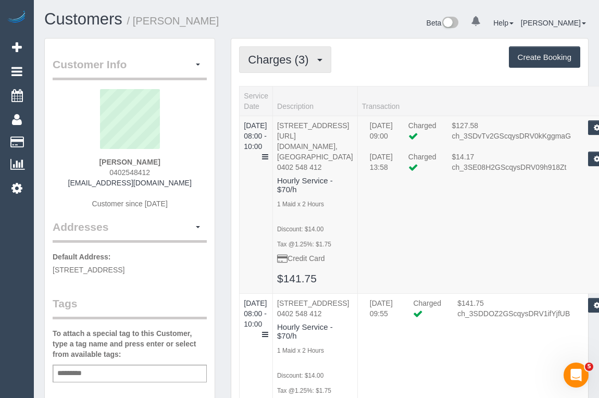
click at [284, 58] on span "Charges (3)" at bounding box center [281, 59] width 66 height 13
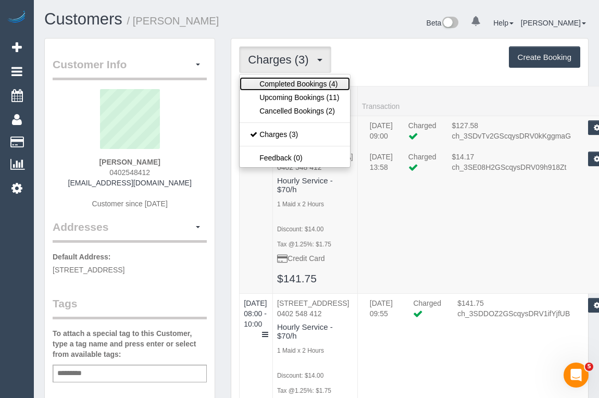
click at [282, 85] on link "Completed Bookings (4)" at bounding box center [294, 84] width 110 height 14
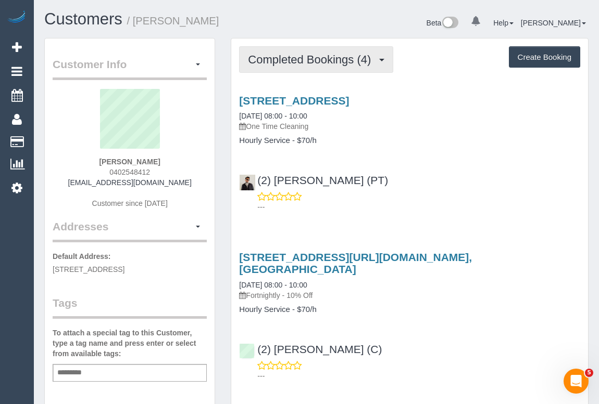
click at [295, 59] on span "Completed Bookings (4)" at bounding box center [312, 59] width 128 height 13
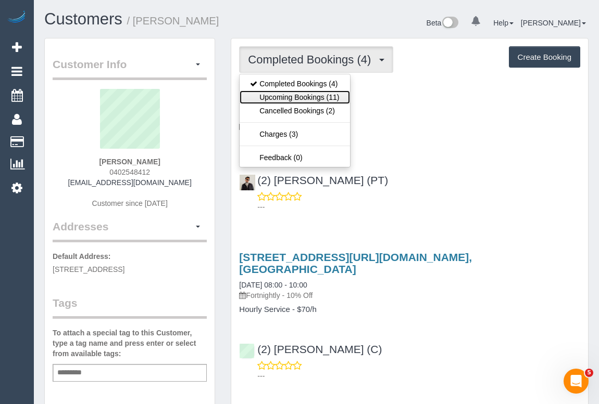
click at [294, 99] on link "Upcoming Bookings (11)" at bounding box center [294, 98] width 110 height 14
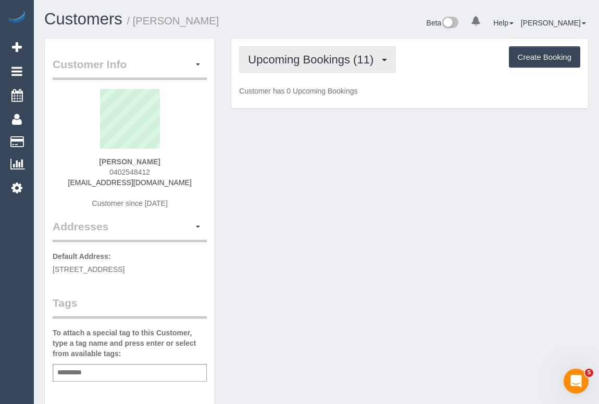
click at [324, 57] on span "Upcoming Bookings (11)" at bounding box center [313, 59] width 131 height 13
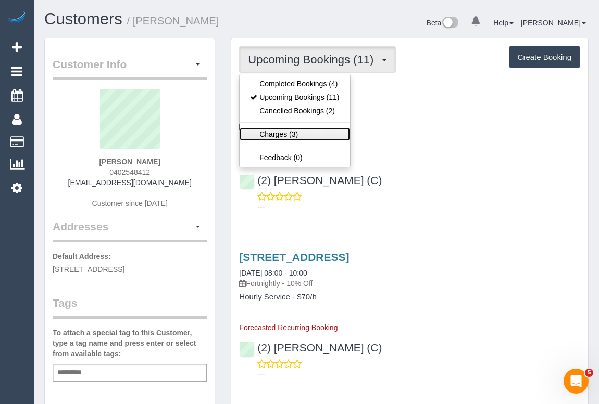
click at [279, 134] on link "Charges (3)" at bounding box center [294, 135] width 110 height 14
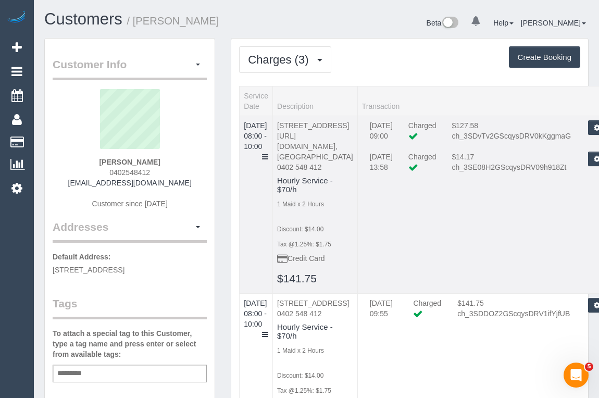
click at [273, 145] on td "[DATE] 08:00 - 10:00" at bounding box center [255, 204] width 33 height 177
click at [268, 153] on icon at bounding box center [265, 156] width 6 height 7
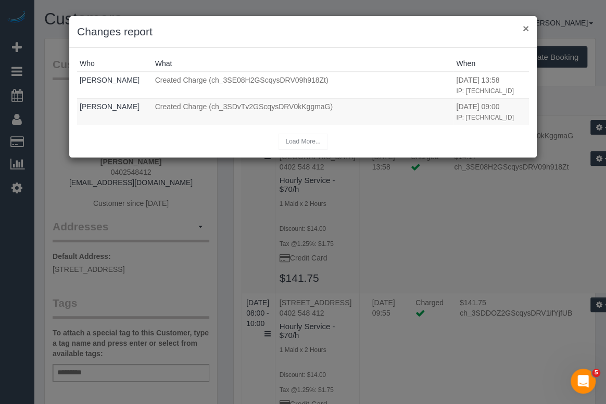
click at [523, 26] on button "×" at bounding box center [526, 28] width 6 height 11
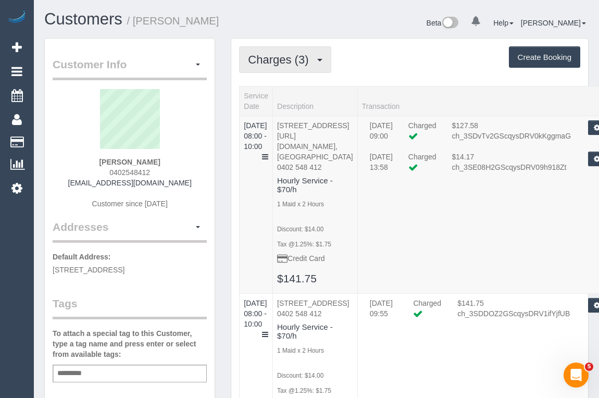
click at [293, 63] on span "Charges (3)" at bounding box center [281, 59] width 66 height 13
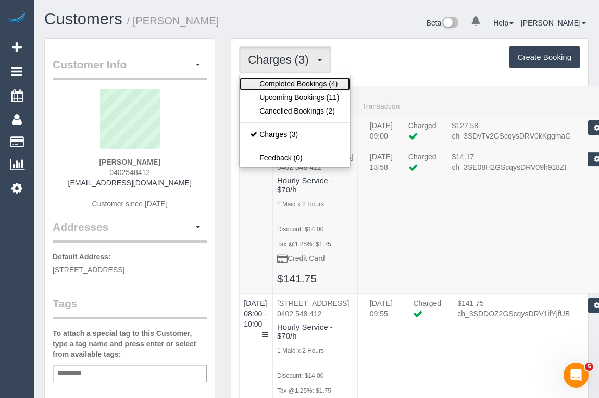
click at [282, 84] on link "Completed Bookings (4)" at bounding box center [294, 84] width 110 height 14
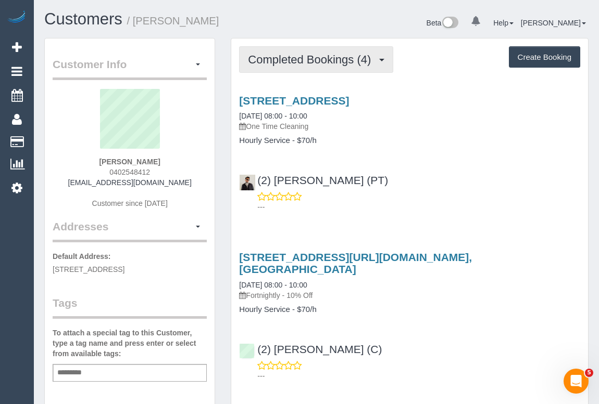
click at [301, 60] on span "Completed Bookings (4)" at bounding box center [312, 59] width 128 height 13
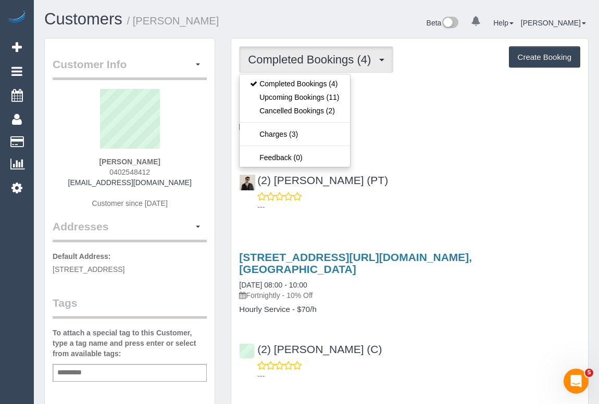
click at [411, 142] on h4 "Hourly Service - $70/h" at bounding box center [409, 140] width 341 height 9
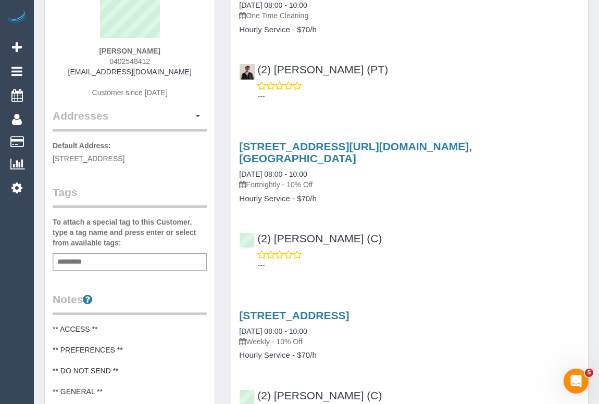
scroll to position [189, 0]
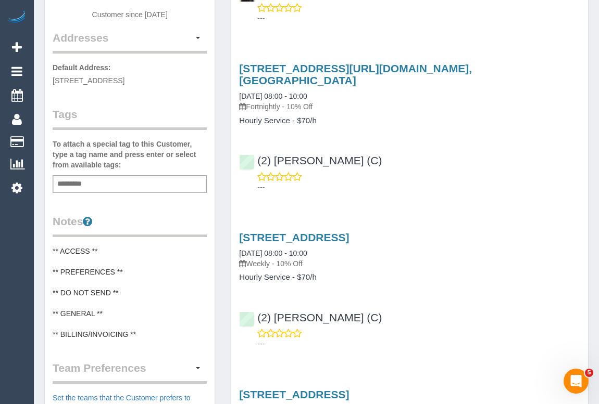
click at [498, 166] on div "(2) Nadine Young (C) ---" at bounding box center [409, 169] width 357 height 47
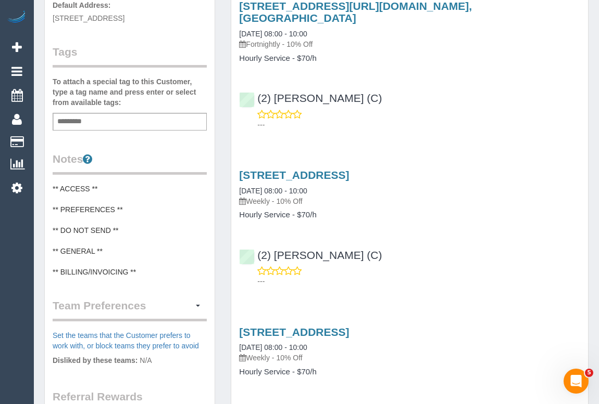
scroll to position [378, 0]
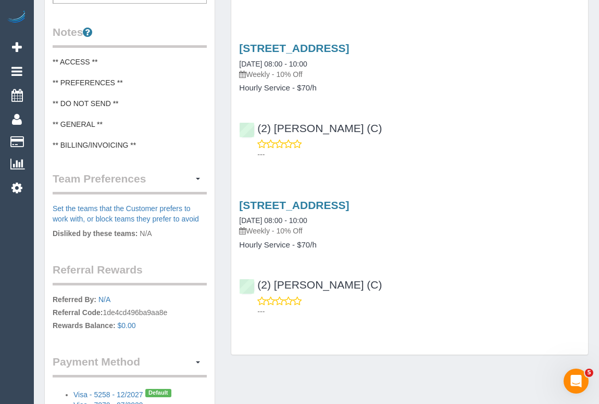
click at [408, 274] on div "236 La Trobe Street, Scape Aurora 2307, Melbourne, VIC 3000 04/09/2025 08:00 - …" at bounding box center [409, 256] width 357 height 131
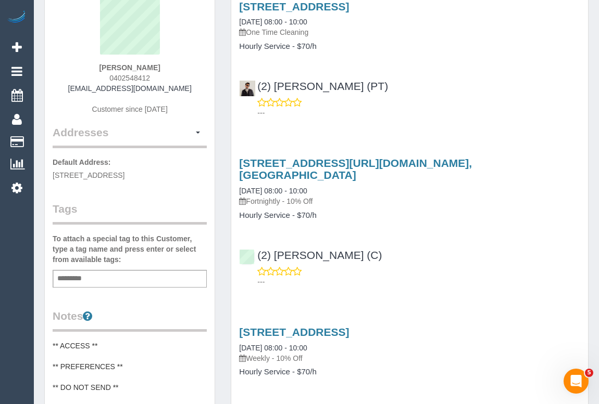
scroll to position [0, 0]
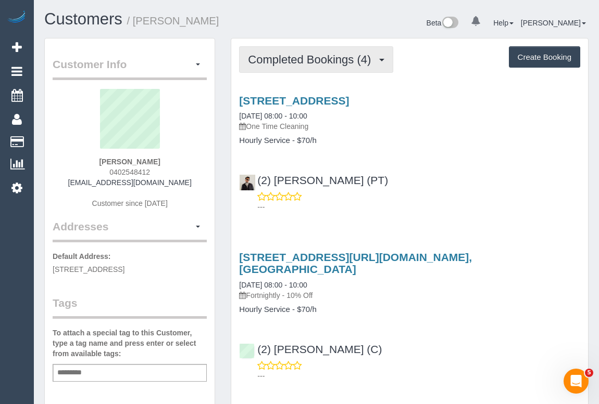
click at [385, 62] on button "Completed Bookings (4)" at bounding box center [316, 59] width 154 height 27
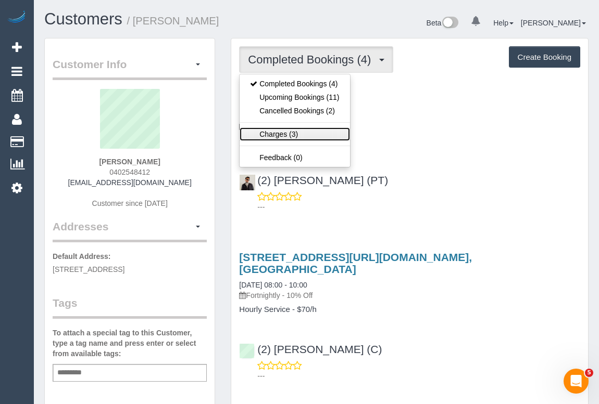
click at [286, 133] on link "Charges (3)" at bounding box center [294, 135] width 110 height 14
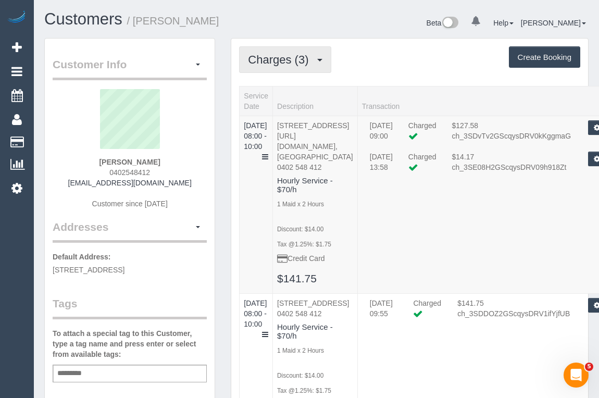
click at [312, 61] on span "Charges (3)" at bounding box center [281, 59] width 66 height 13
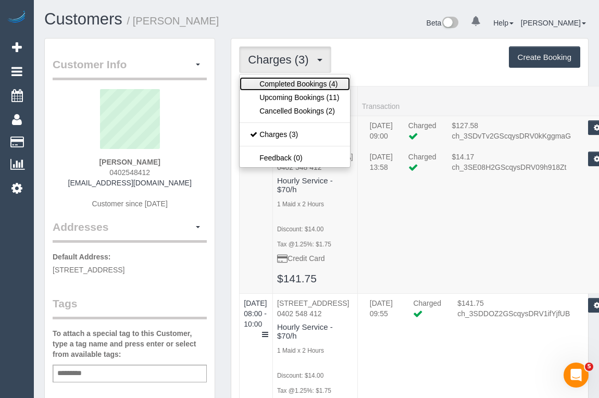
click at [302, 84] on link "Completed Bookings (4)" at bounding box center [294, 84] width 110 height 14
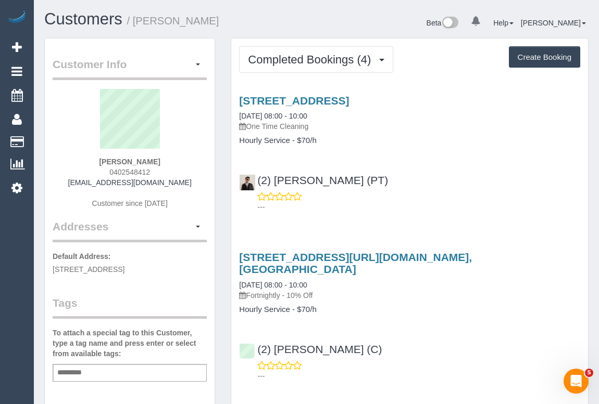
click at [409, 202] on p "---" at bounding box center [418, 207] width 323 height 10
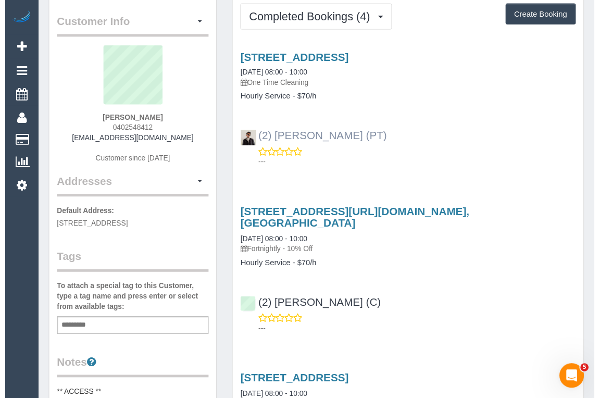
scroll to position [47, 0]
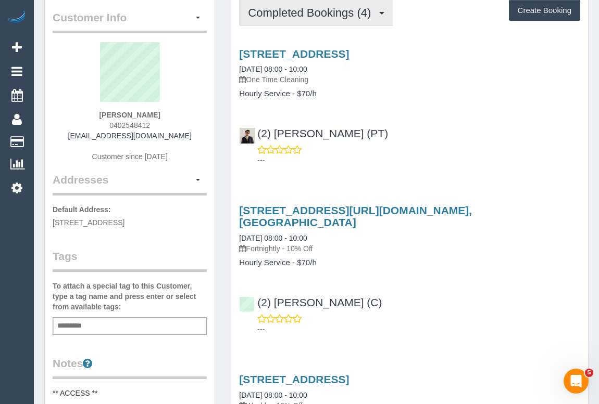
click at [302, 13] on span "Completed Bookings (4)" at bounding box center [312, 12] width 128 height 13
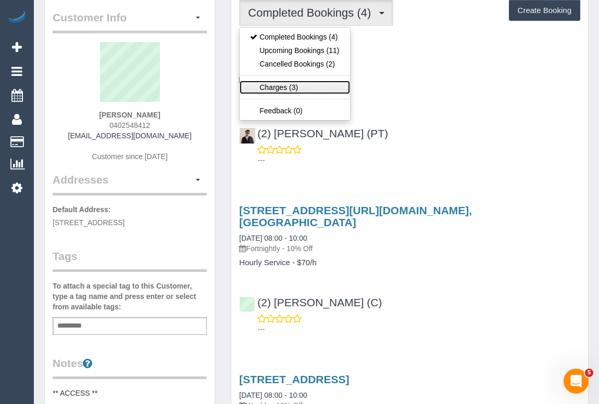
click at [282, 86] on link "Charges (3)" at bounding box center [294, 88] width 110 height 14
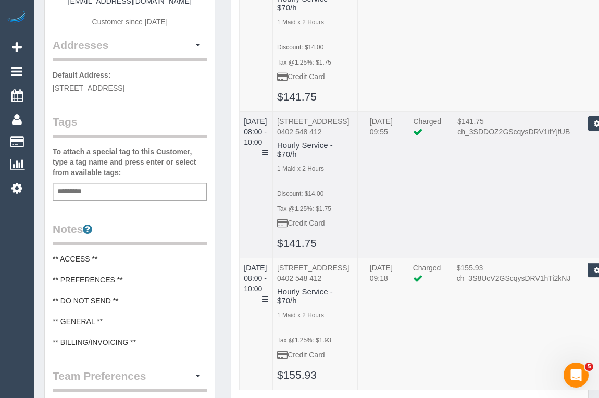
scroll to position [236, 0]
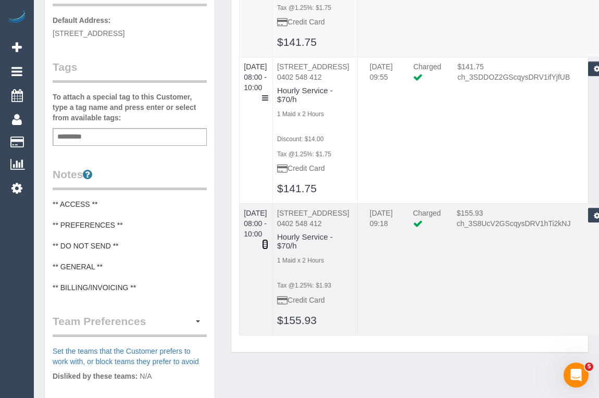
click at [268, 240] on icon at bounding box center [265, 243] width 6 height 7
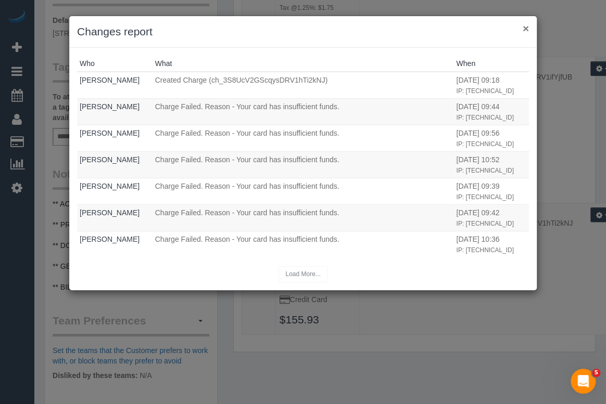
click at [524, 29] on button "×" at bounding box center [526, 28] width 6 height 11
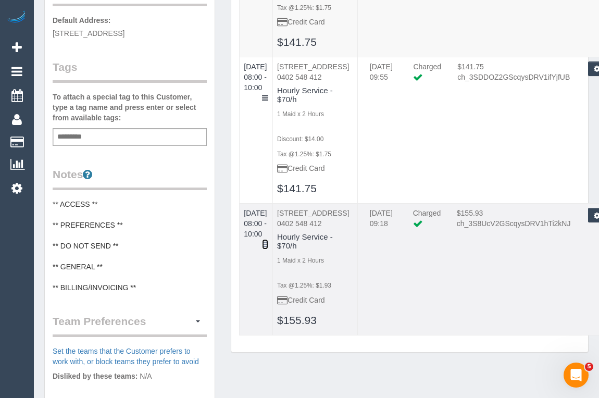
scroll to position [94, 0]
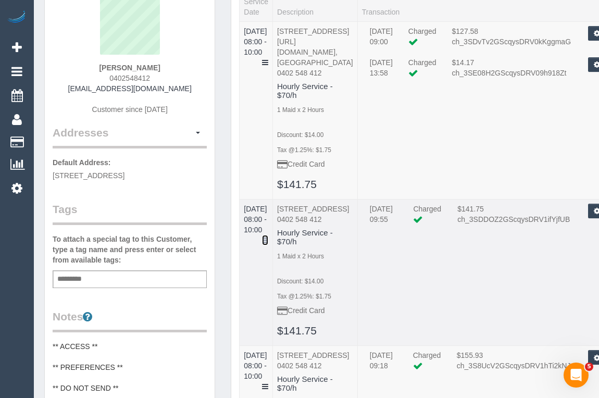
click at [268, 236] on icon at bounding box center [265, 239] width 6 height 7
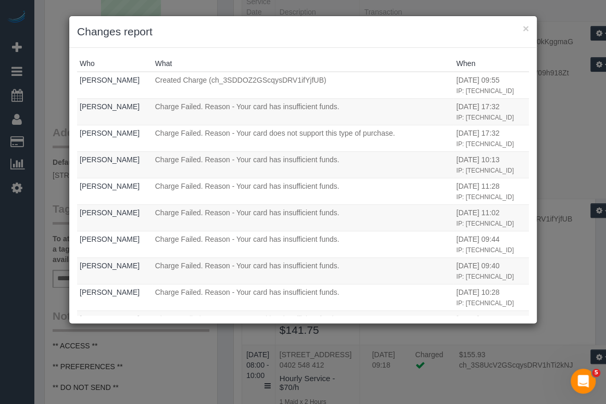
click at [529, 27] on div "× Changes report" at bounding box center [302, 32] width 467 height 32
click at [524, 28] on button "×" at bounding box center [526, 28] width 6 height 11
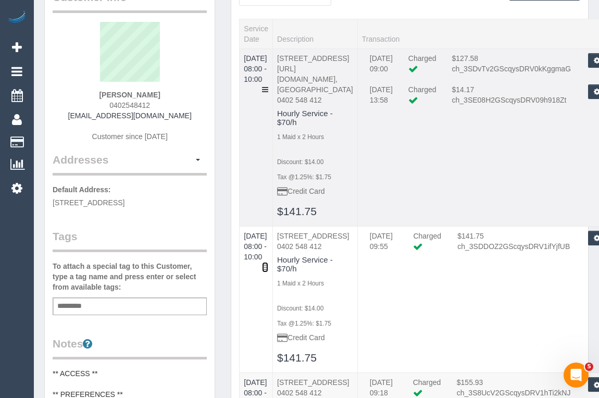
scroll to position [0, 0]
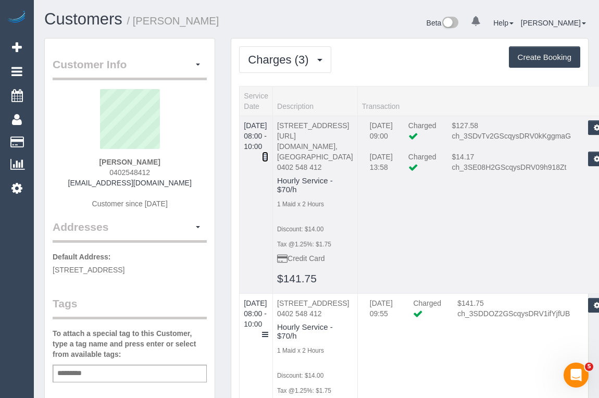
click at [268, 153] on icon at bounding box center [265, 156] width 6 height 7
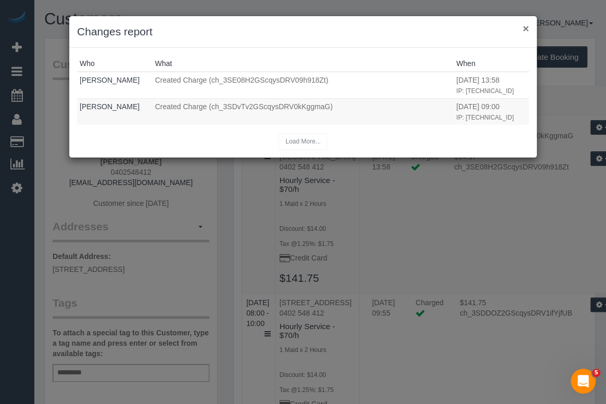
click at [526, 26] on button "×" at bounding box center [526, 28] width 6 height 11
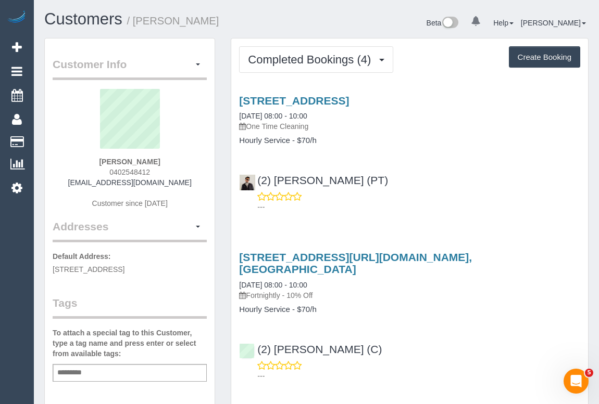
drag, startPoint x: 100, startPoint y: 172, endPoint x: 161, endPoint y: 172, distance: 60.4
click at [161, 172] on div "Sandara Hou 0402548412 sandarahou7@gmail.com Customer since 2025" at bounding box center [130, 154] width 154 height 130
copy span "0402548412"
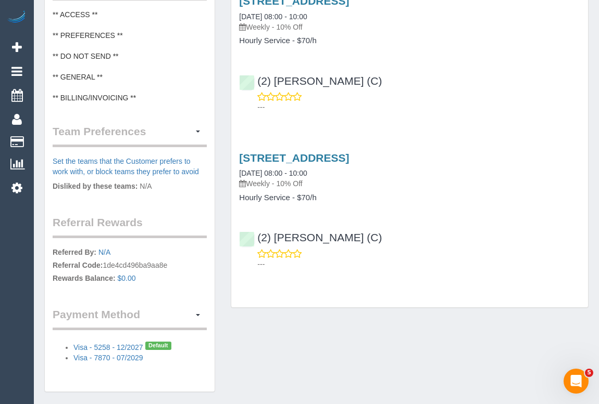
scroll to position [469, 0]
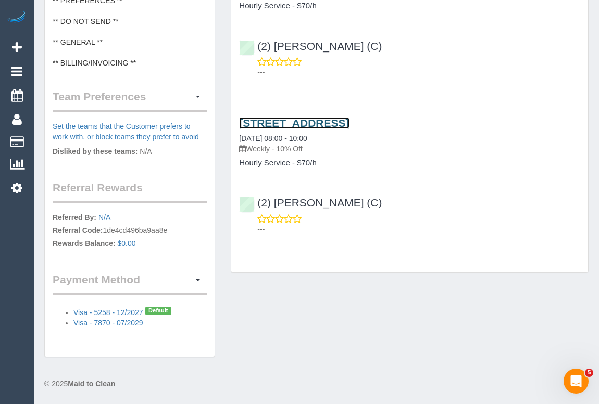
click at [339, 125] on link "[STREET_ADDRESS]" at bounding box center [294, 123] width 110 height 12
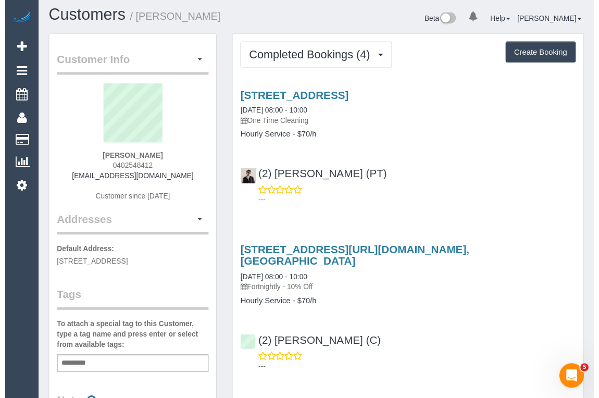
scroll to position [0, 0]
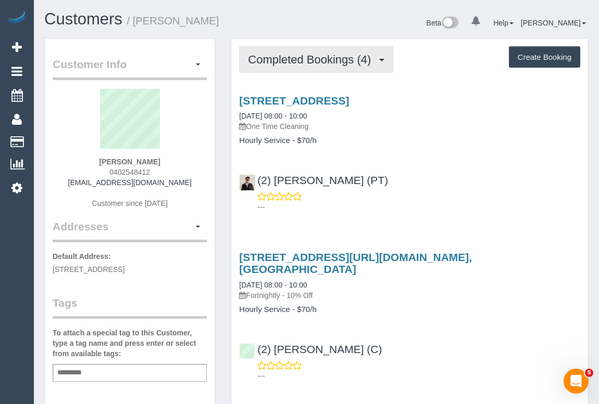
click at [293, 57] on span "Completed Bookings (4)" at bounding box center [312, 59] width 128 height 13
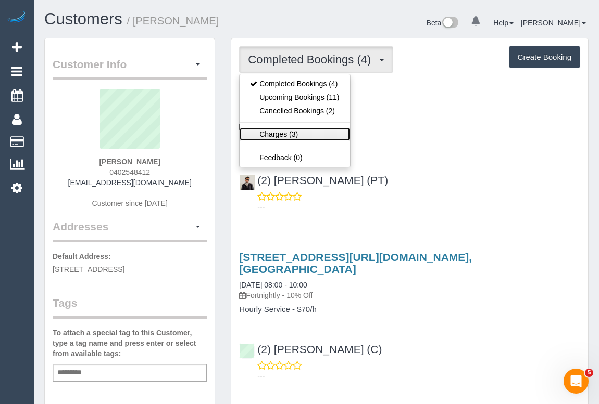
click at [284, 131] on link "Charges (3)" at bounding box center [294, 135] width 110 height 14
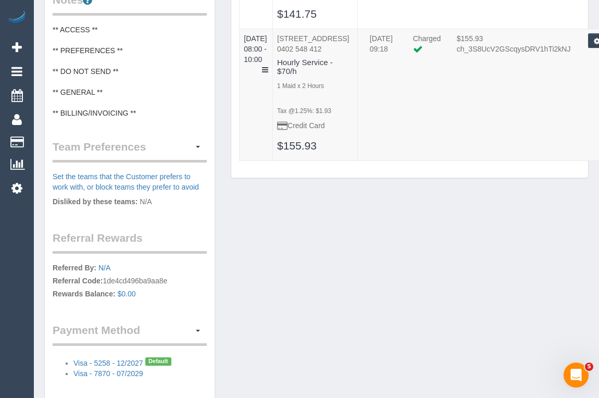
scroll to position [189, 0]
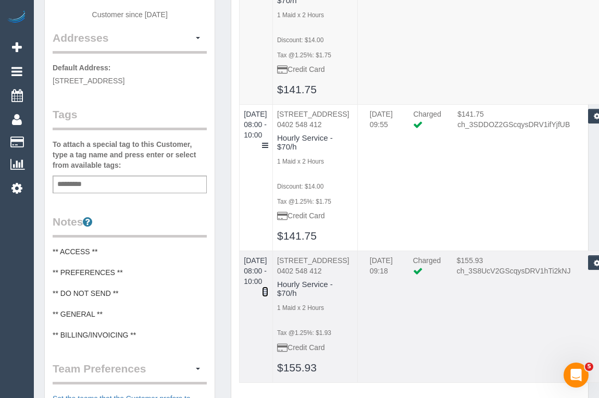
click at [268, 288] on icon at bounding box center [265, 291] width 6 height 7
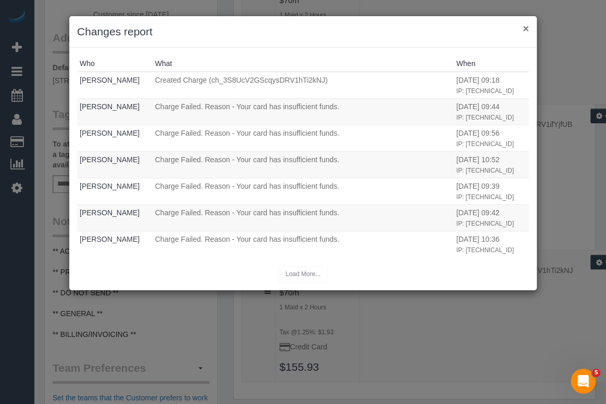
click at [523, 30] on button "×" at bounding box center [526, 28] width 6 height 11
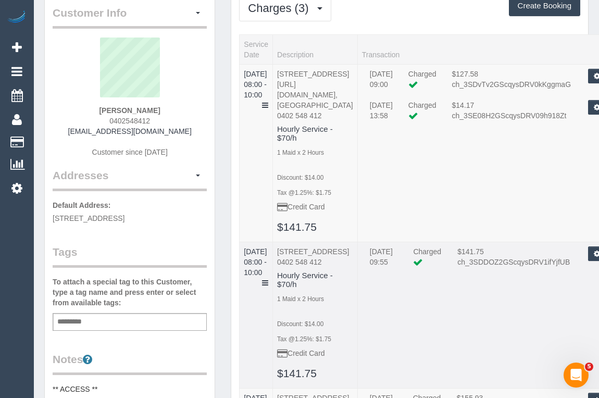
scroll to position [47, 0]
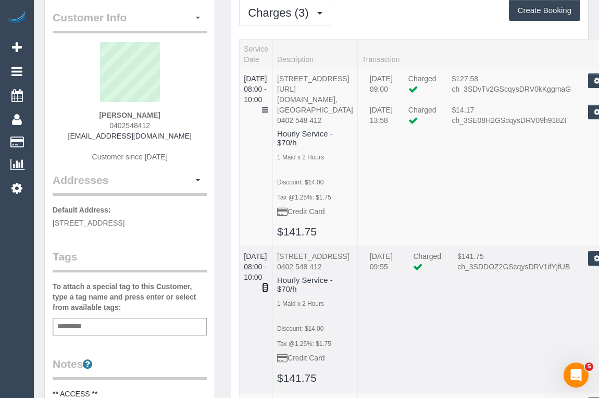
click at [268, 284] on icon at bounding box center [265, 287] width 6 height 7
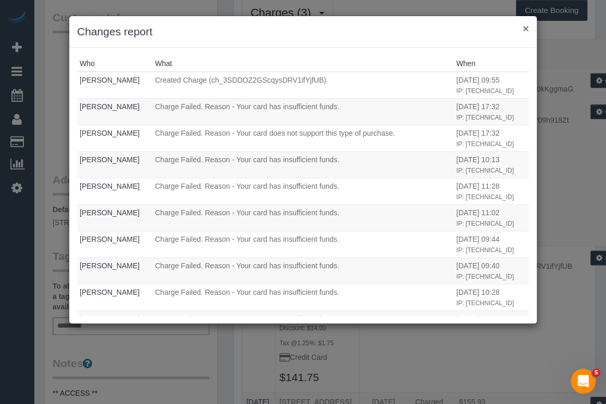
click at [527, 30] on button "×" at bounding box center [526, 28] width 6 height 11
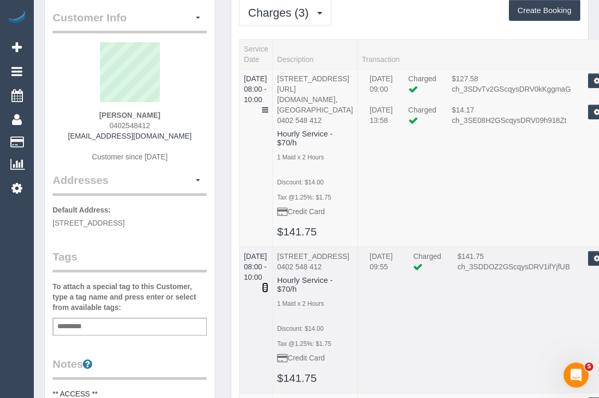
click at [268, 284] on icon at bounding box center [265, 287] width 6 height 7
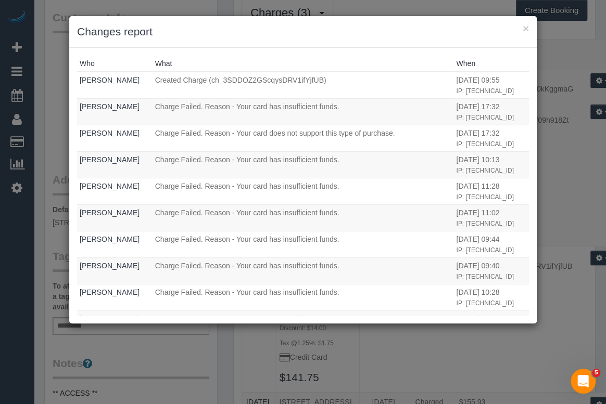
click at [529, 29] on div "× Changes report" at bounding box center [302, 32] width 467 height 32
click at [523, 26] on button "×" at bounding box center [526, 28] width 6 height 11
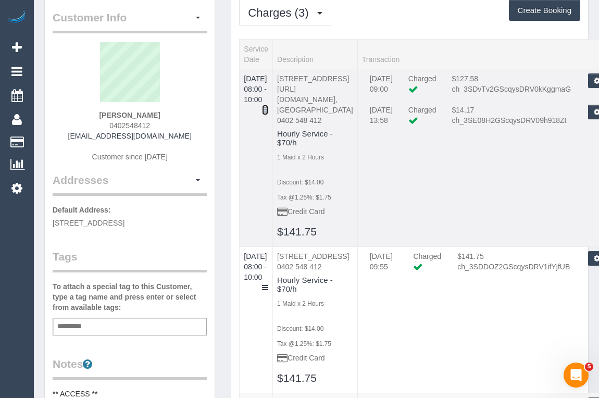
click at [268, 105] on link at bounding box center [265, 110] width 6 height 10
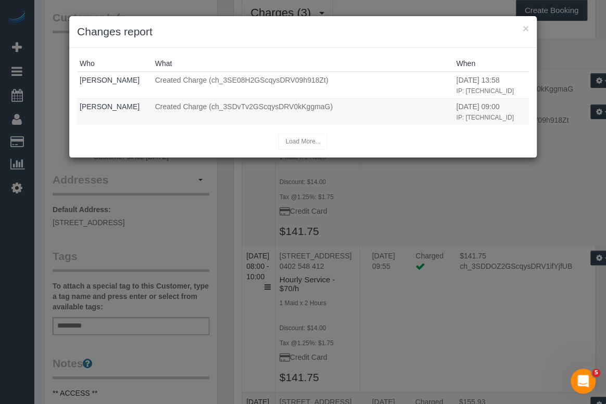
drag, startPoint x: 411, startPoint y: 303, endPoint x: 378, endPoint y: 349, distance: 56.8
click at [411, 303] on div "× Changes report Who What When Odelle Marie Created Charge (ch_3SE08H2GScqysDRV…" at bounding box center [303, 202] width 606 height 404
click at [525, 26] on button "×" at bounding box center [526, 28] width 6 height 11
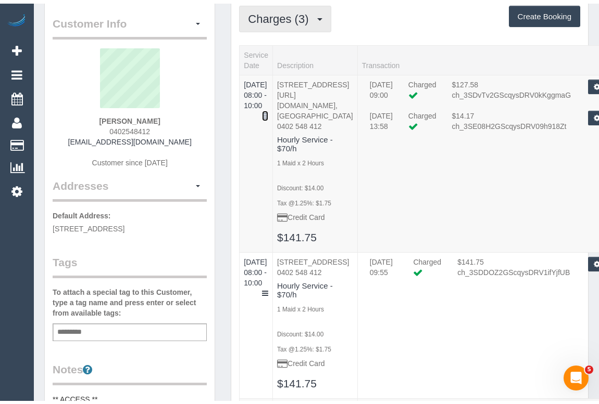
scroll to position [0, 0]
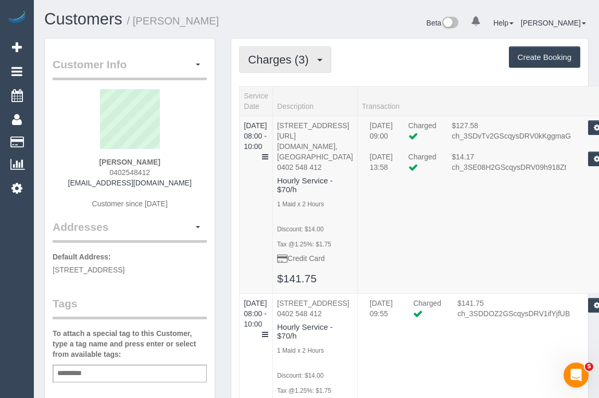
click at [298, 60] on span "Charges (3)" at bounding box center [281, 59] width 66 height 13
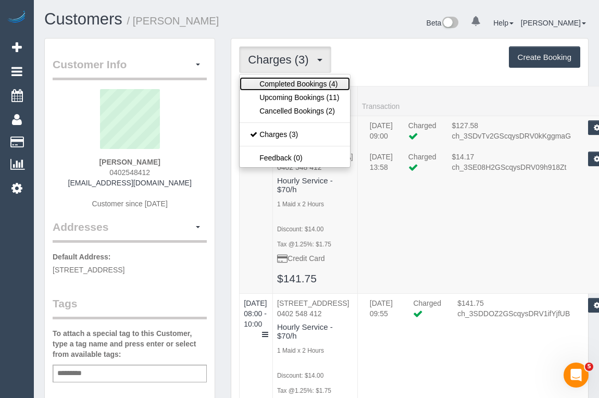
click at [299, 80] on link "Completed Bookings (4)" at bounding box center [294, 84] width 110 height 14
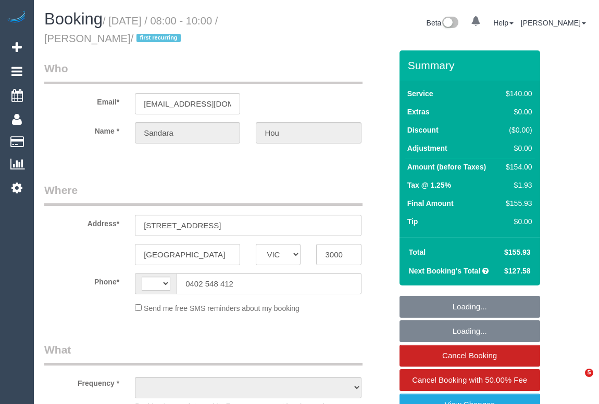
select select "VIC"
select select "string:AU"
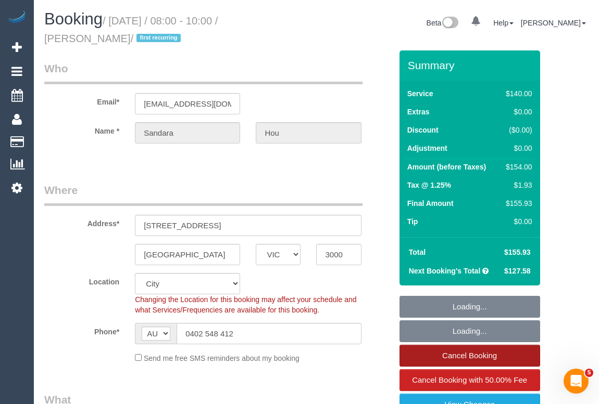
select select "string:stripe-pm_1S2rsM2GScqysDRVcXx3rgME"
select select "spot1"
select select "object:1144"
select select "number:28"
select select "number:14"
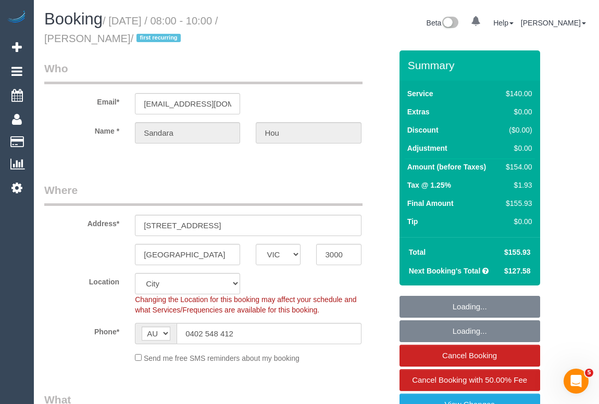
select select "number:20"
select select "number:24"
select select "number:34"
select select "number:11"
select select "object:1295"
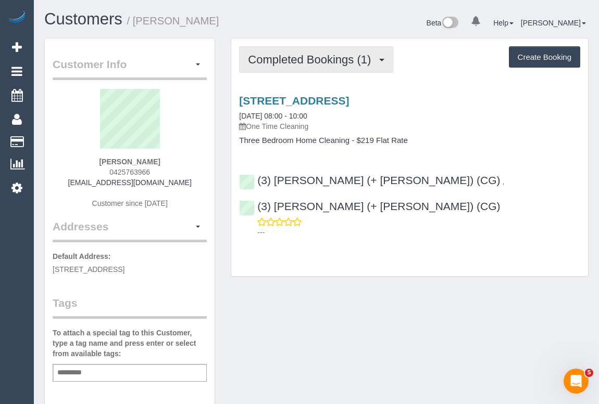
click at [328, 60] on span "Completed Bookings (1)" at bounding box center [312, 59] width 128 height 13
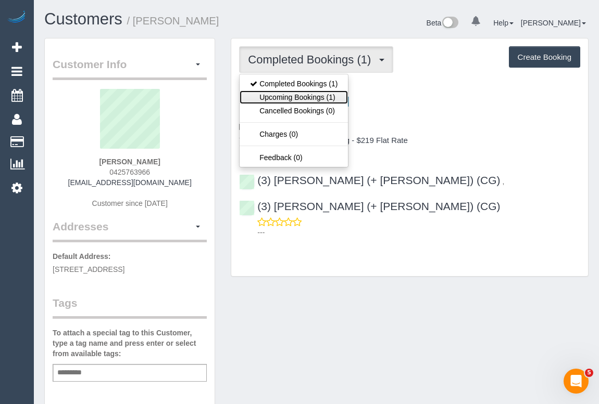
click at [320, 97] on link "Upcoming Bookings (1)" at bounding box center [293, 98] width 108 height 14
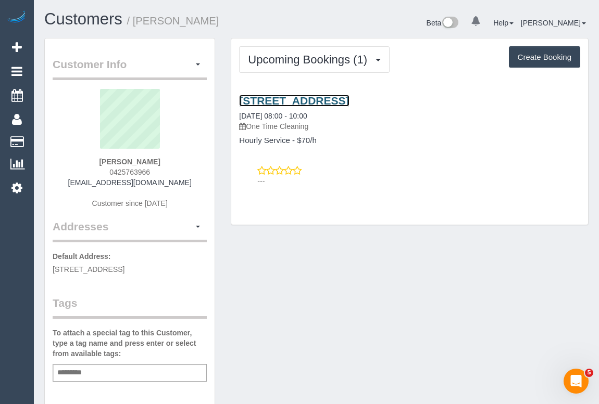
click at [332, 99] on link "[STREET_ADDRESS]" at bounding box center [294, 101] width 110 height 12
click at [337, 317] on div "Customer Info Edit Contact Info Send Message Email Preferences Special Sales Ta…" at bounding box center [316, 387] width 560 height 698
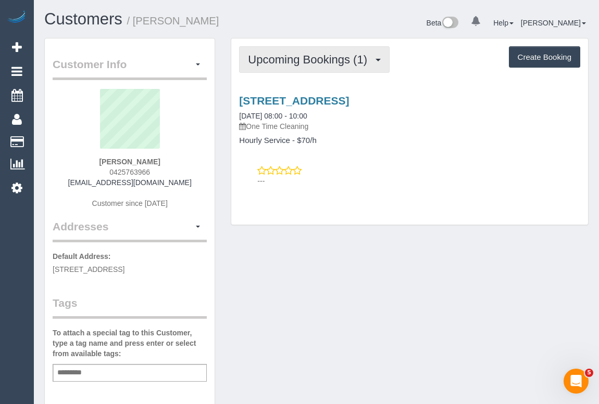
click at [296, 61] on span "Upcoming Bookings (1)" at bounding box center [310, 59] width 124 height 13
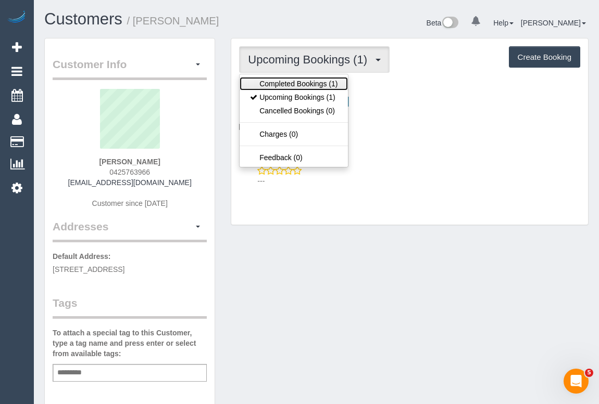
click at [294, 83] on link "Completed Bookings (1)" at bounding box center [293, 84] width 108 height 14
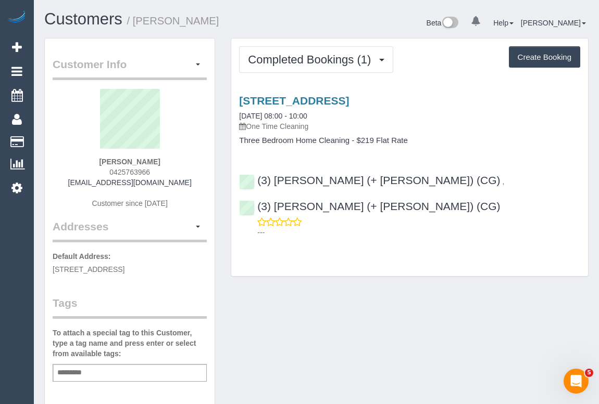
click at [365, 259] on div "Completed Bookings (1) Completed Bookings (1) Upcoming Bookings (1) Cancelled B…" at bounding box center [409, 162] width 373 height 249
click at [356, 316] on div "Customer Info Edit Contact Info Send Message Email Preferences Special Sales Ta…" at bounding box center [316, 387] width 560 height 698
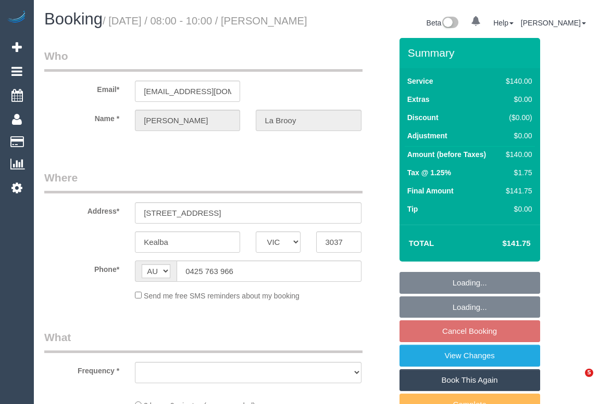
select select "VIC"
select select "string:stripe-pm_1SDbdC2GScqysDRVpOaZAemn"
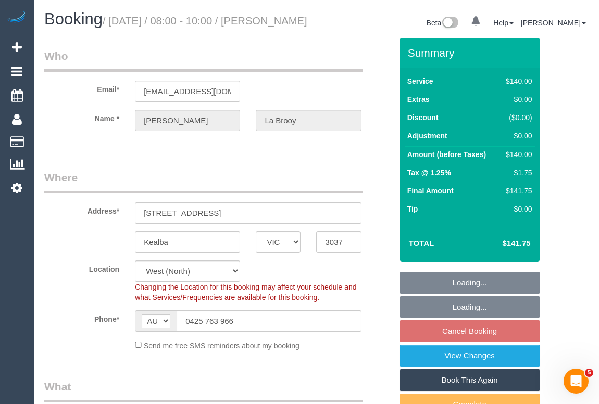
select select "number:28"
select select "number:14"
select select "number:19"
select select "number:24"
select select "number:35"
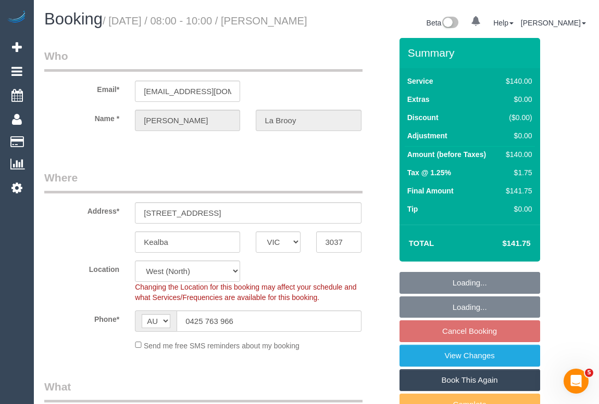
select select "number:26"
select select "object:670"
select select "spot2"
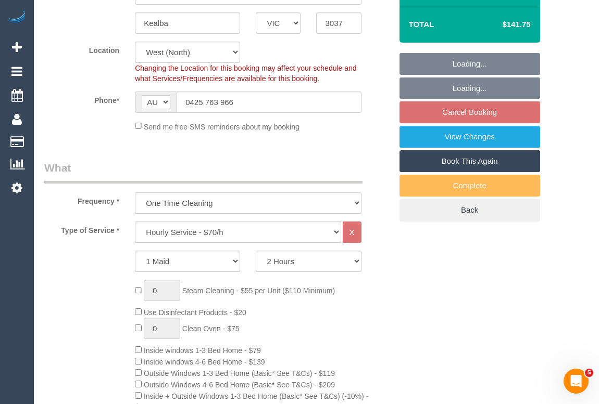
select select "object:1387"
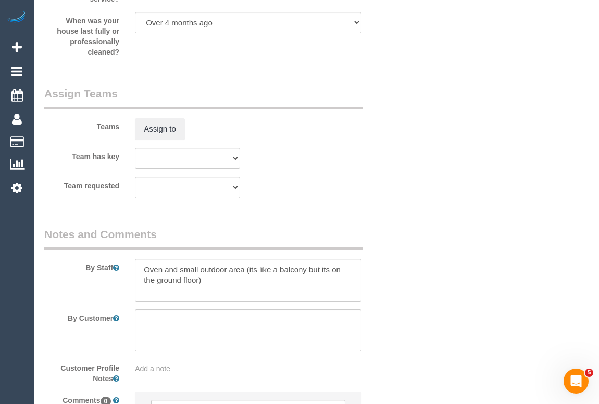
scroll to position [1656, 0]
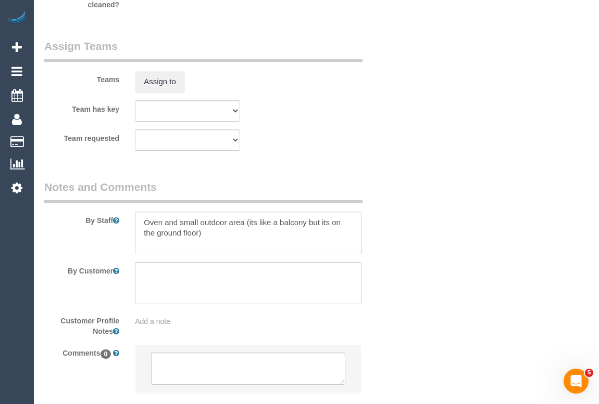
click at [388, 328] on div "Customer Profile Notes Add a note" at bounding box center [217, 324] width 363 height 24
drag, startPoint x: 440, startPoint y: 236, endPoint x: 452, endPoint y: 249, distance: 18.0
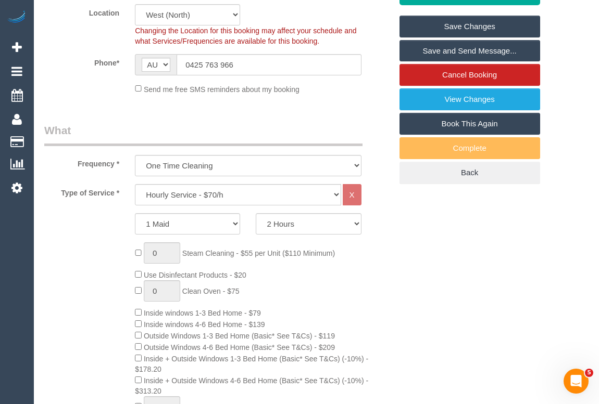
scroll to position [142, 0]
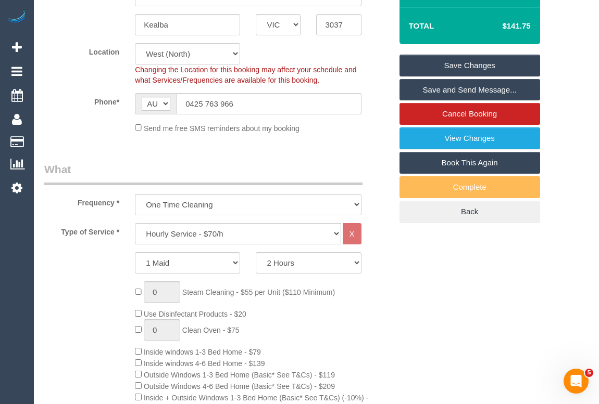
scroll to position [331, 0]
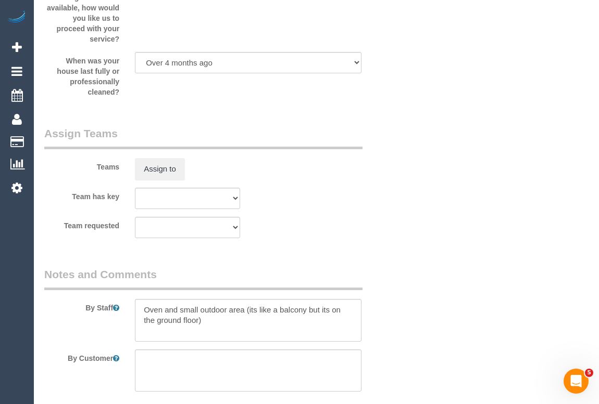
scroll to position [1656, 0]
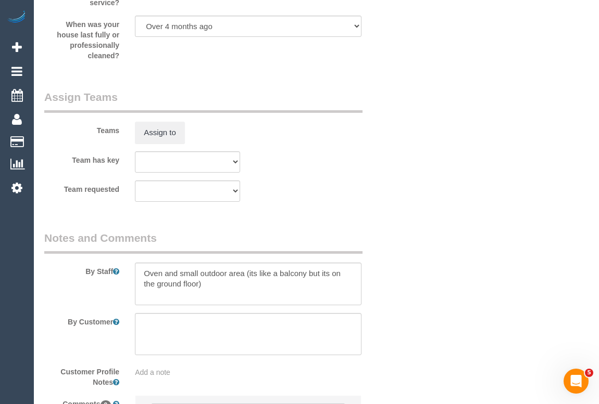
scroll to position [1703, 0]
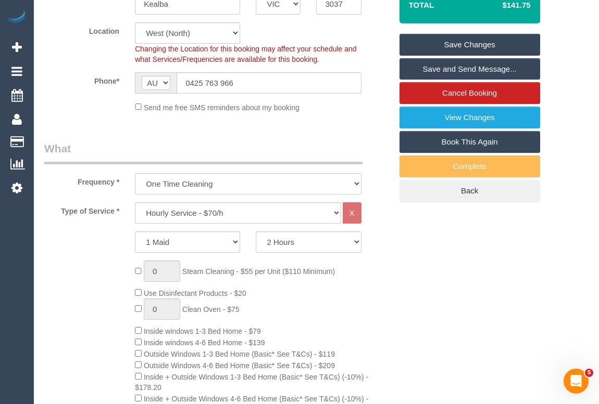
scroll to position [142, 0]
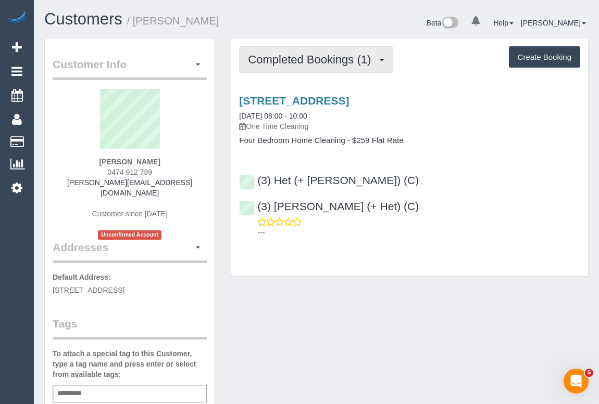
click at [307, 58] on span "Completed Bookings (1)" at bounding box center [312, 59] width 128 height 13
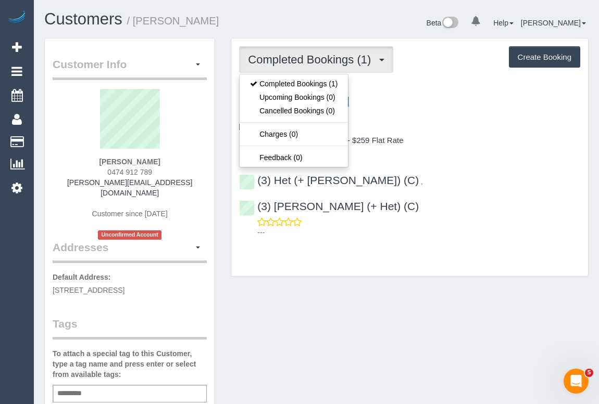
click at [476, 149] on div "[STREET_ADDRESS] [DATE] 08:00 - 10:00 One Time Cleaning Four Bedroom Home Clean…" at bounding box center [409, 164] width 357 height 157
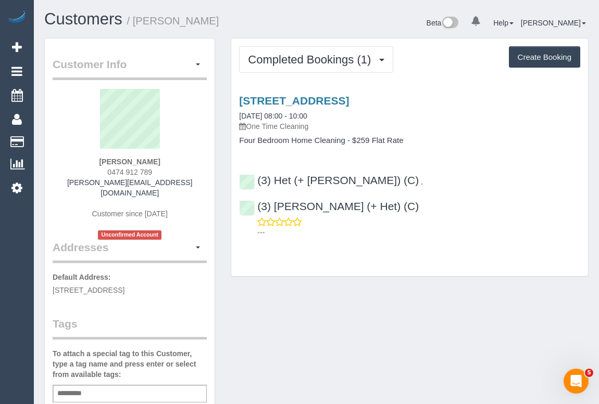
drag, startPoint x: 94, startPoint y: 182, endPoint x: 192, endPoint y: 186, distance: 98.5
click at [192, 186] on div "[PERSON_NAME] 0474 912 789 [PERSON_NAME][EMAIL_ADDRESS][DOMAIN_NAME] Customer s…" at bounding box center [130, 164] width 154 height 151
copy link "[PERSON_NAME][EMAIL_ADDRESS][DOMAIN_NAME]"
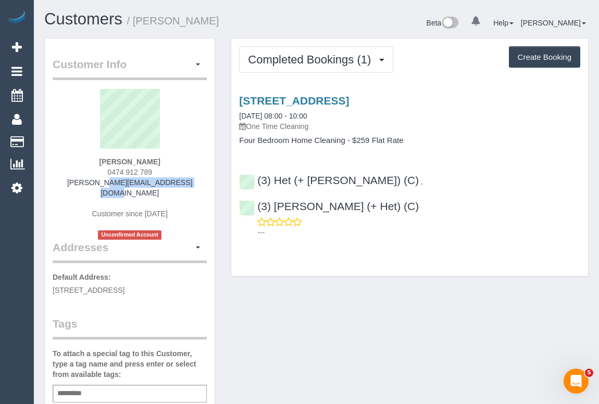
drag, startPoint x: 104, startPoint y: 160, endPoint x: 180, endPoint y: 160, distance: 75.5
click at [180, 160] on div "[PERSON_NAME] 0474 912 789 [PERSON_NAME][EMAIL_ADDRESS][DOMAIN_NAME] Customer s…" at bounding box center [130, 164] width 154 height 151
copy strong "[PERSON_NAME]"
drag, startPoint x: 102, startPoint y: 170, endPoint x: 167, endPoint y: 175, distance: 65.3
click at [167, 175] on div "[PERSON_NAME] 0474 912 789 [PERSON_NAME][EMAIL_ADDRESS][DOMAIN_NAME] Customer s…" at bounding box center [130, 164] width 154 height 151
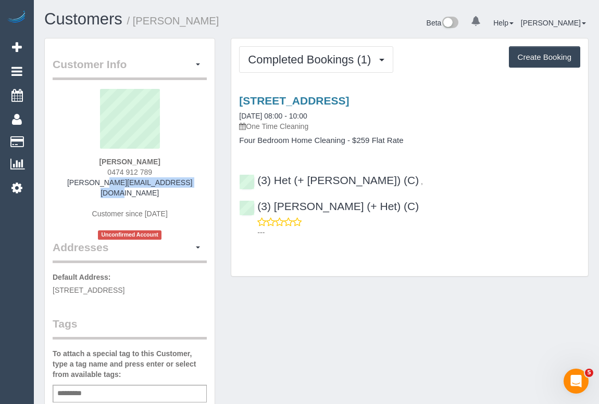
copy span "0474 912 789"
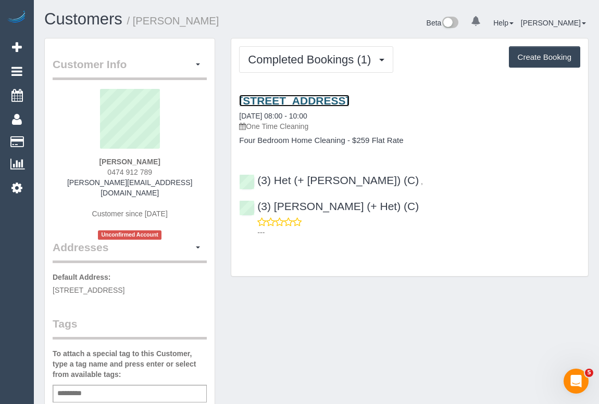
click at [346, 99] on link "32 Ashwood Drive, Nunawading, VIC 3131" at bounding box center [294, 101] width 110 height 12
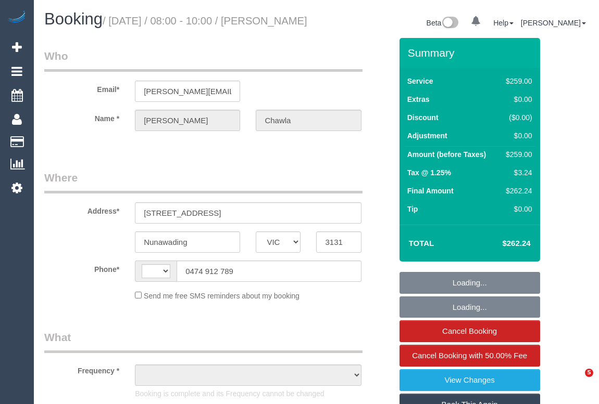
select select "VIC"
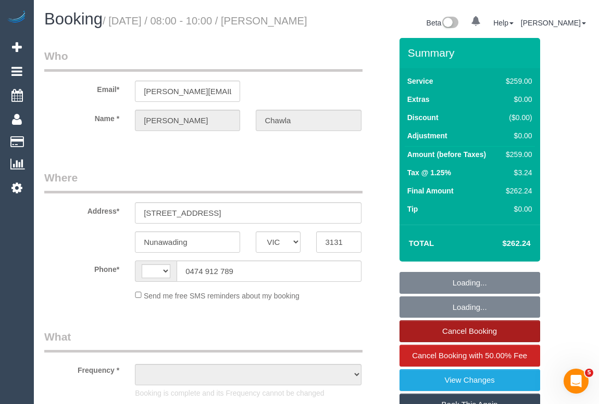
select select "object:294"
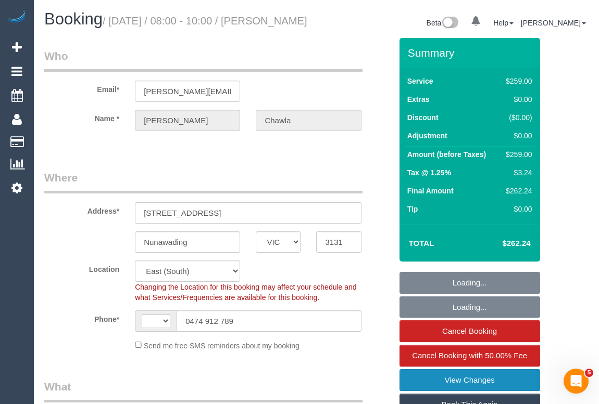
click at [472, 391] on link "View Changes" at bounding box center [469, 381] width 141 height 22
select select "string:stripe-pm_1SDywD2GScqysDRVAc4Vvw6V"
select select "number:28"
select select "number:14"
select select "number:19"
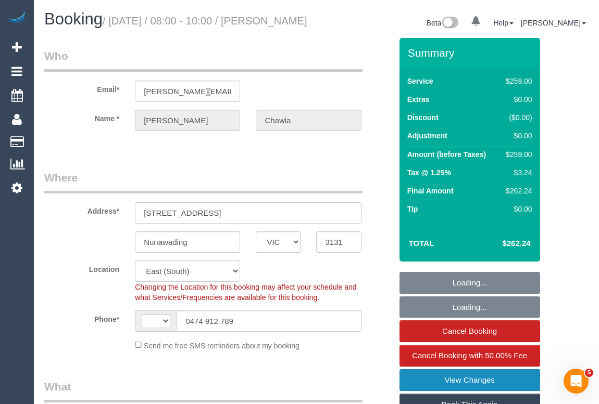
select select "number:36"
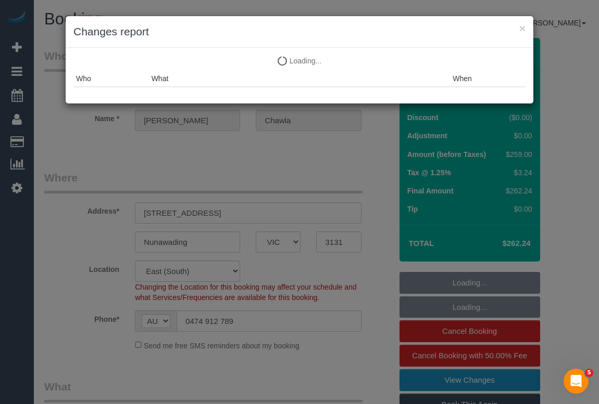
select select "string:AU"
select select "object:1197"
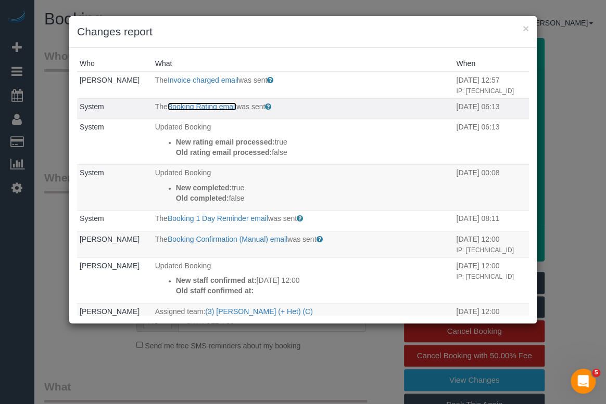
click at [204, 111] on link "Booking Rating email" at bounding box center [202, 107] width 69 height 8
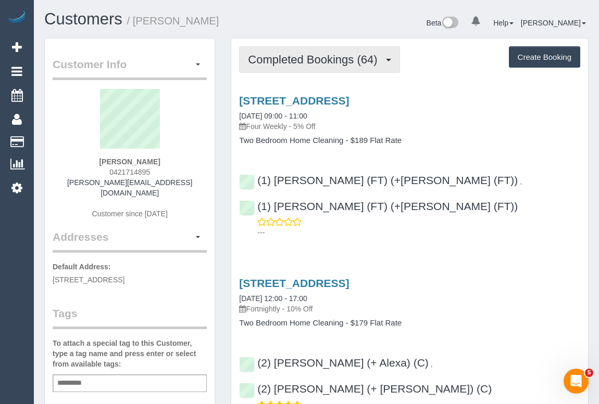
click at [316, 60] on span "Completed Bookings (64)" at bounding box center [315, 59] width 134 height 13
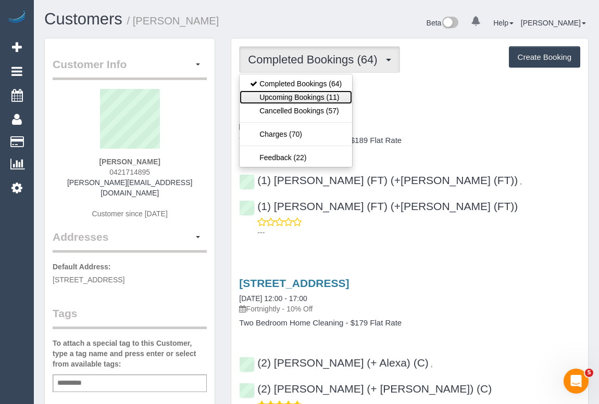
click at [299, 97] on link "Upcoming Bookings (11)" at bounding box center [295, 98] width 112 height 14
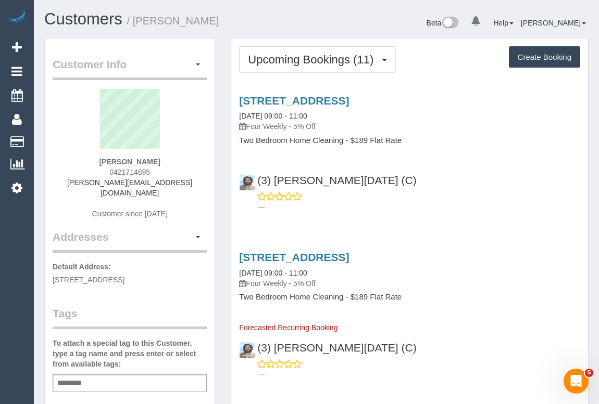
click at [432, 183] on div "(3) [PERSON_NAME][DATE] (C) ---" at bounding box center [409, 189] width 357 height 47
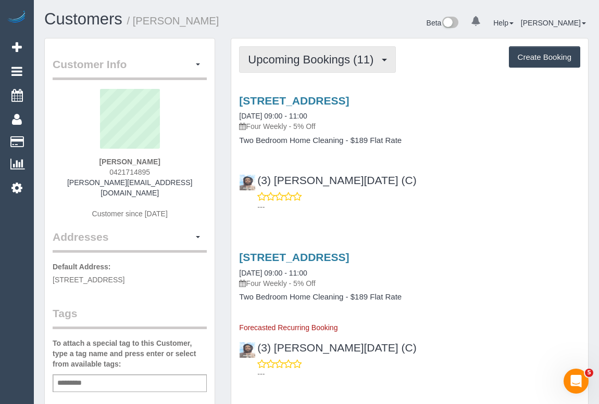
click at [295, 57] on span "Upcoming Bookings (11)" at bounding box center [313, 59] width 131 height 13
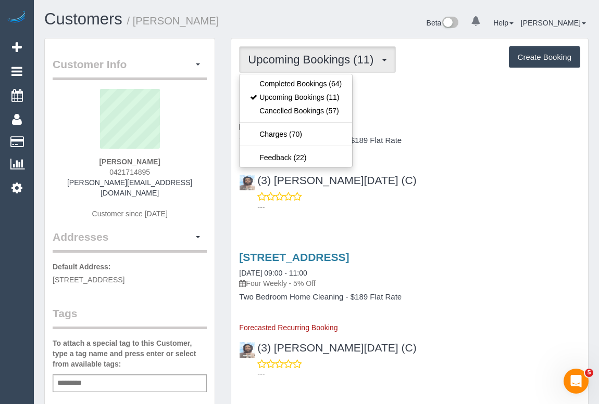
click at [340, 55] on span "Upcoming Bookings (11)" at bounding box center [313, 59] width 131 height 13
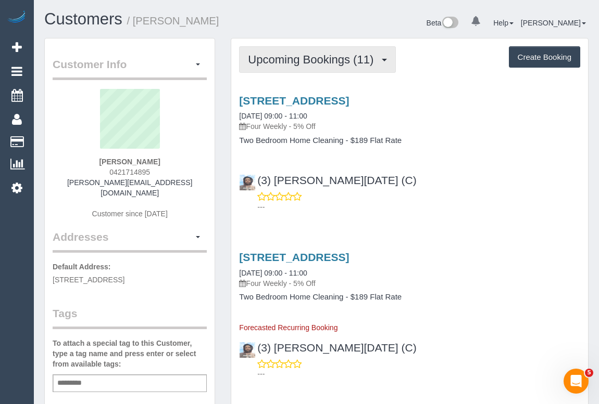
click at [312, 61] on span "Upcoming Bookings (11)" at bounding box center [313, 59] width 131 height 13
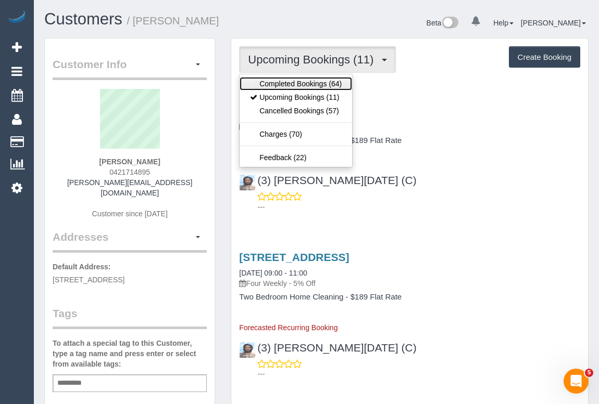
click at [305, 83] on link "Completed Bookings (64)" at bounding box center [295, 84] width 112 height 14
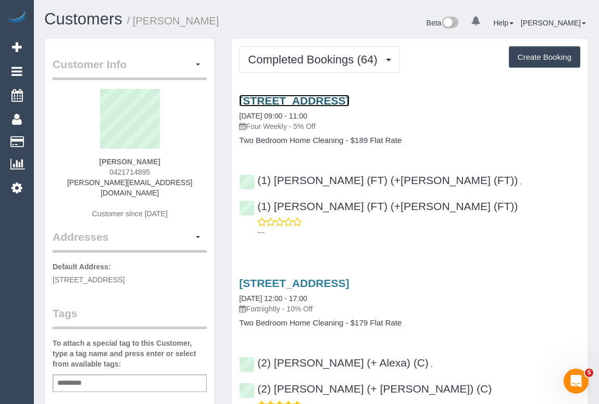
click at [349, 97] on link "[STREET_ADDRESS]" at bounding box center [294, 101] width 110 height 12
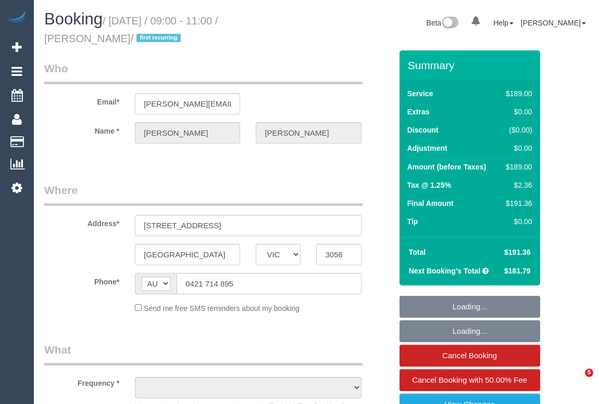
select select "VIC"
select select "object:550"
select select "string:stripe-pm_1SDZ8u2GScqysDRVX4Ruxdko"
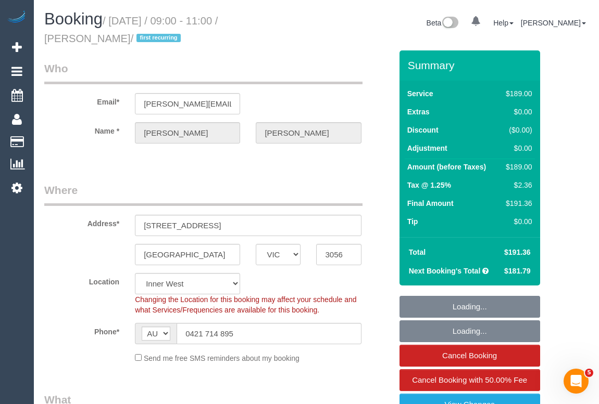
select select "number:29"
select select "number:14"
select select "number:19"
select select "number:22"
select select "number:34"
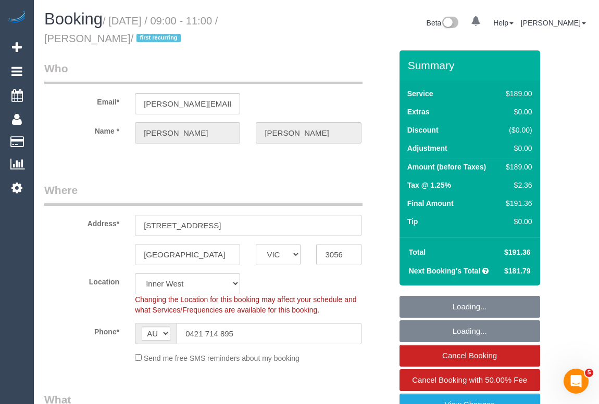
select select "object:1429"
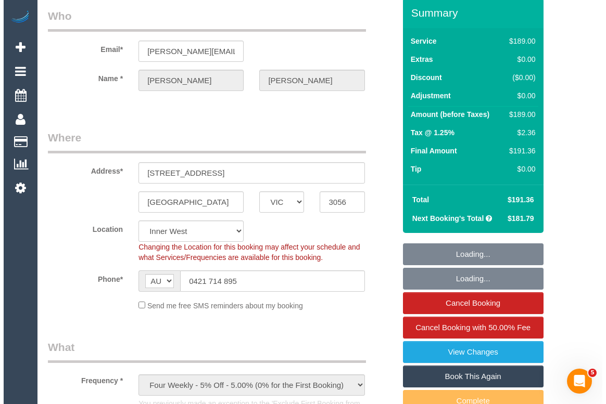
scroll to position [189, 0]
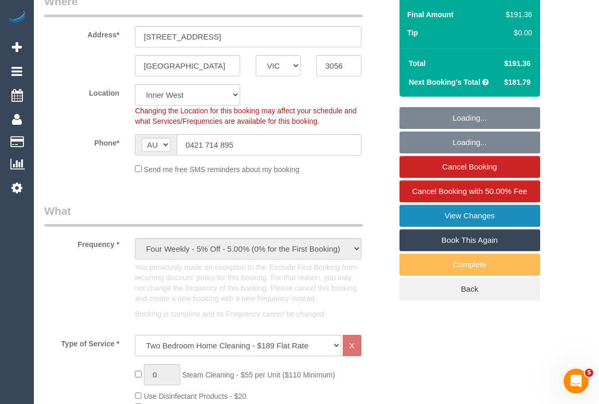
click at [453, 211] on link "View Changes" at bounding box center [469, 216] width 141 height 22
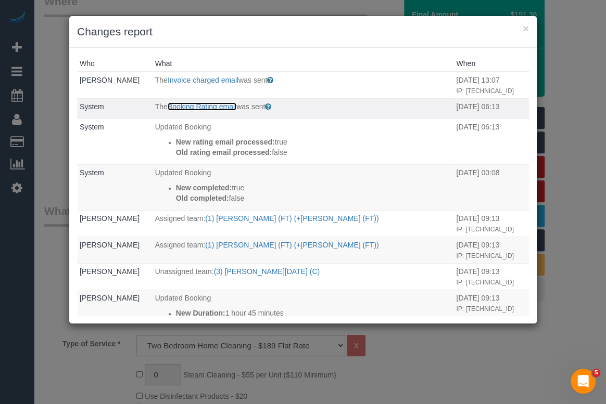
click at [193, 111] on link "Booking Rating email" at bounding box center [202, 107] width 69 height 8
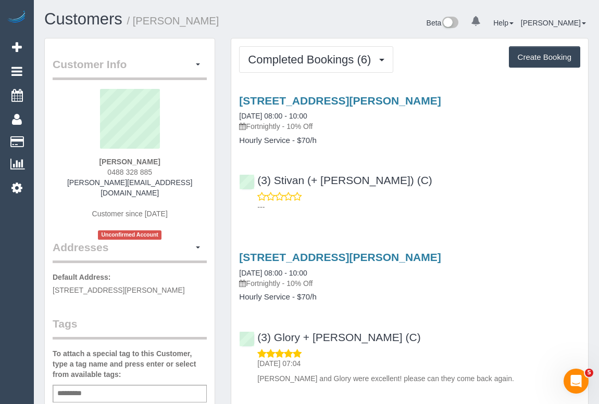
click at [495, 197] on div "---" at bounding box center [409, 202] width 341 height 21
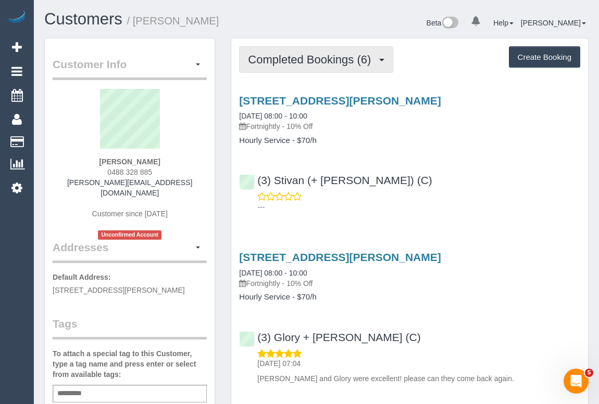
click at [328, 62] on span "Completed Bookings (6)" at bounding box center [312, 59] width 128 height 13
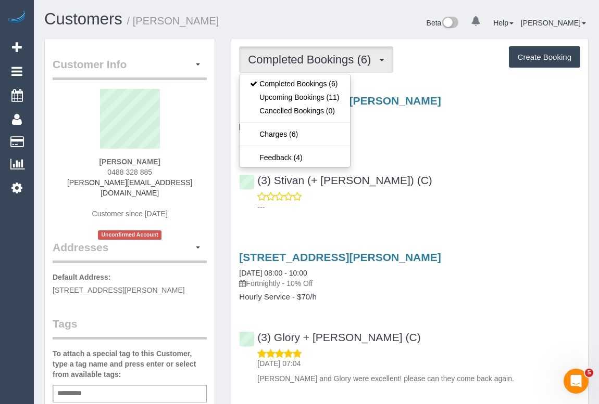
click at [420, 181] on div "(3) Stivan (+ [PERSON_NAME]) (C) ---" at bounding box center [409, 189] width 357 height 47
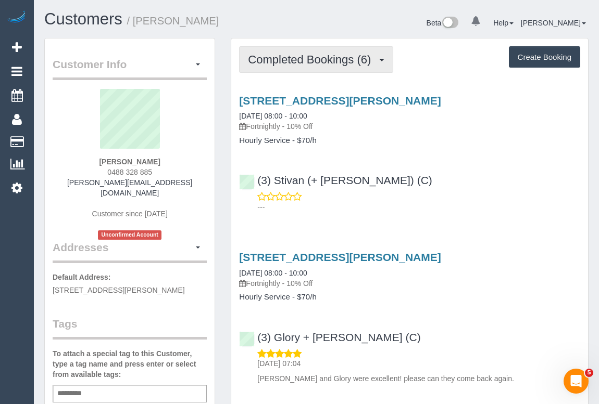
click at [339, 62] on span "Completed Bookings (6)" at bounding box center [312, 59] width 128 height 13
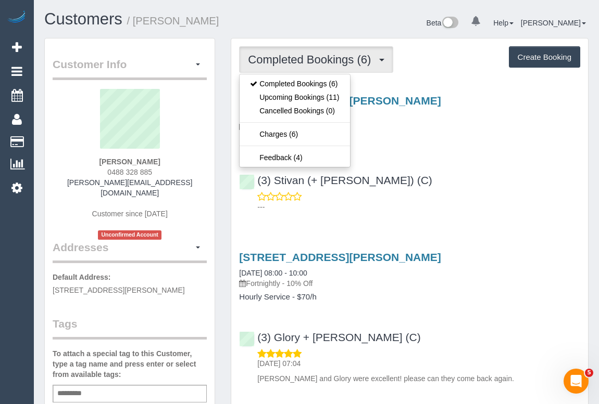
click at [453, 153] on div "[STREET_ADDRESS][PERSON_NAME] [DATE] 08:00 - 10:00 Fortnightly - 10% Off Hourly…" at bounding box center [409, 151] width 357 height 131
